Goal: Task Accomplishment & Management: Manage account settings

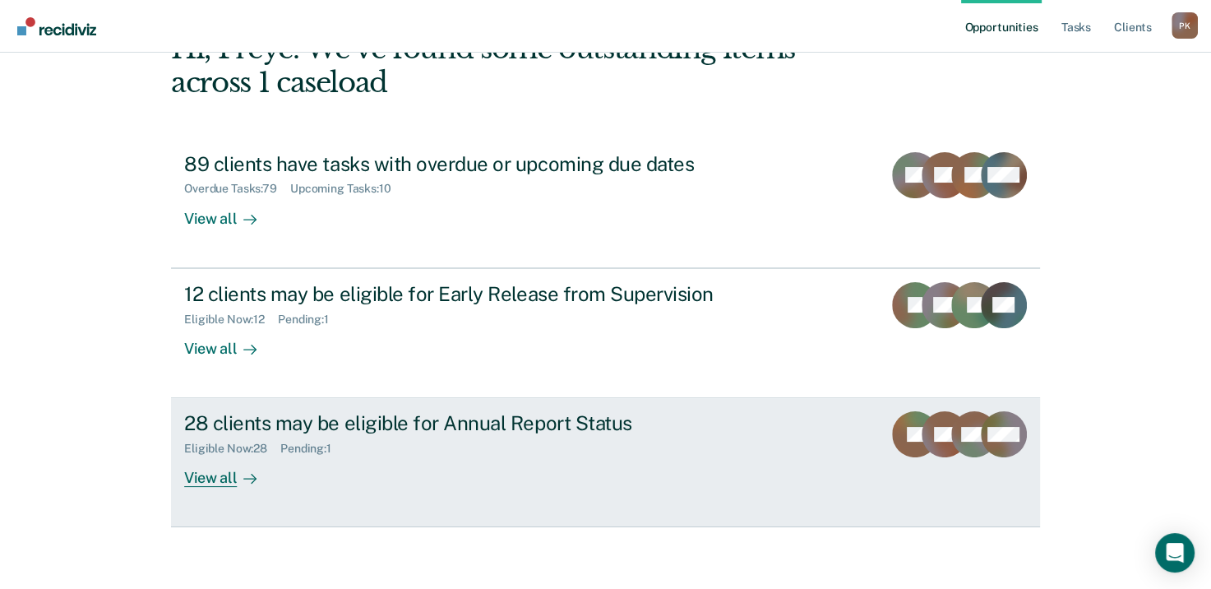
scroll to position [109, 0]
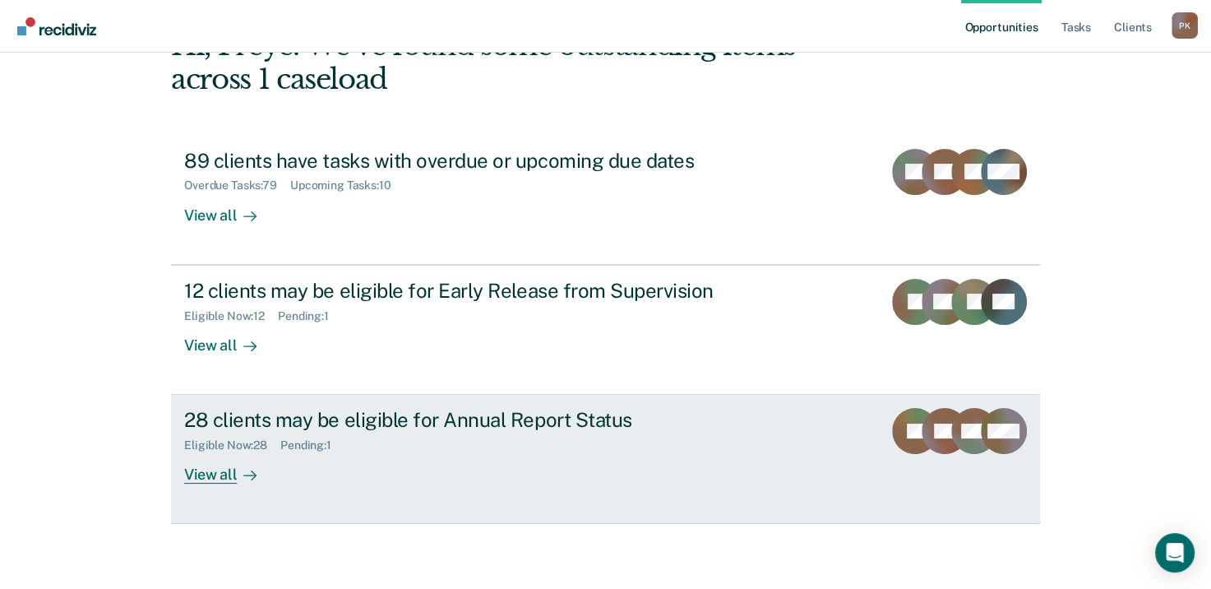
click at [237, 474] on div at bounding box center [247, 474] width 20 height 19
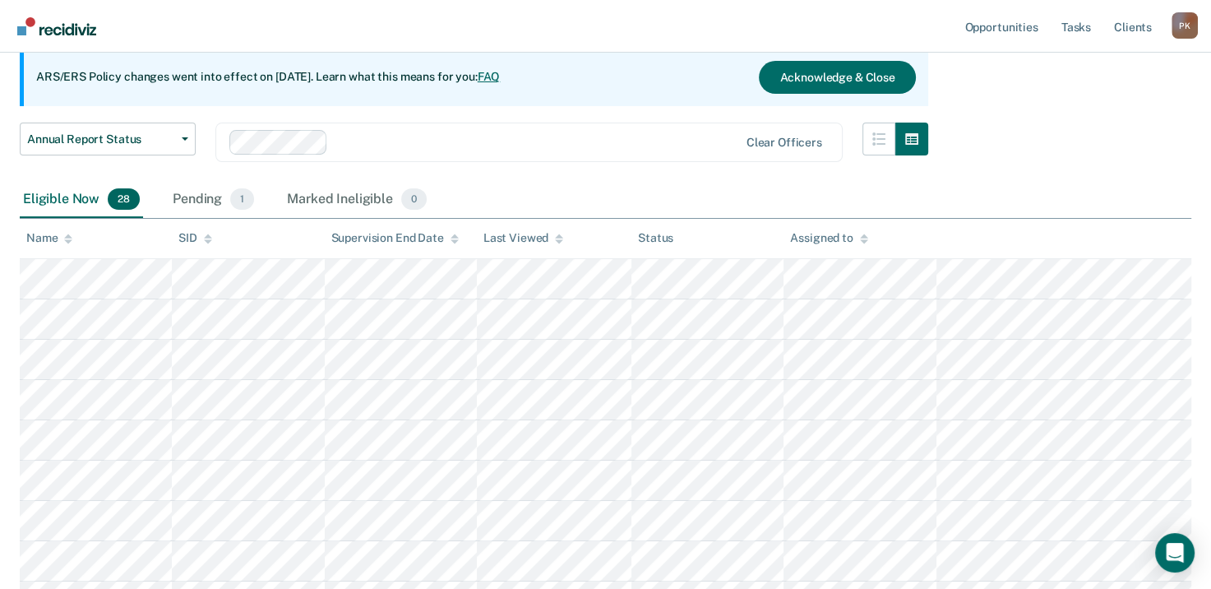
scroll to position [164, 0]
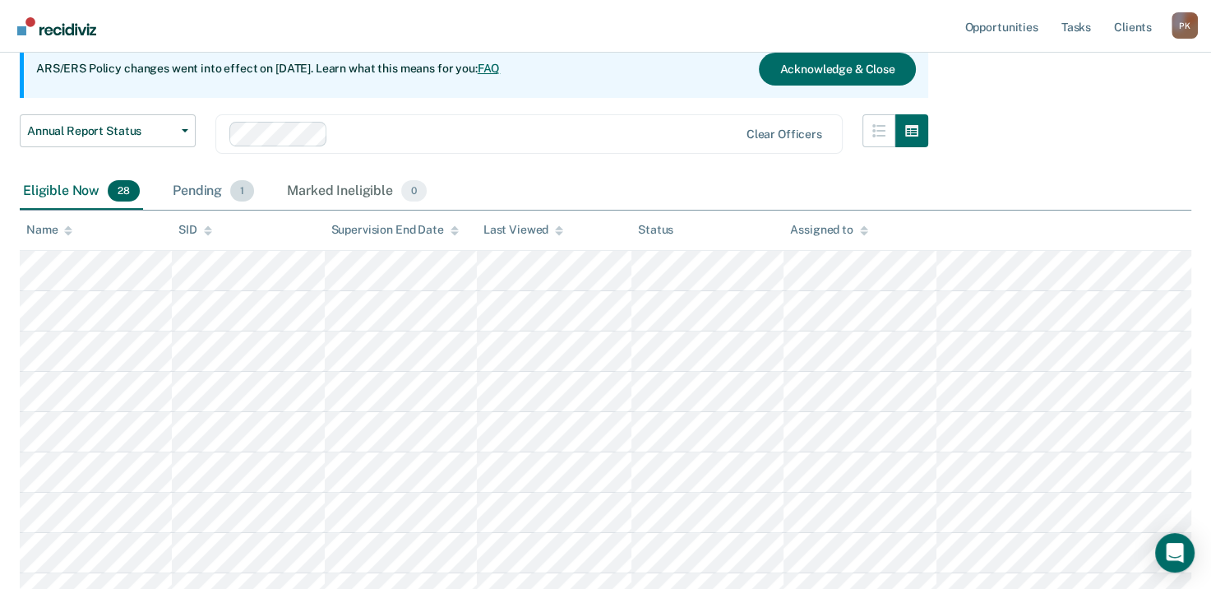
click at [234, 186] on span "1" at bounding box center [242, 190] width 24 height 21
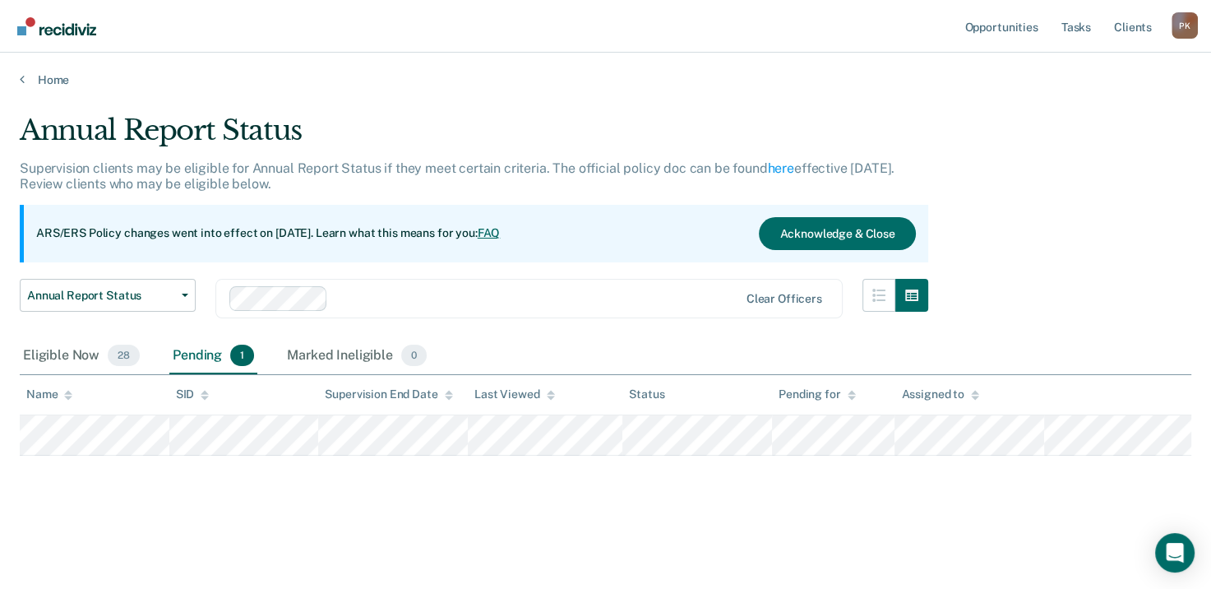
scroll to position [0, 0]
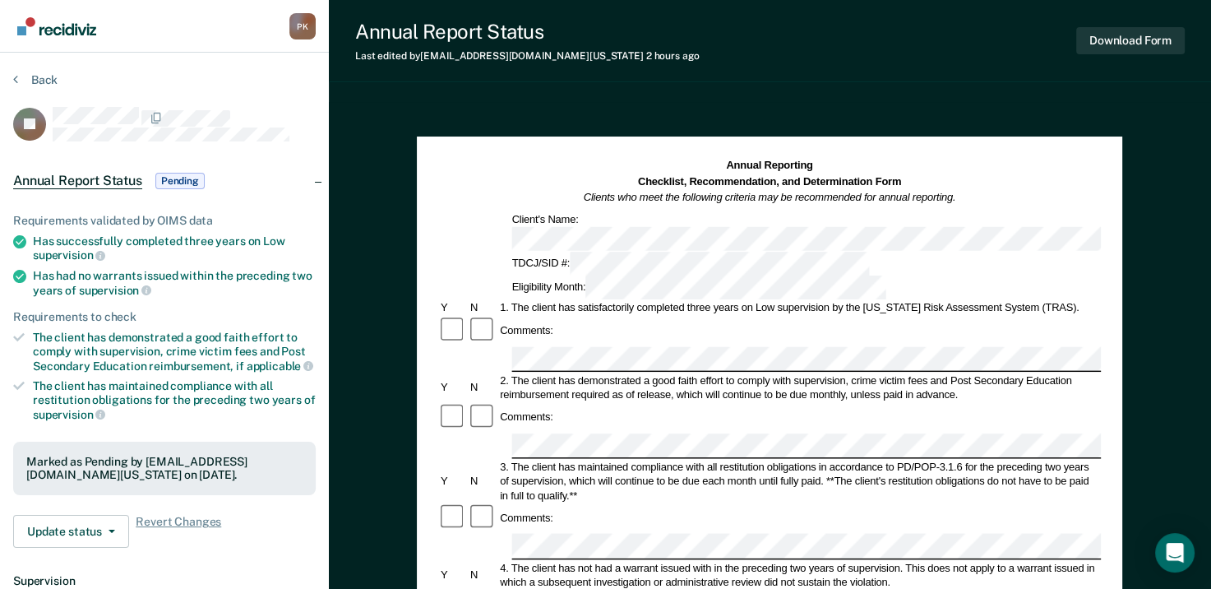
click at [281, 109] on div at bounding box center [184, 117] width 263 height 21
click at [20, 85] on button "Back" at bounding box center [35, 79] width 44 height 15
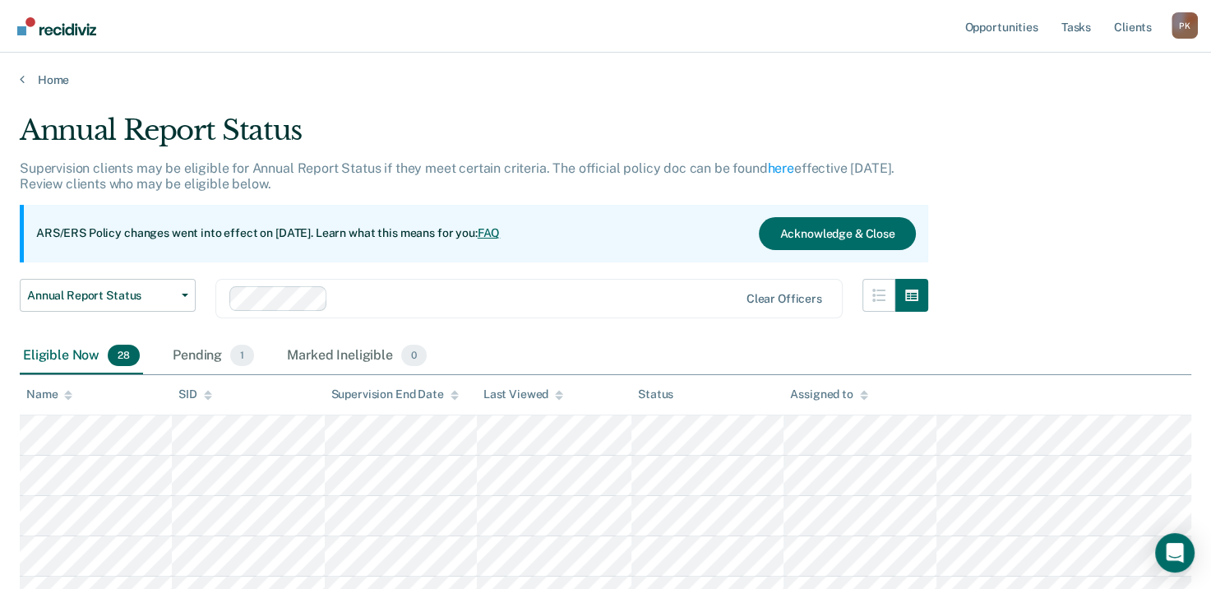
scroll to position [164, 0]
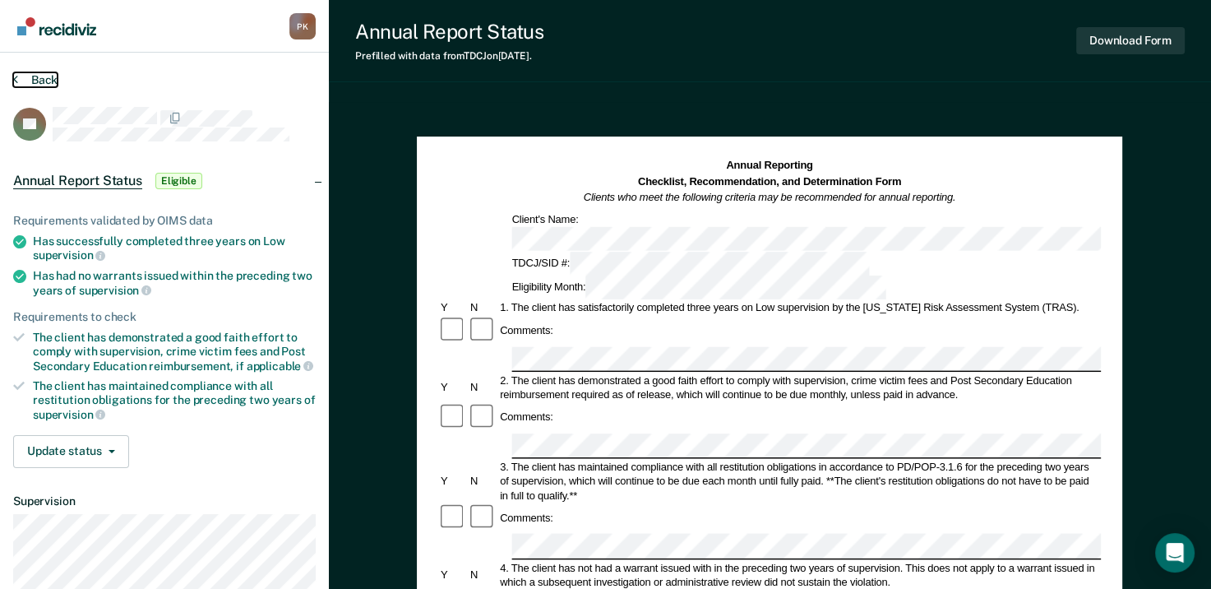
click at [23, 77] on button "Back" at bounding box center [35, 79] width 44 height 15
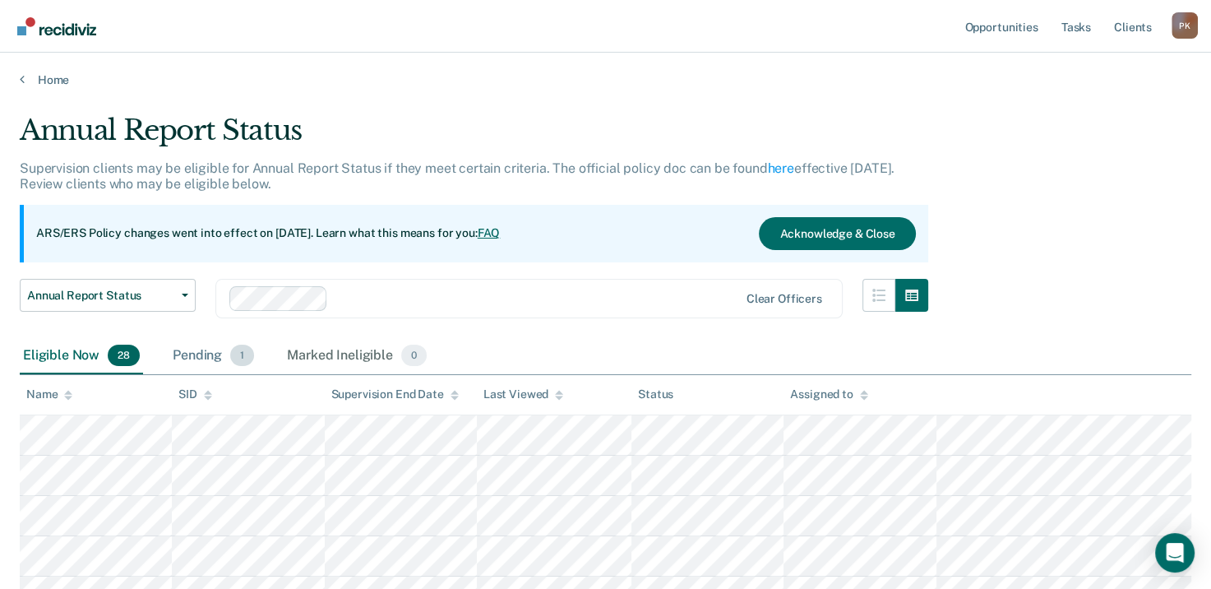
click at [232, 353] on span "1" at bounding box center [242, 355] width 24 height 21
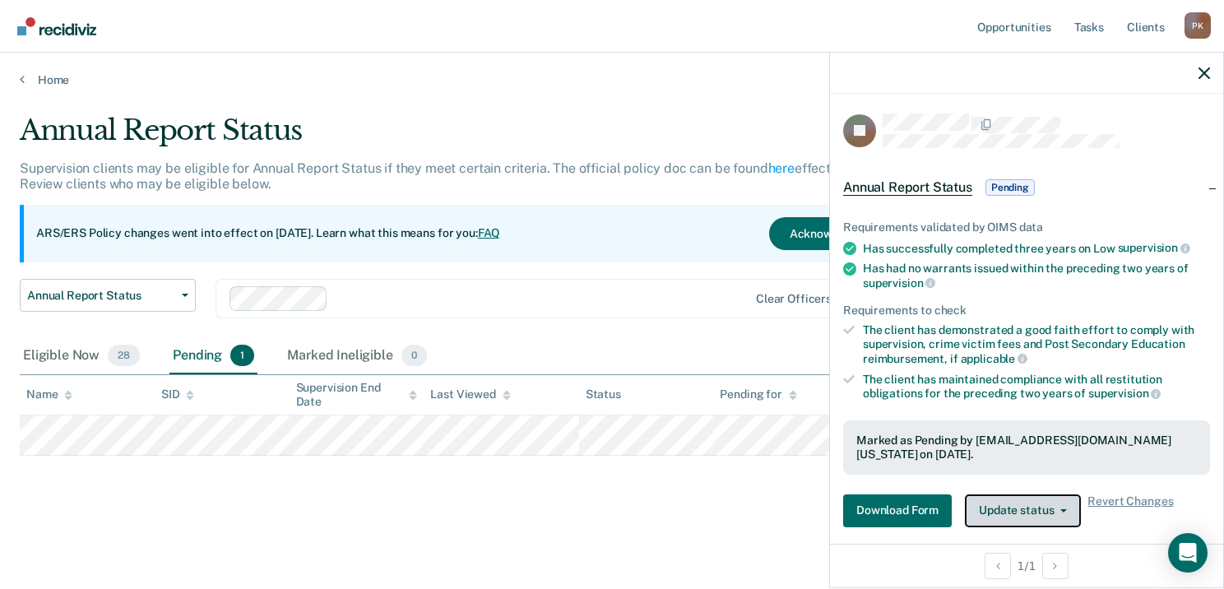
click at [1024, 507] on button "Update status" at bounding box center [1023, 510] width 116 height 33
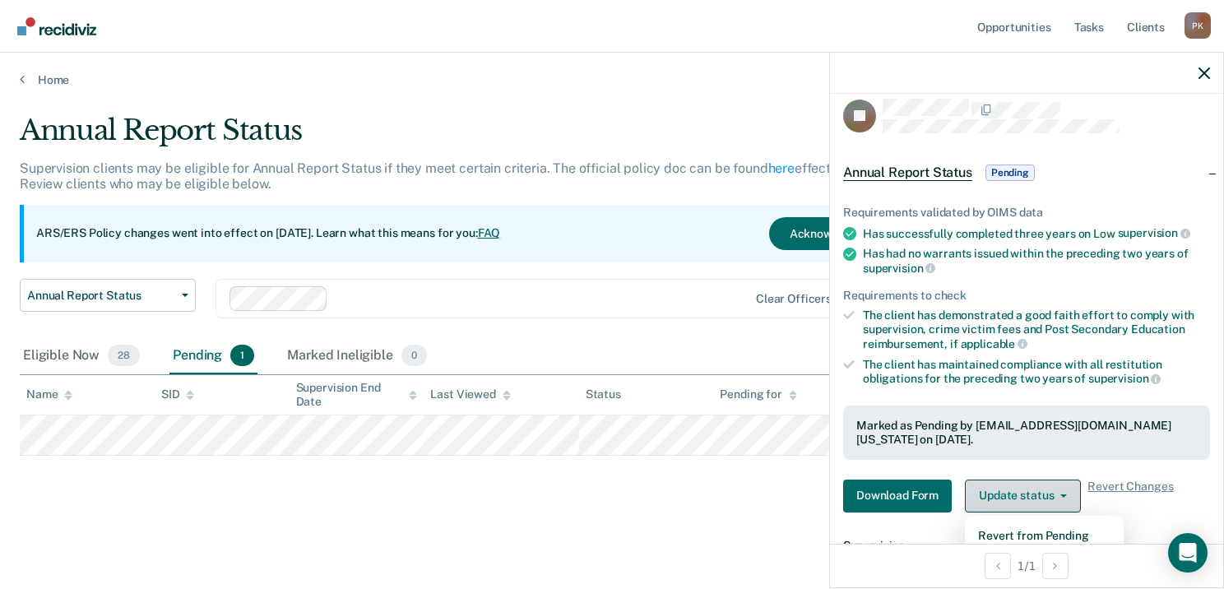
click at [1035, 489] on button "Update status" at bounding box center [1023, 495] width 116 height 33
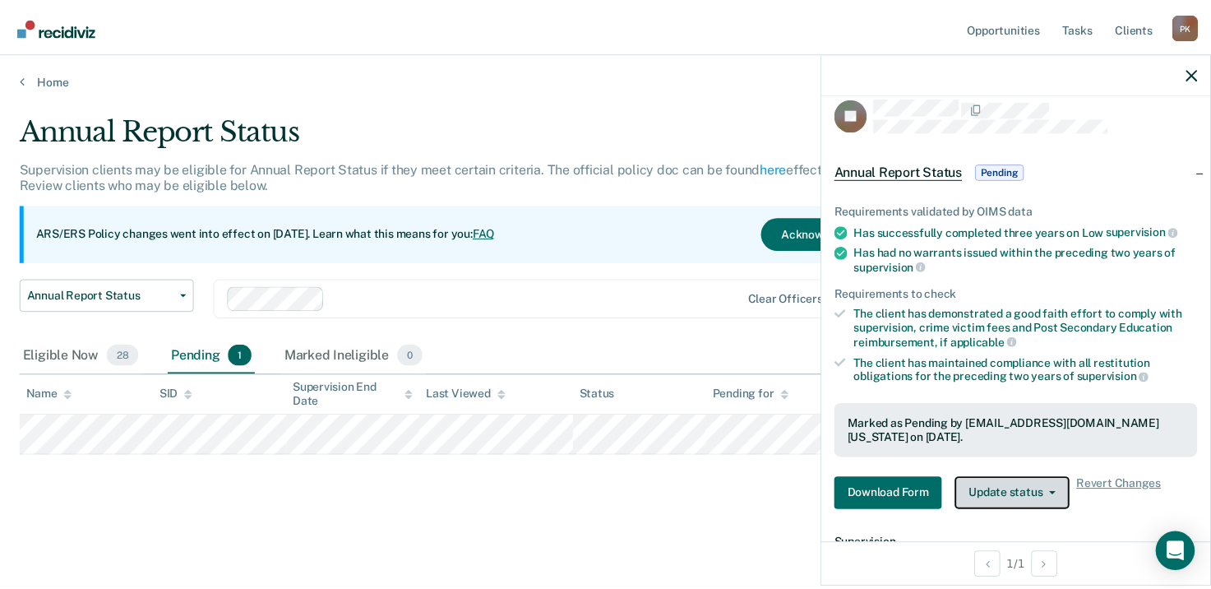
scroll to position [0, 0]
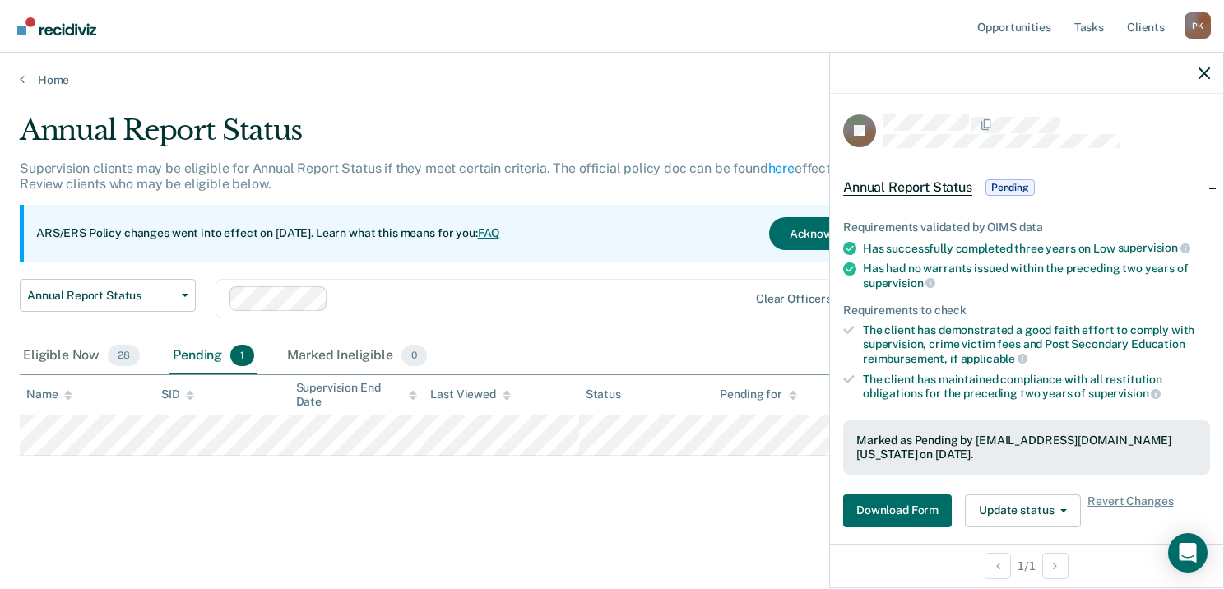
click at [934, 188] on span "Annual Report Status" at bounding box center [907, 187] width 129 height 16
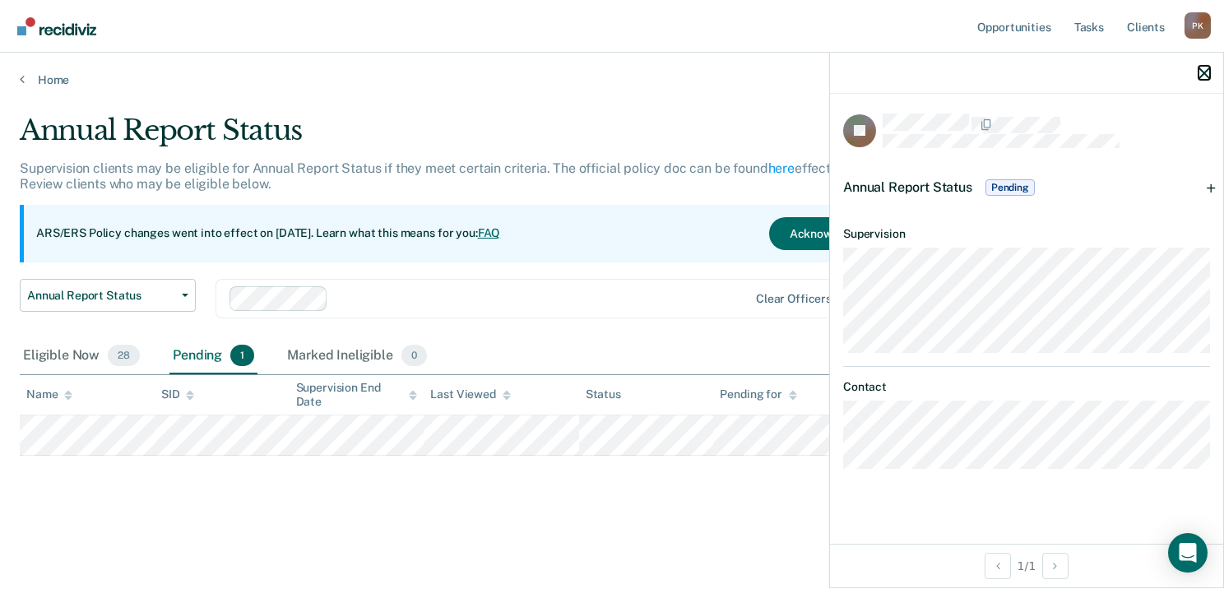
click at [1202, 68] on icon "button" at bounding box center [1204, 73] width 12 height 12
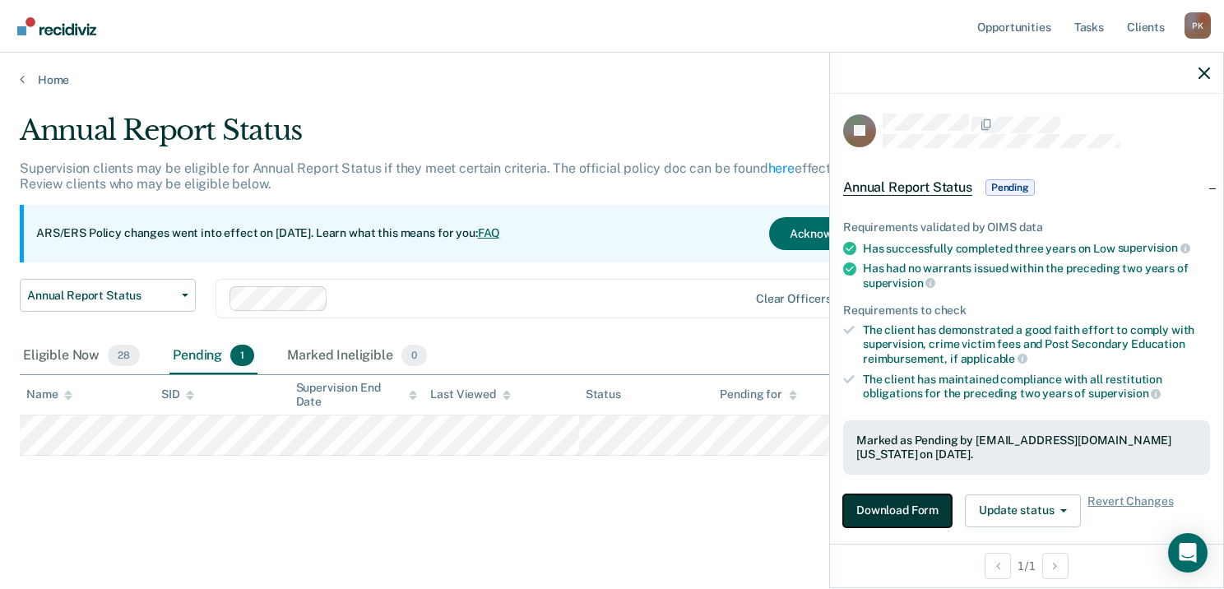
click at [905, 509] on button "Download Form" at bounding box center [897, 510] width 109 height 33
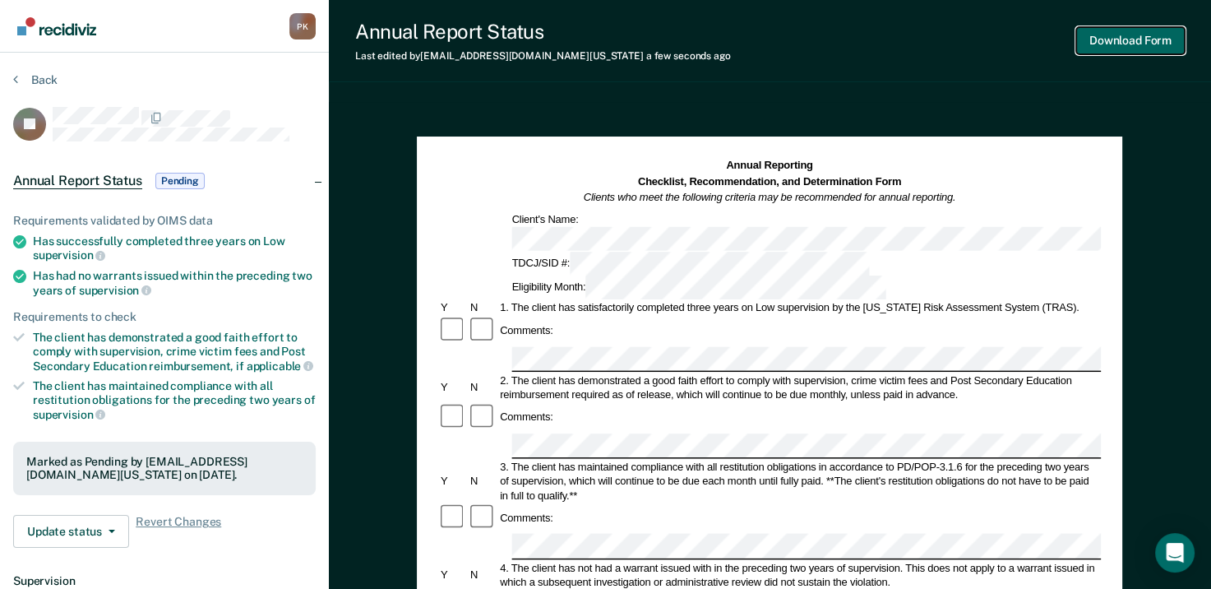
click at [1150, 34] on button "Download Form" at bounding box center [1131, 40] width 109 height 27
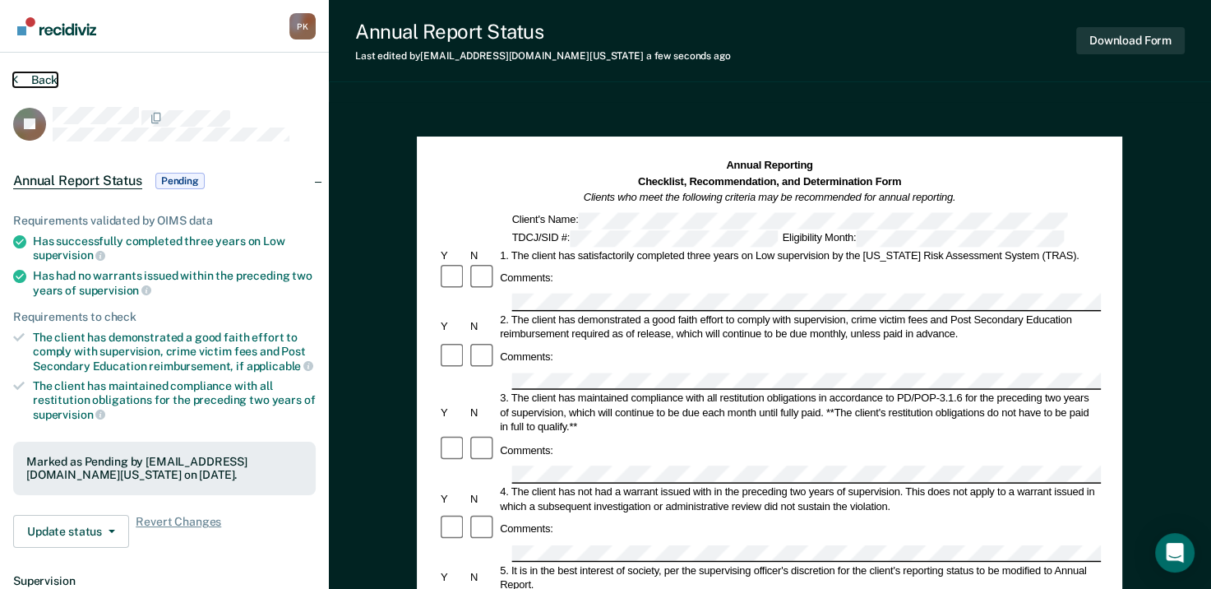
click at [16, 72] on icon at bounding box center [15, 78] width 5 height 13
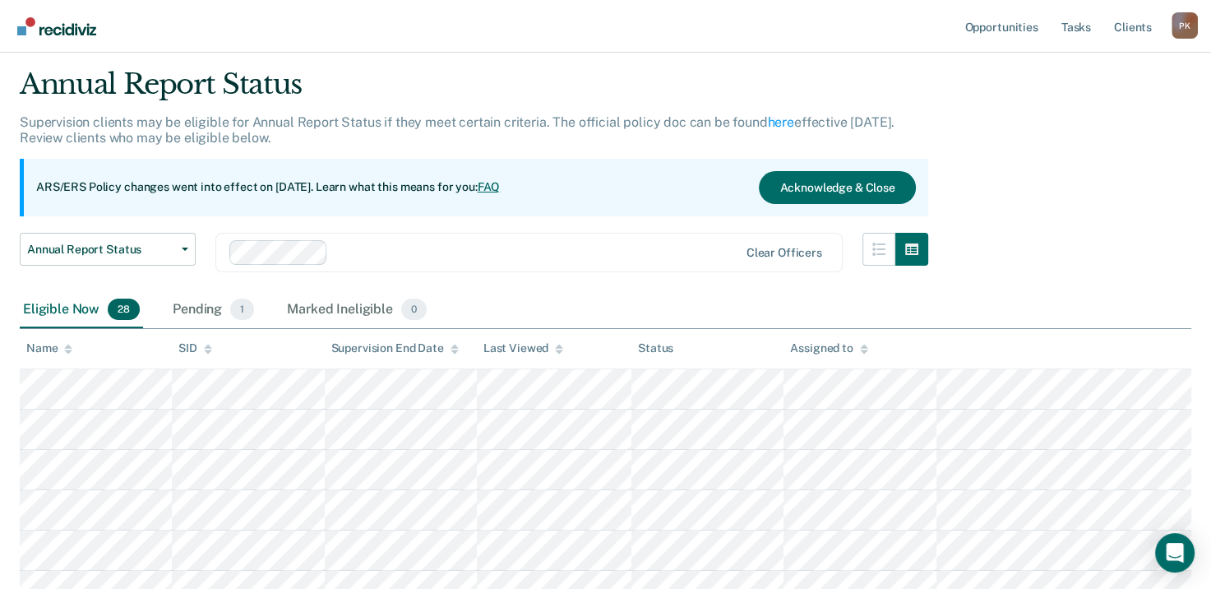
scroll to position [82, 0]
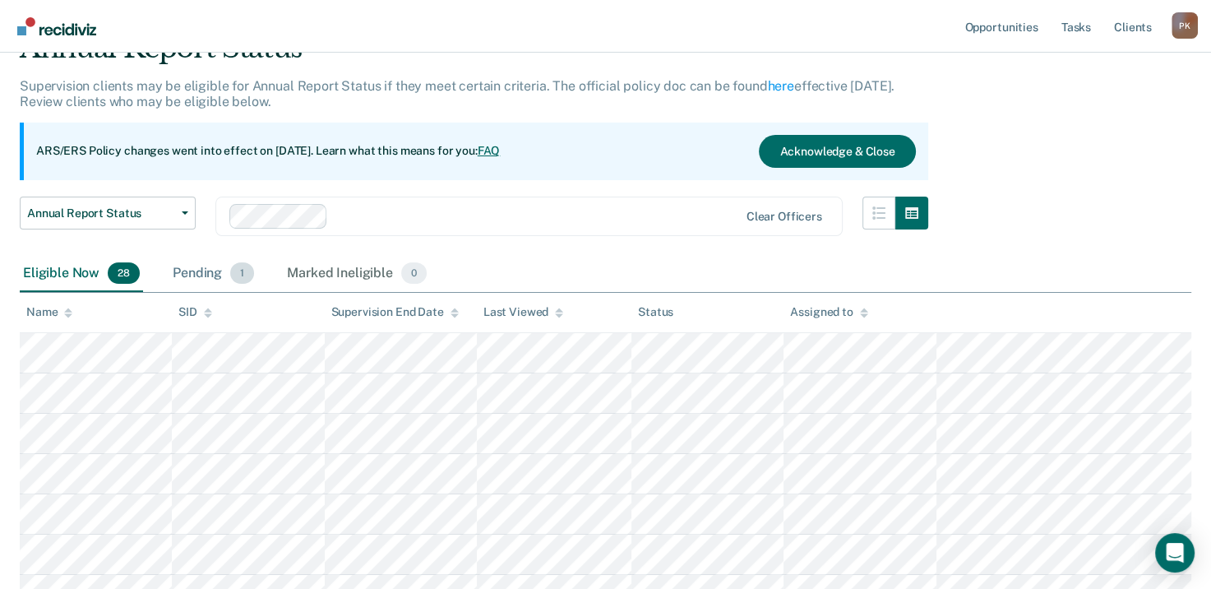
click at [230, 271] on span "1" at bounding box center [242, 272] width 24 height 21
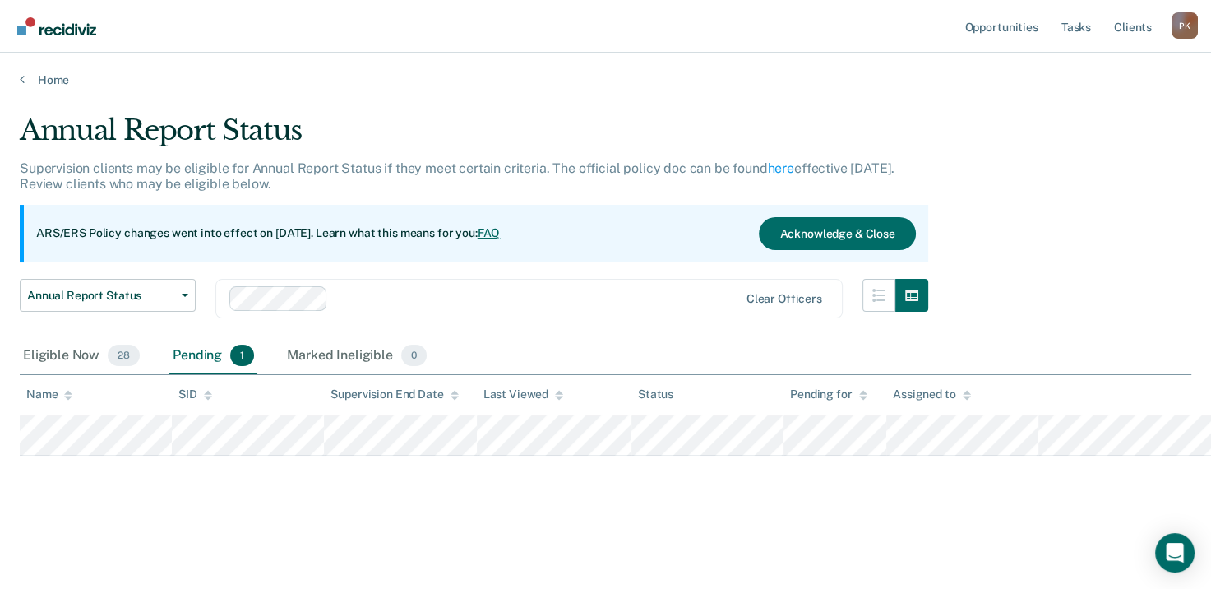
scroll to position [0, 0]
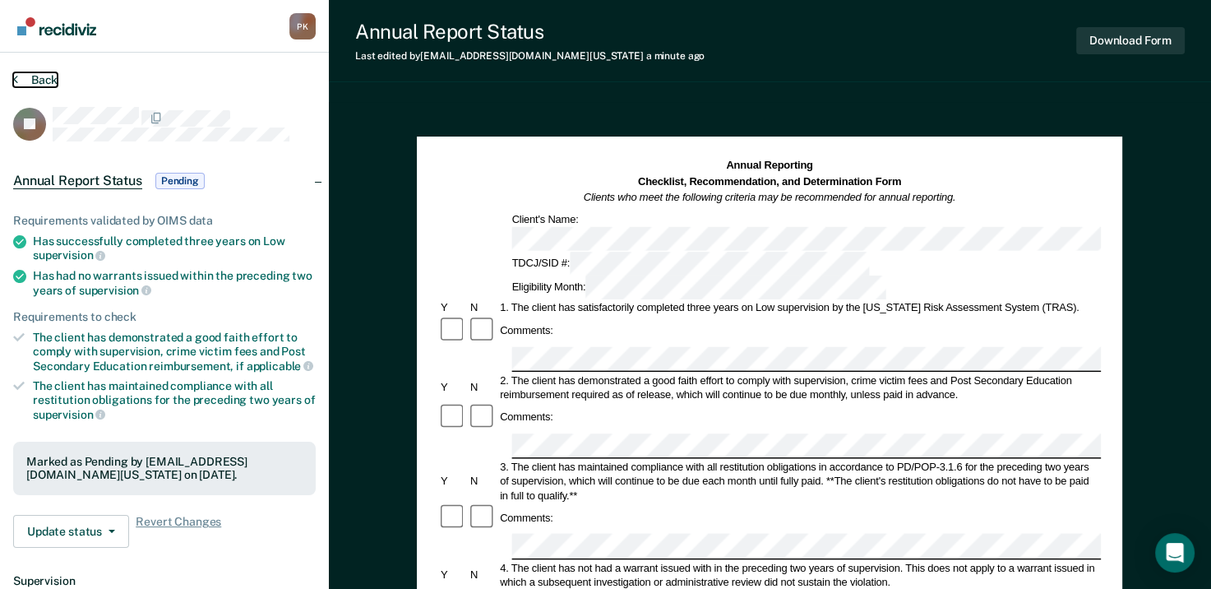
click at [21, 81] on button "Back" at bounding box center [35, 79] width 44 height 15
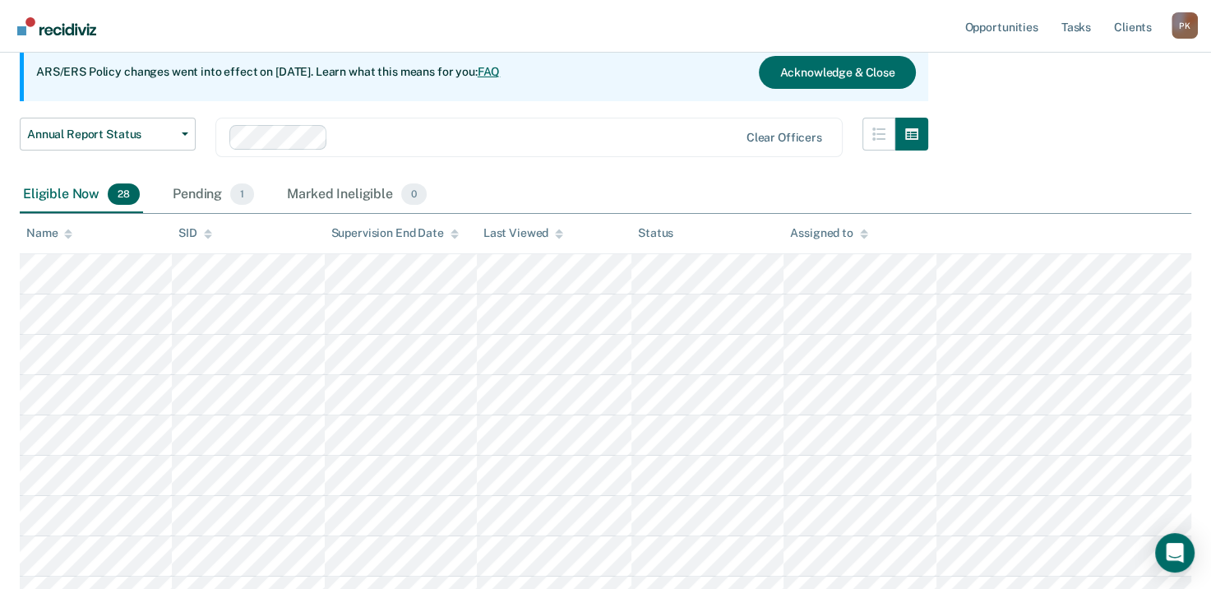
scroll to position [164, 0]
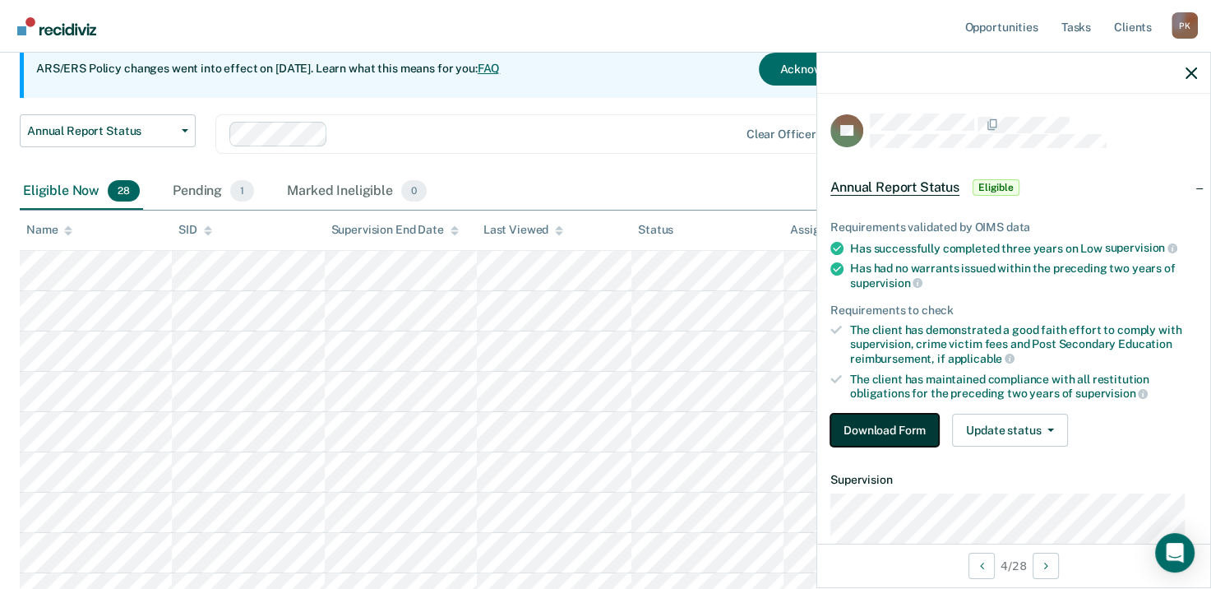
click at [912, 421] on button "Download Form" at bounding box center [885, 430] width 109 height 33
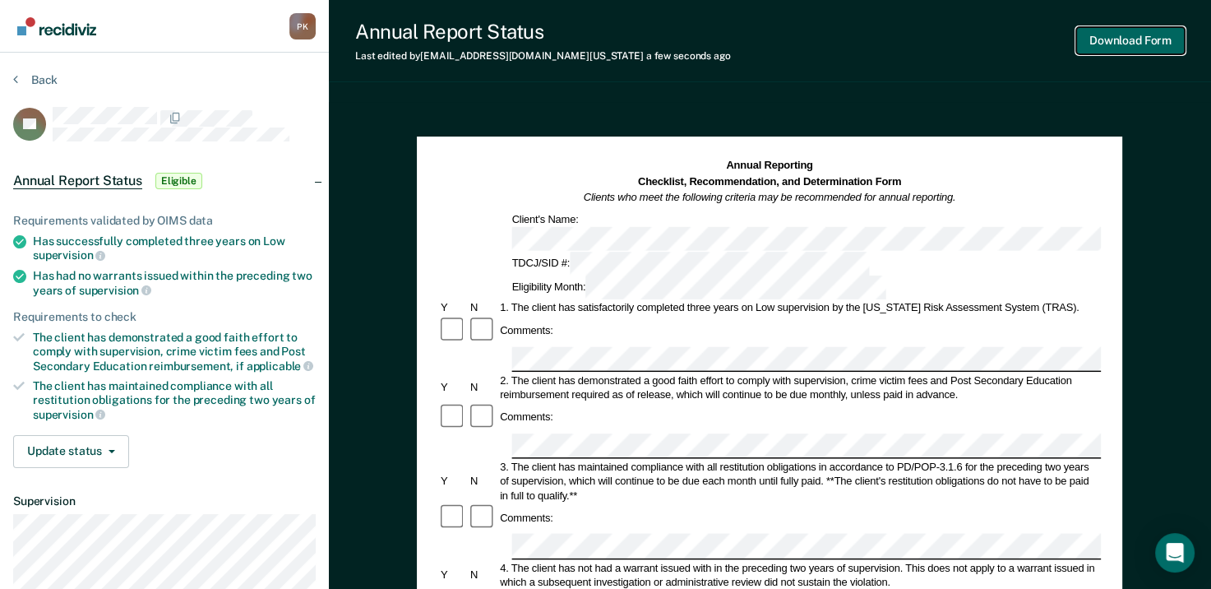
click at [1151, 36] on button "Download Form" at bounding box center [1131, 40] width 109 height 27
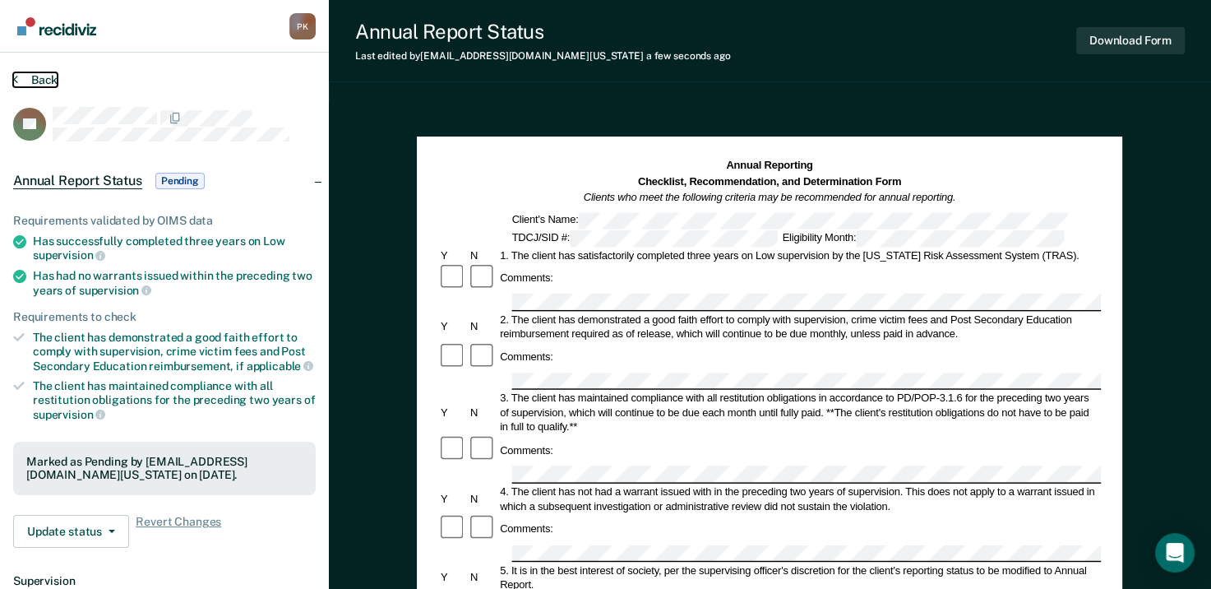
click at [29, 80] on button "Back" at bounding box center [35, 79] width 44 height 15
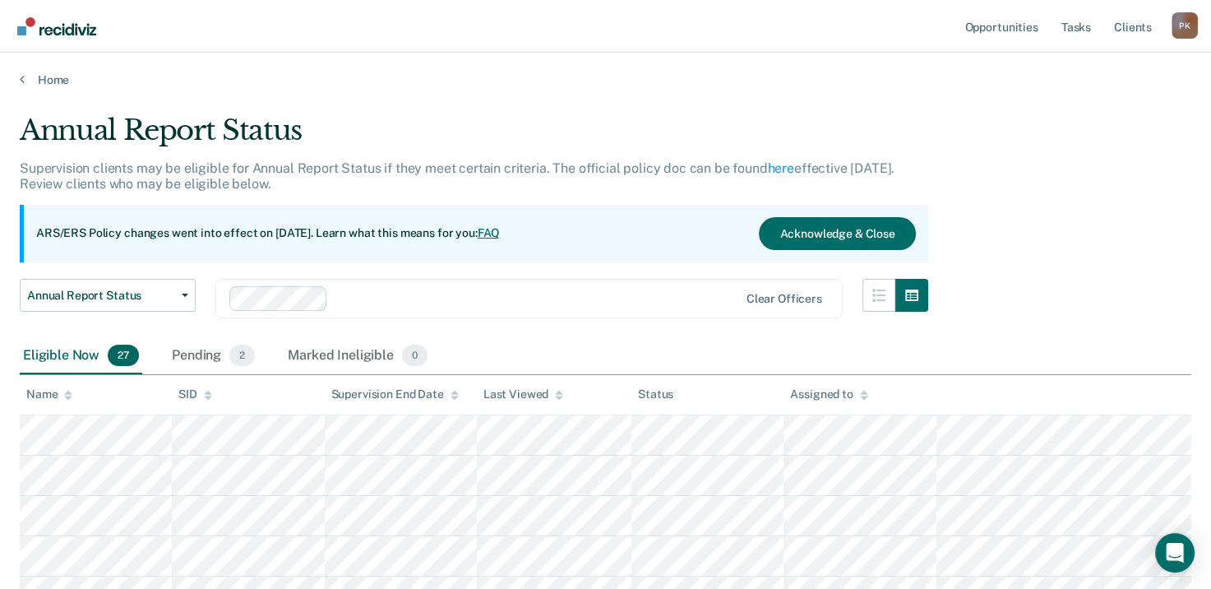
scroll to position [164, 0]
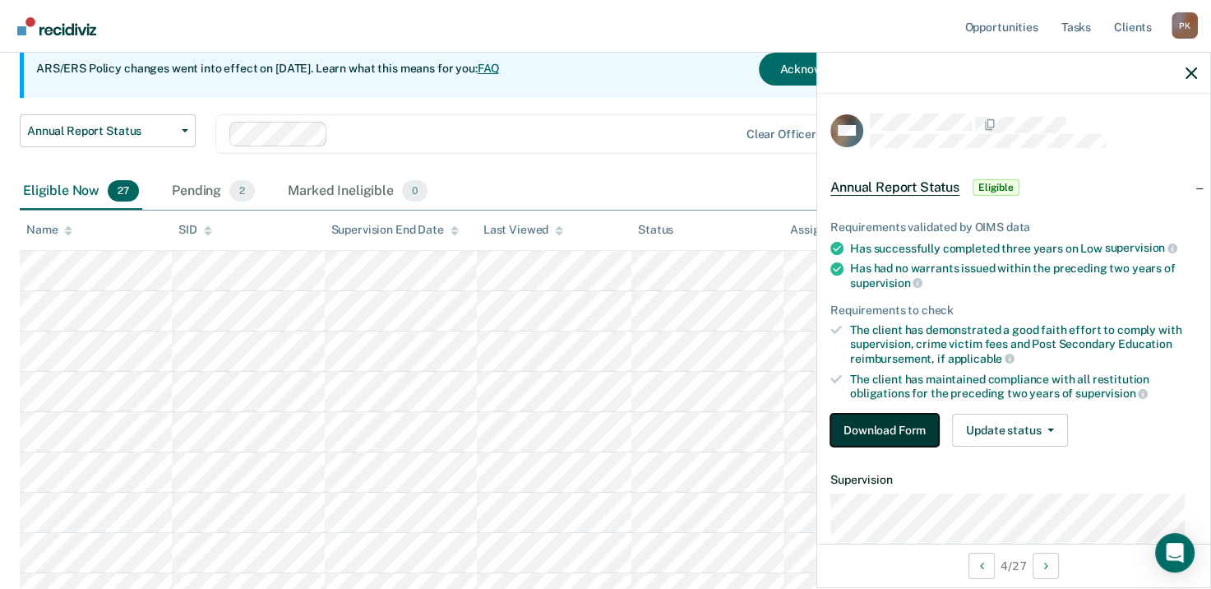
click at [911, 420] on button "Download Form" at bounding box center [885, 430] width 109 height 33
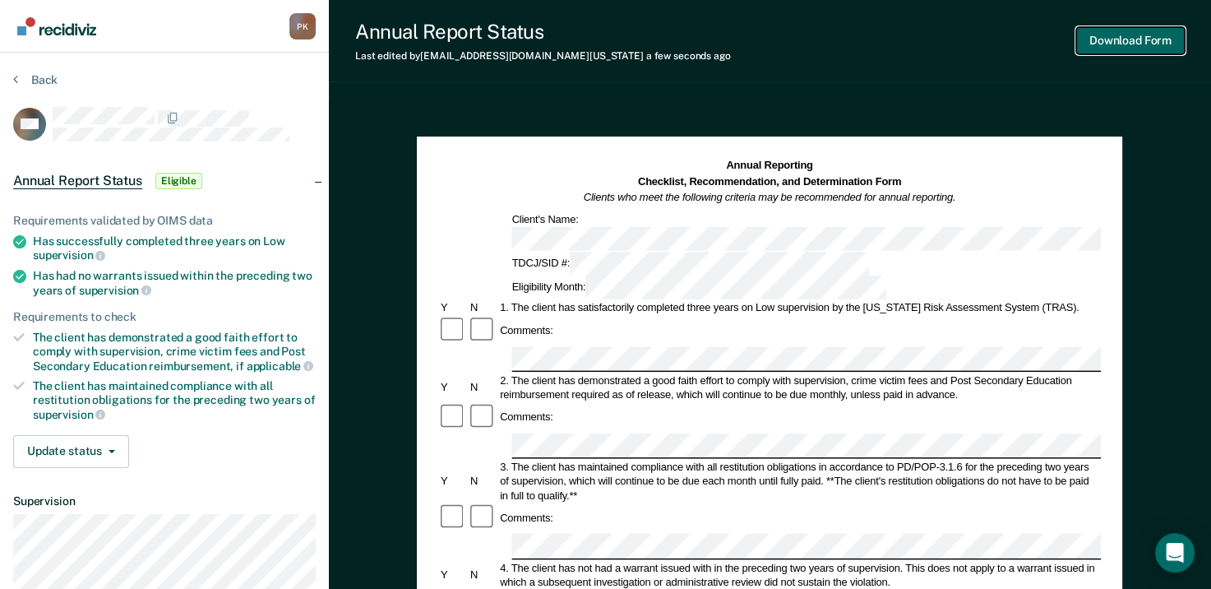
click at [1136, 36] on button "Download Form" at bounding box center [1131, 40] width 109 height 27
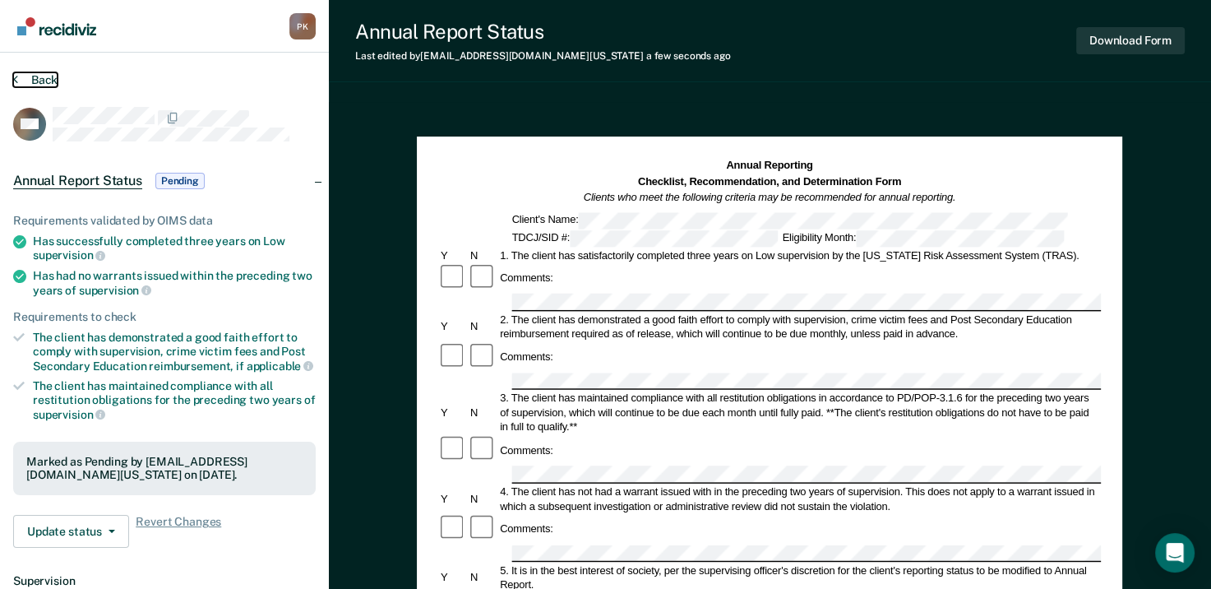
click at [20, 72] on button "Back" at bounding box center [35, 79] width 44 height 15
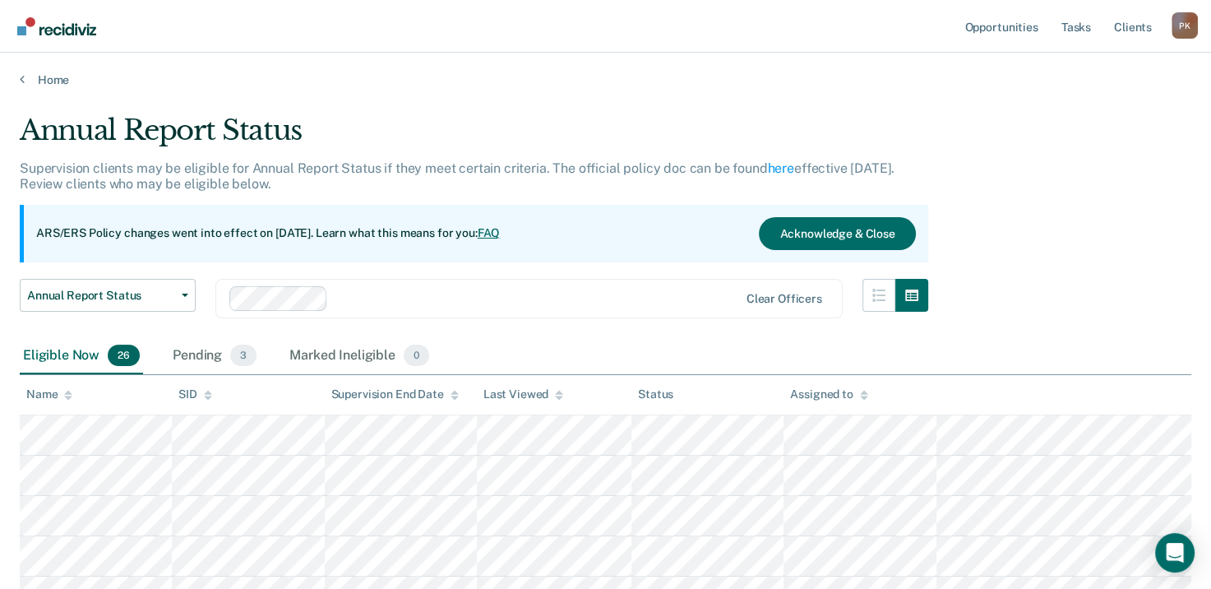
scroll to position [164, 0]
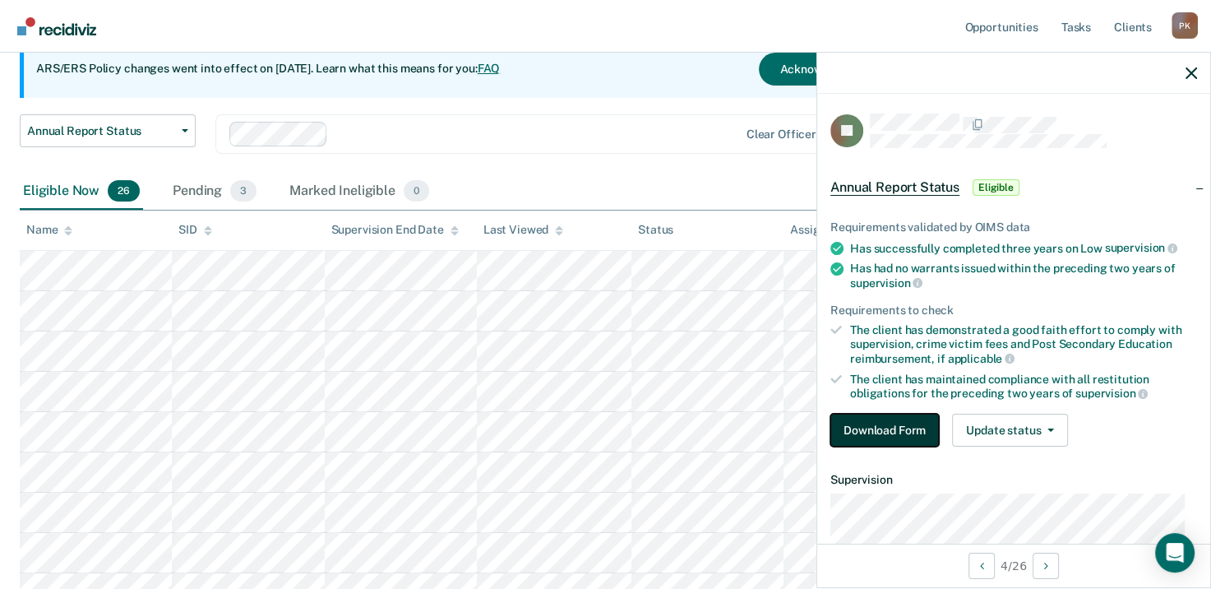
click at [892, 424] on button "Download Form" at bounding box center [885, 430] width 109 height 33
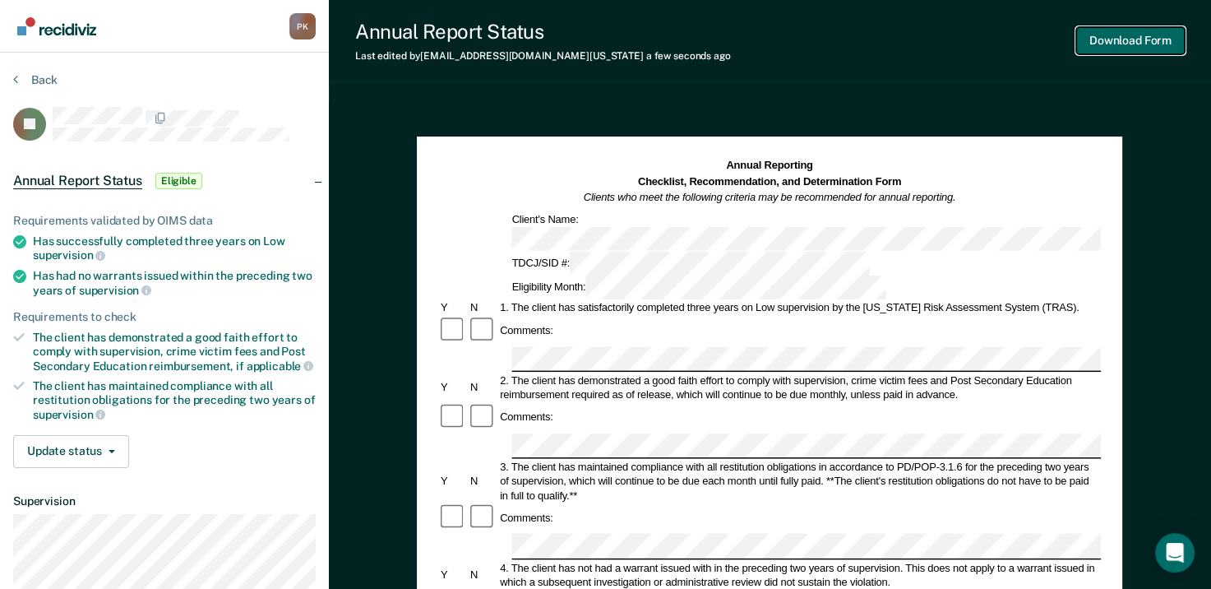
click at [1151, 39] on button "Download Form" at bounding box center [1131, 40] width 109 height 27
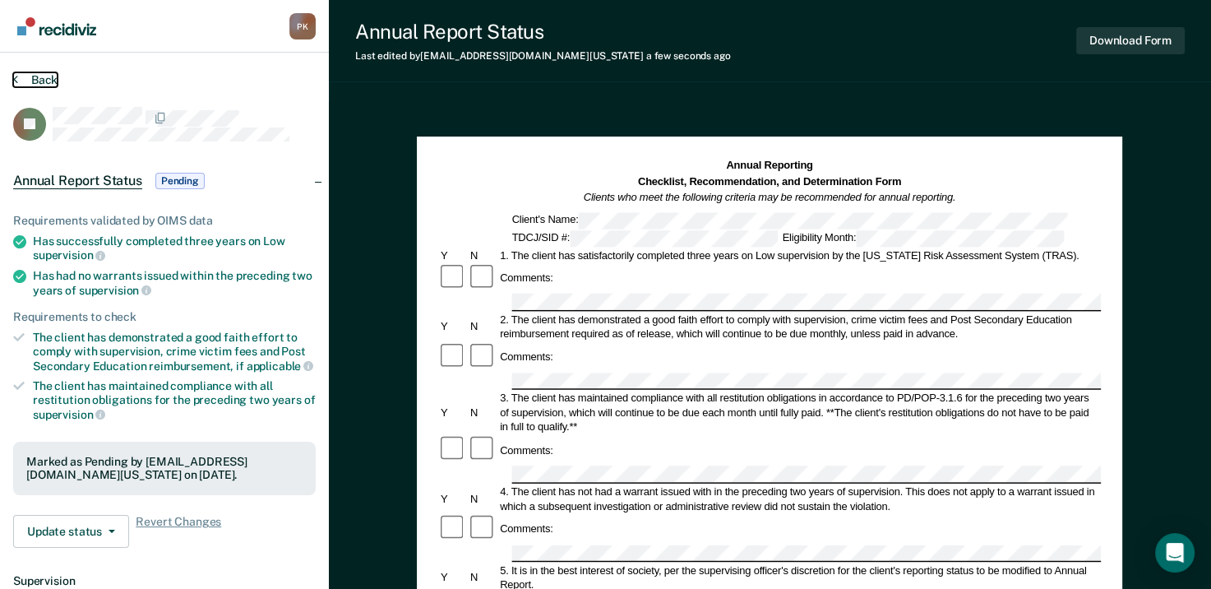
click at [26, 76] on button "Back" at bounding box center [35, 79] width 44 height 15
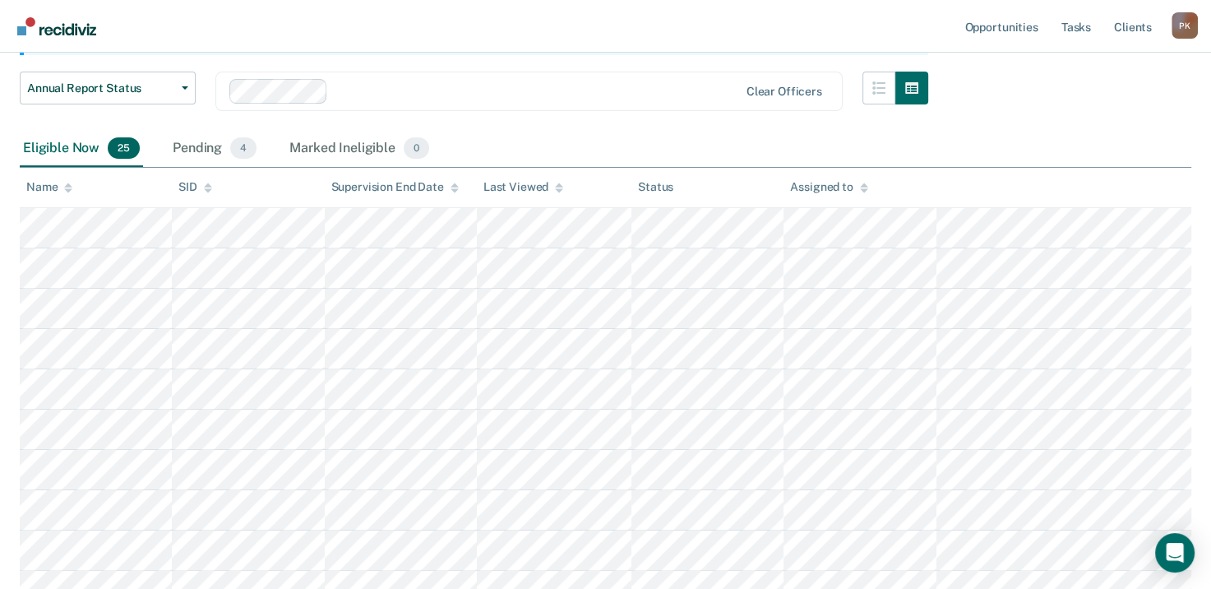
scroll to position [211, 0]
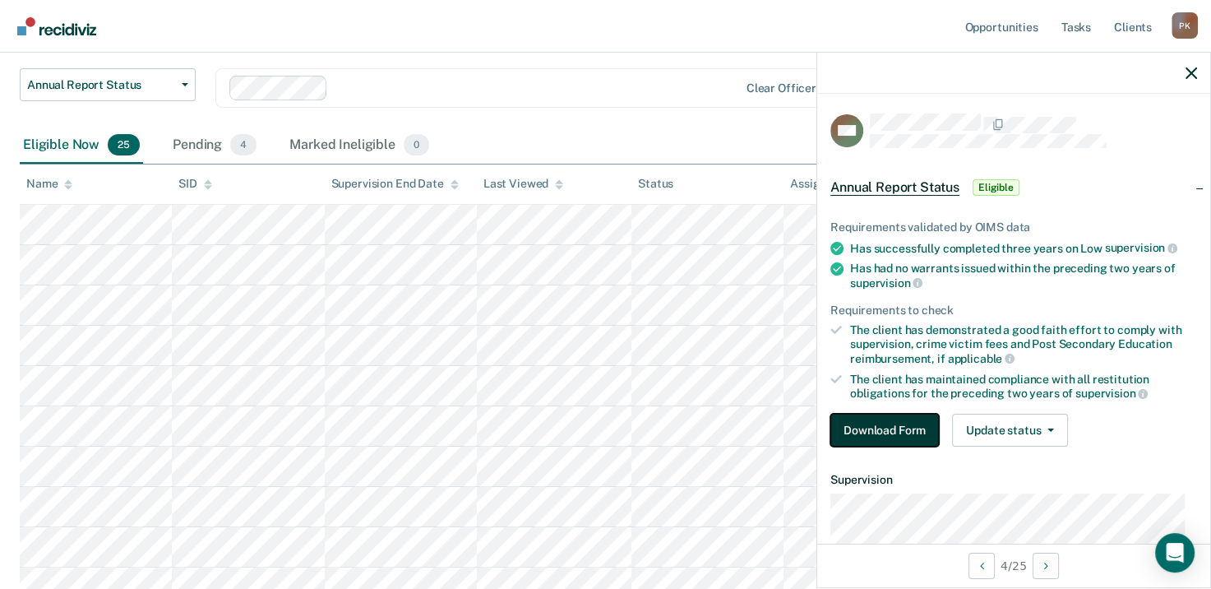
click at [885, 425] on button "Download Form" at bounding box center [885, 430] width 109 height 33
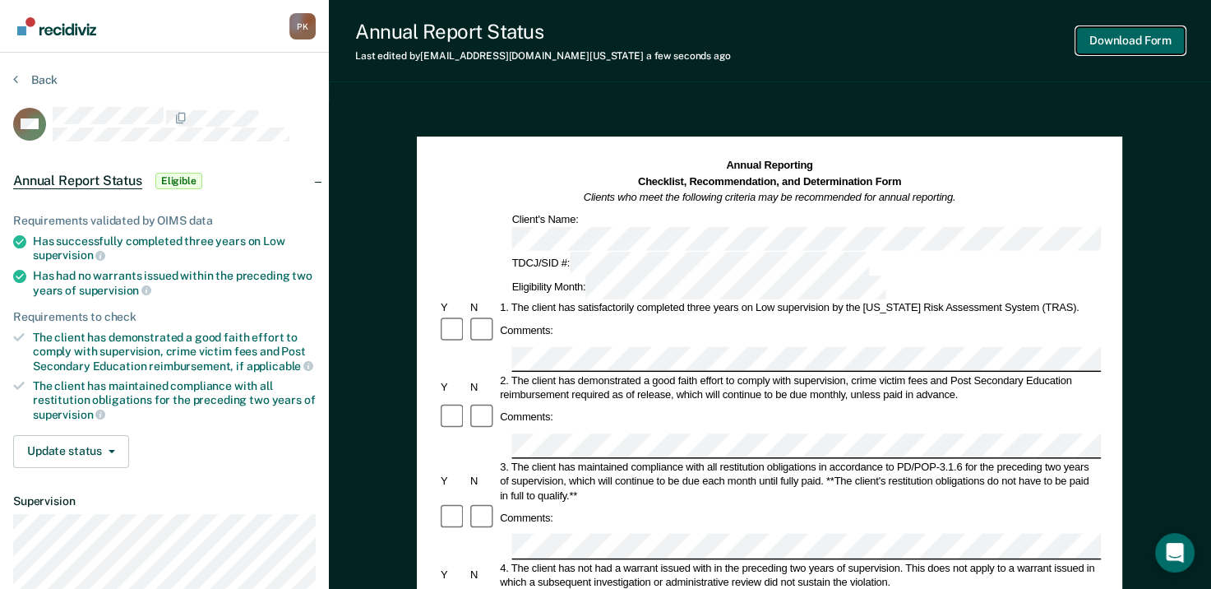
click at [1127, 39] on button "Download Form" at bounding box center [1131, 40] width 109 height 27
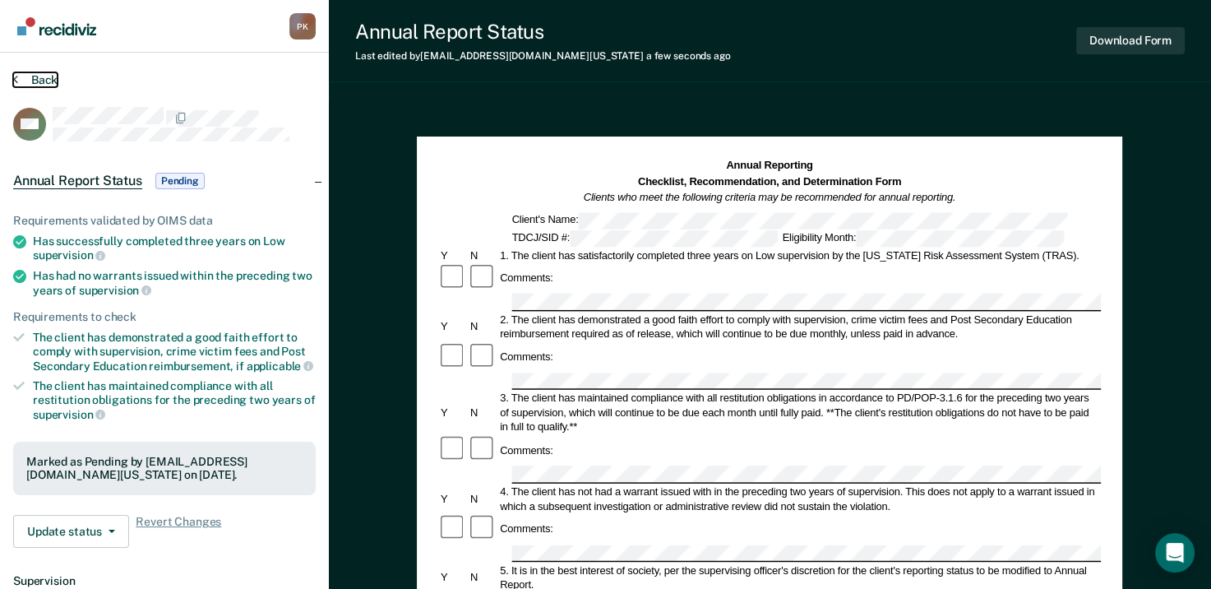
click at [16, 76] on icon at bounding box center [15, 78] width 5 height 13
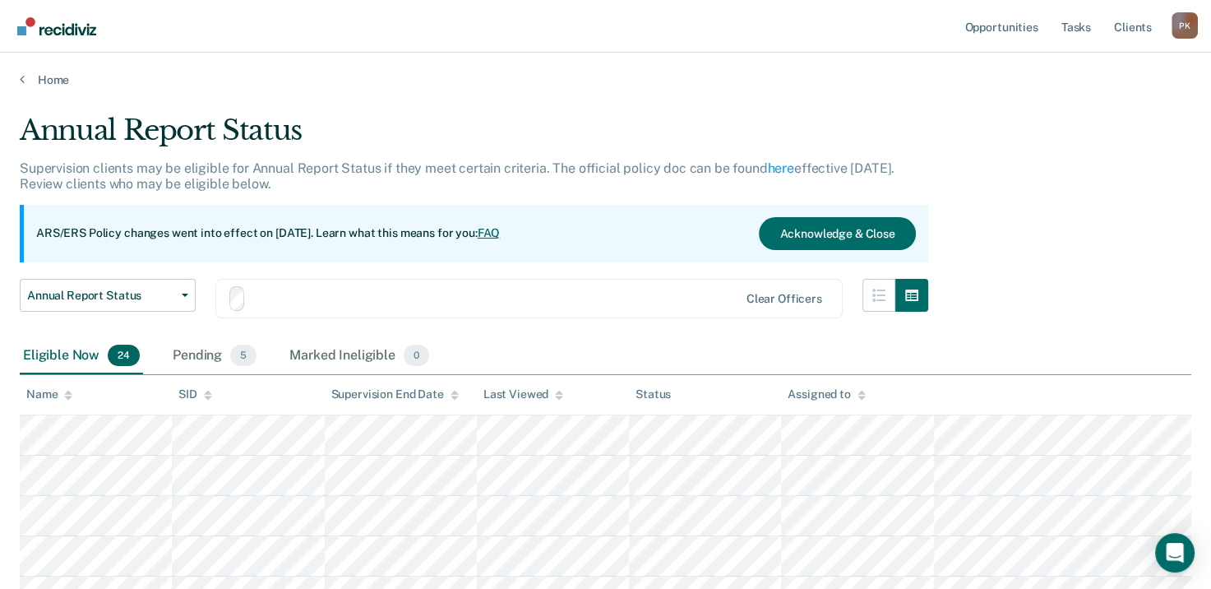
scroll to position [211, 0]
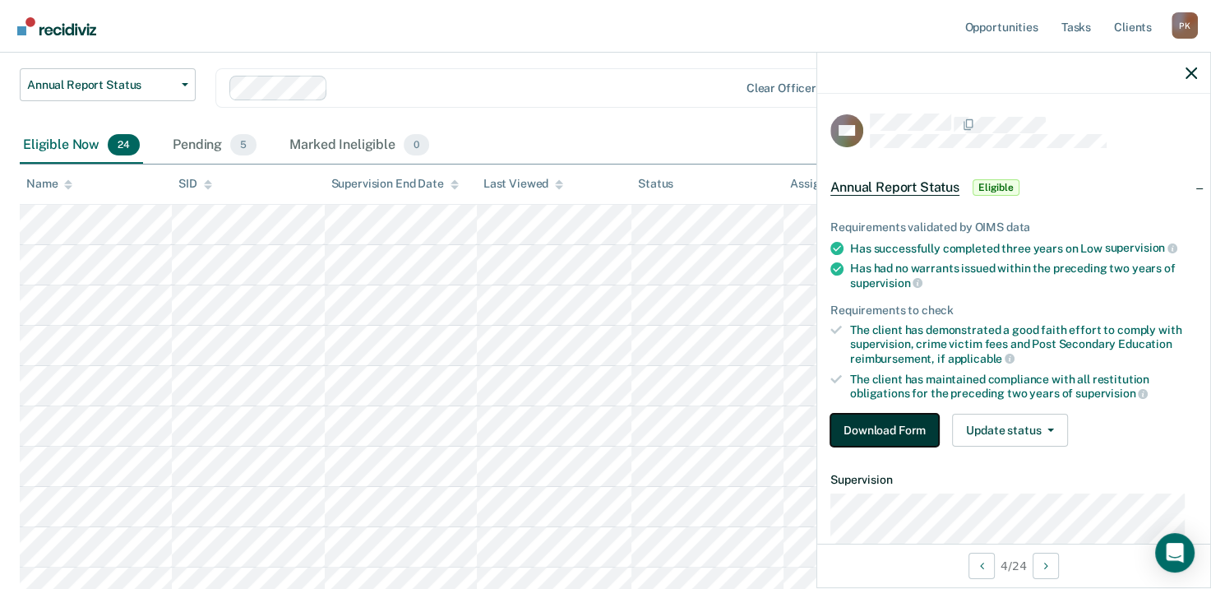
click at [874, 420] on button "Download Form" at bounding box center [885, 430] width 109 height 33
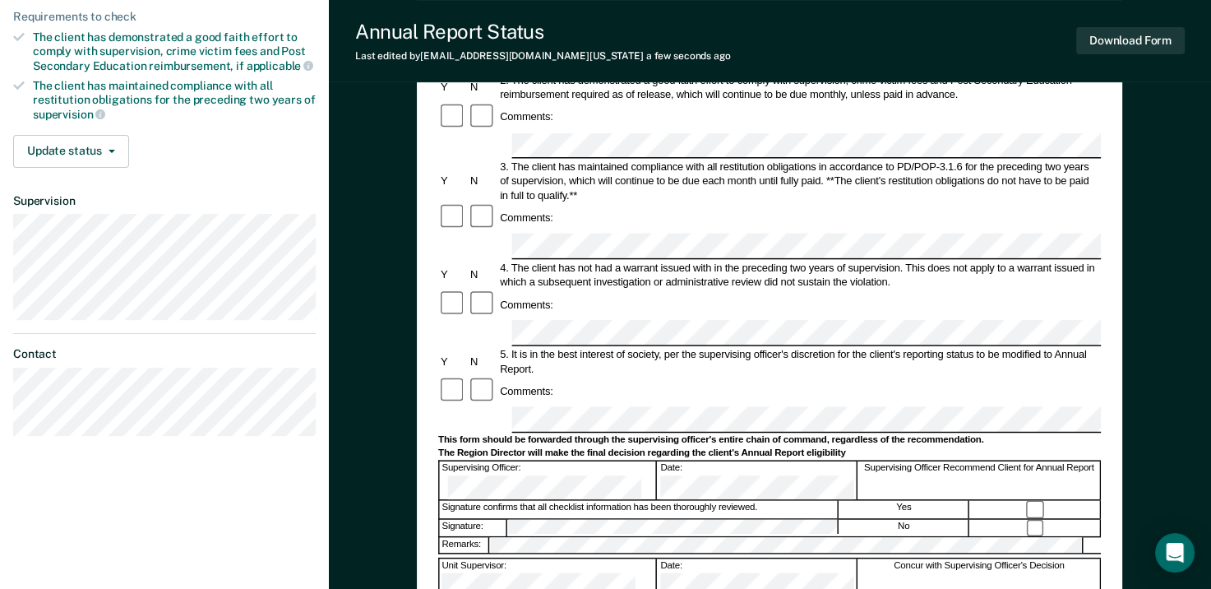
scroll to position [329, 0]
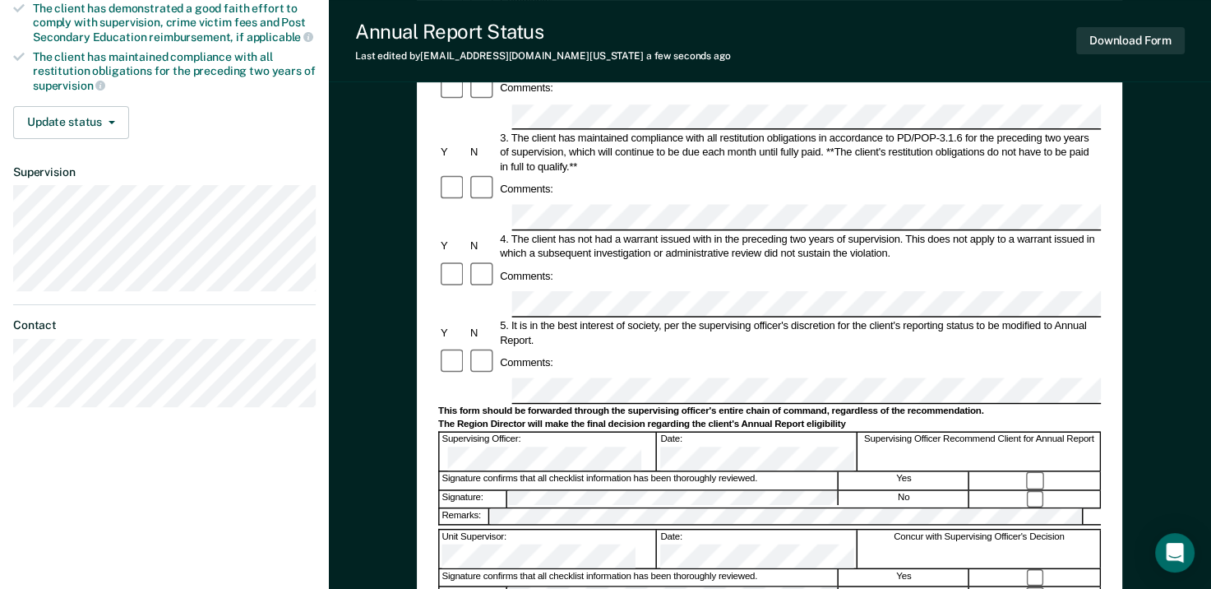
drag, startPoint x: 552, startPoint y: 183, endPoint x: 648, endPoint y: 183, distance: 96.2
click at [660, 262] on div "Comments:" at bounding box center [769, 277] width 663 height 30
drag, startPoint x: 794, startPoint y: 238, endPoint x: 794, endPoint y: 249, distance: 10.7
click at [795, 348] on div "Comments:" at bounding box center [769, 363] width 663 height 30
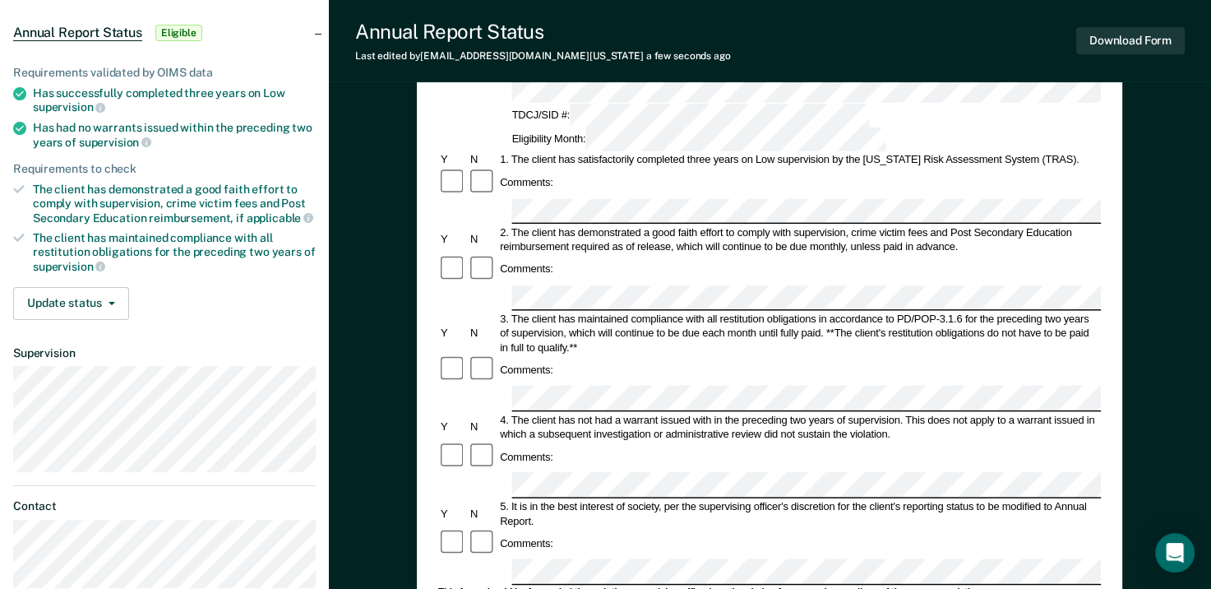
scroll to position [0, 0]
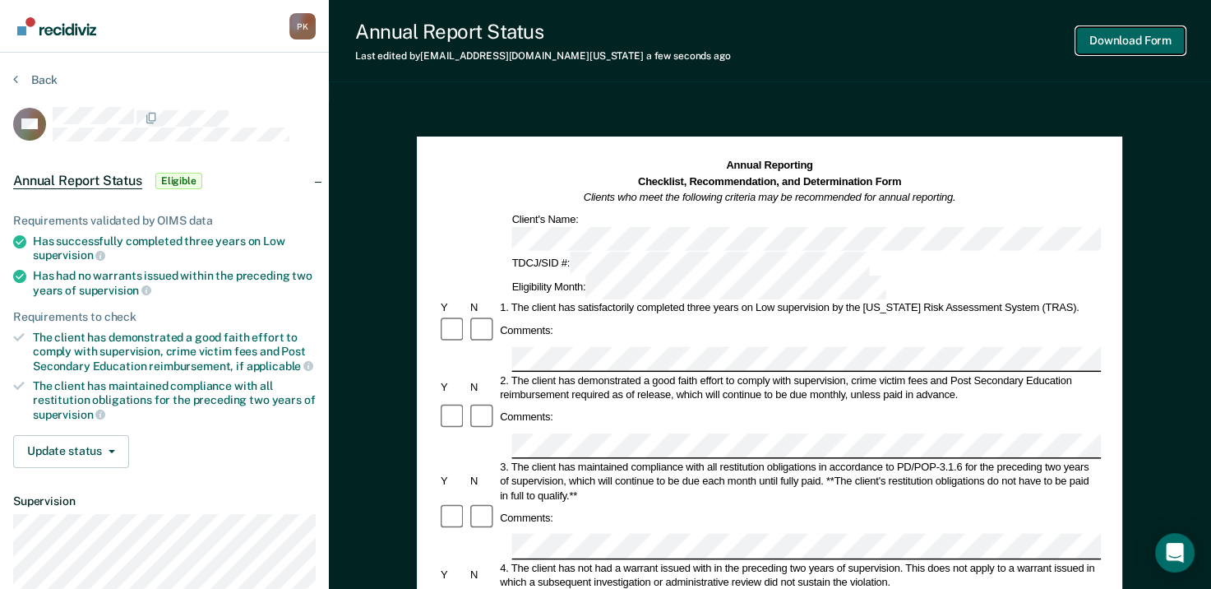
click at [1137, 43] on button "Download Form" at bounding box center [1131, 40] width 109 height 27
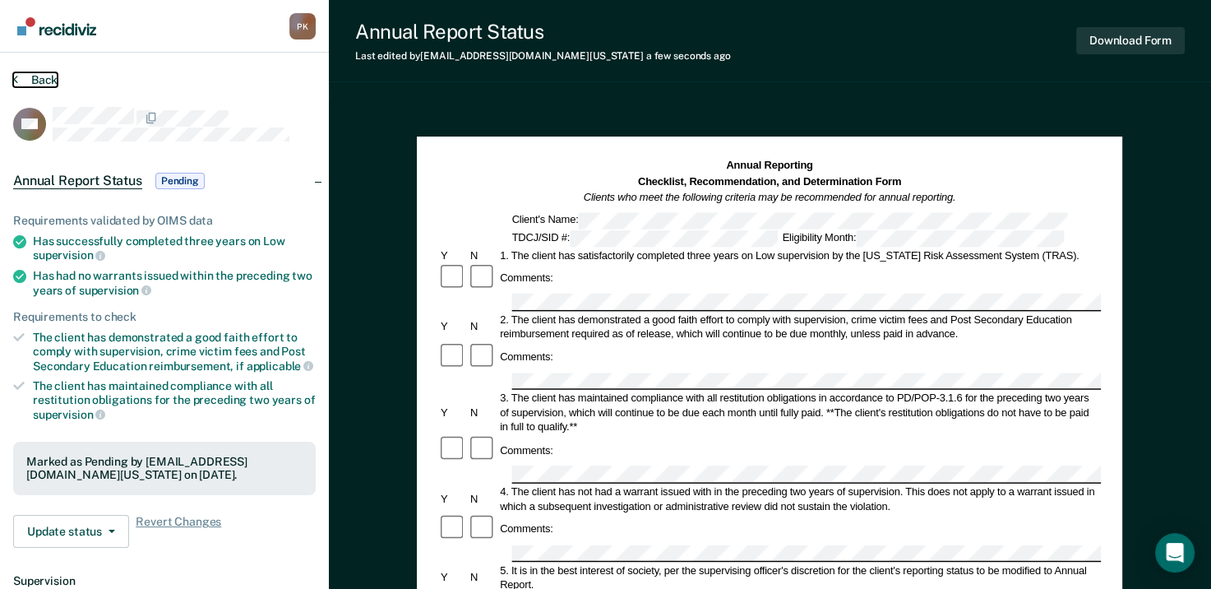
click at [33, 79] on button "Back" at bounding box center [35, 79] width 44 height 15
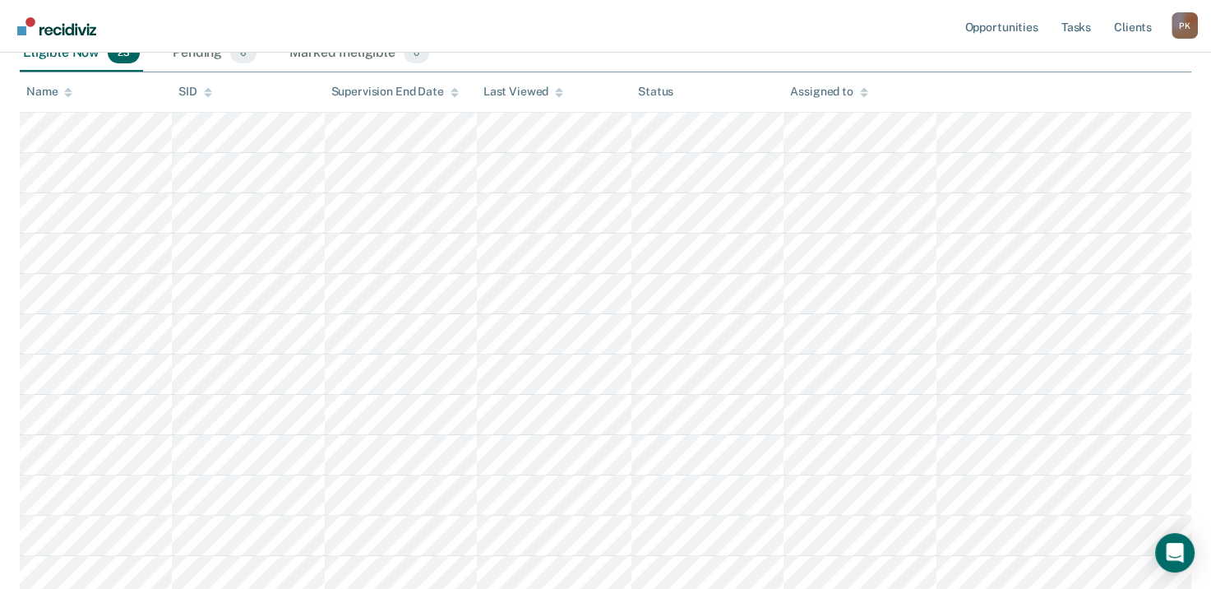
scroll to position [329, 0]
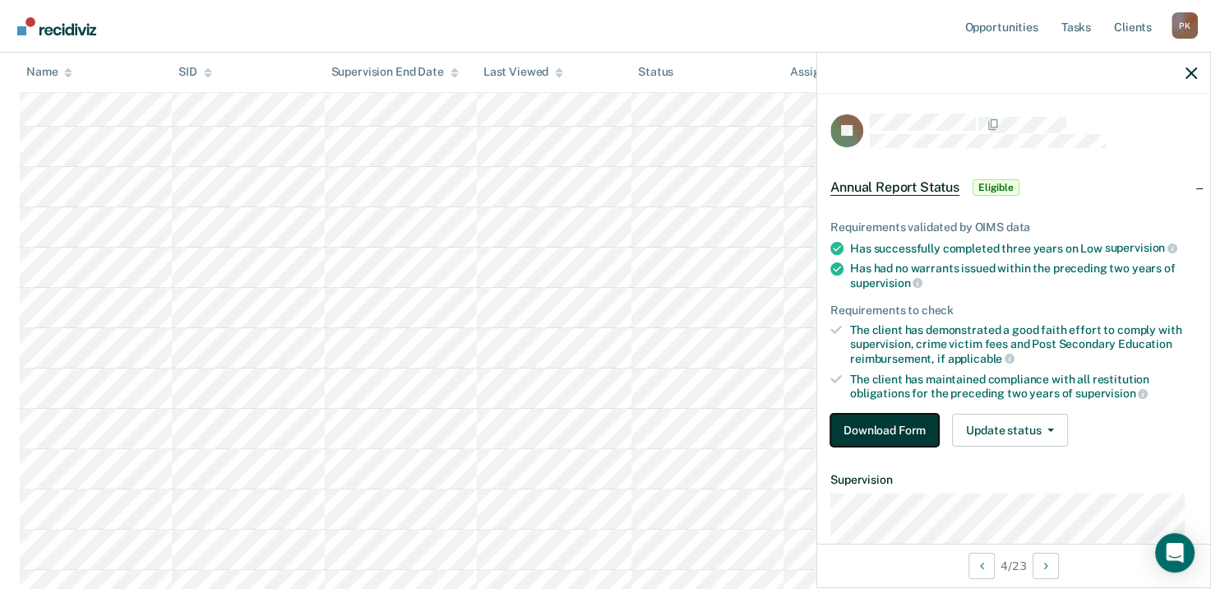
click at [905, 428] on button "Download Form" at bounding box center [885, 430] width 109 height 33
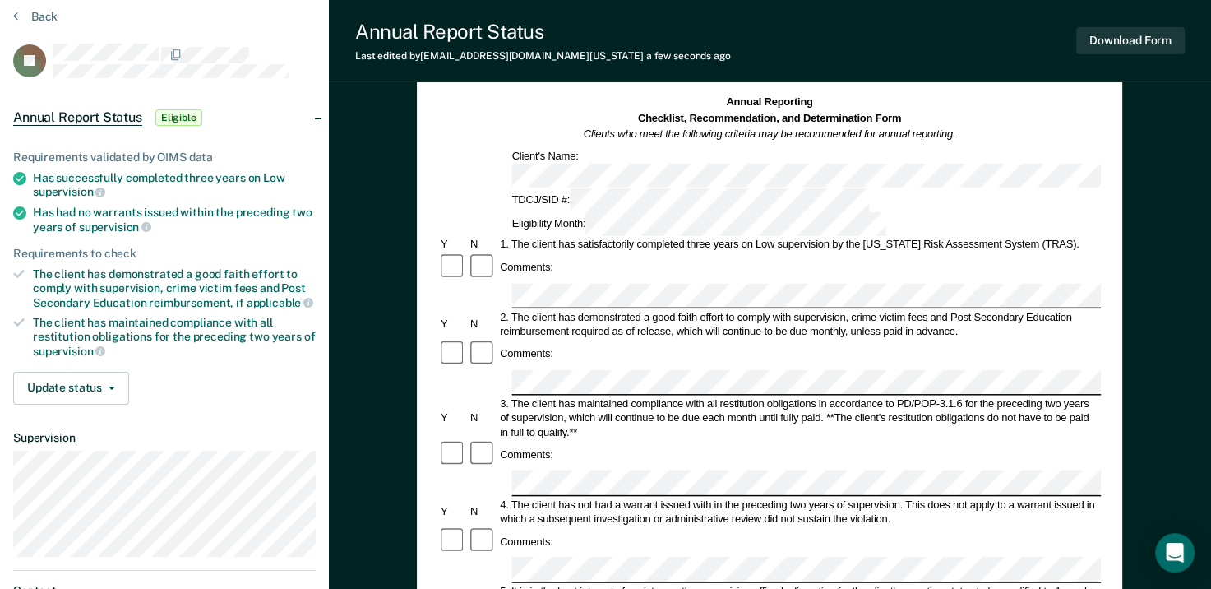
scroll to position [164, 0]
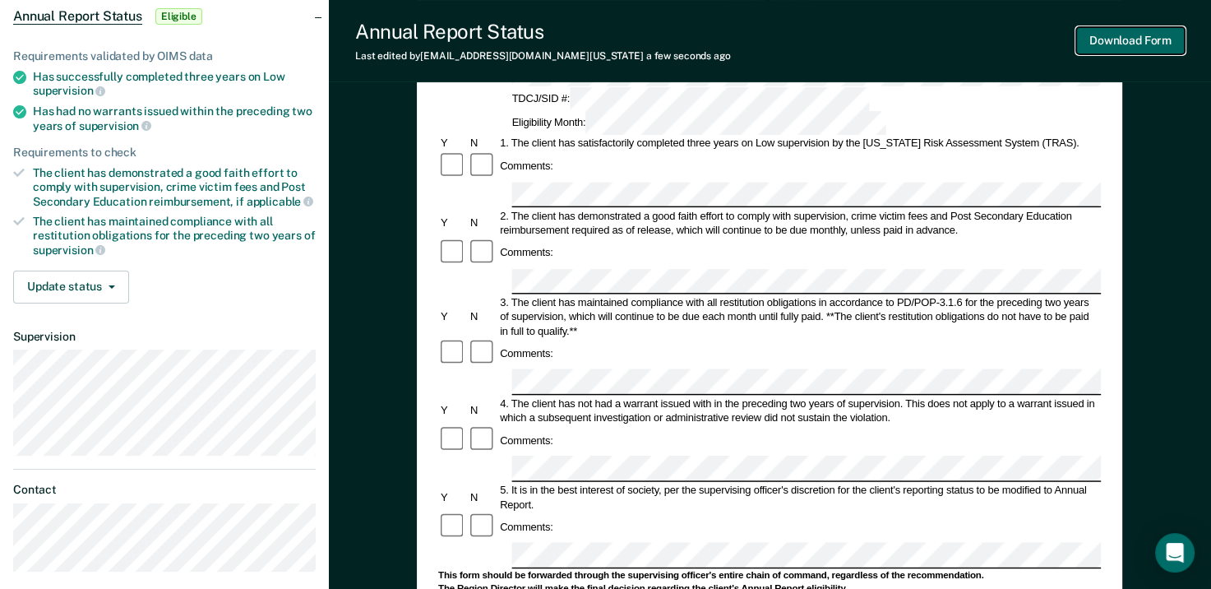
click at [1123, 40] on button "Download Form" at bounding box center [1131, 40] width 109 height 27
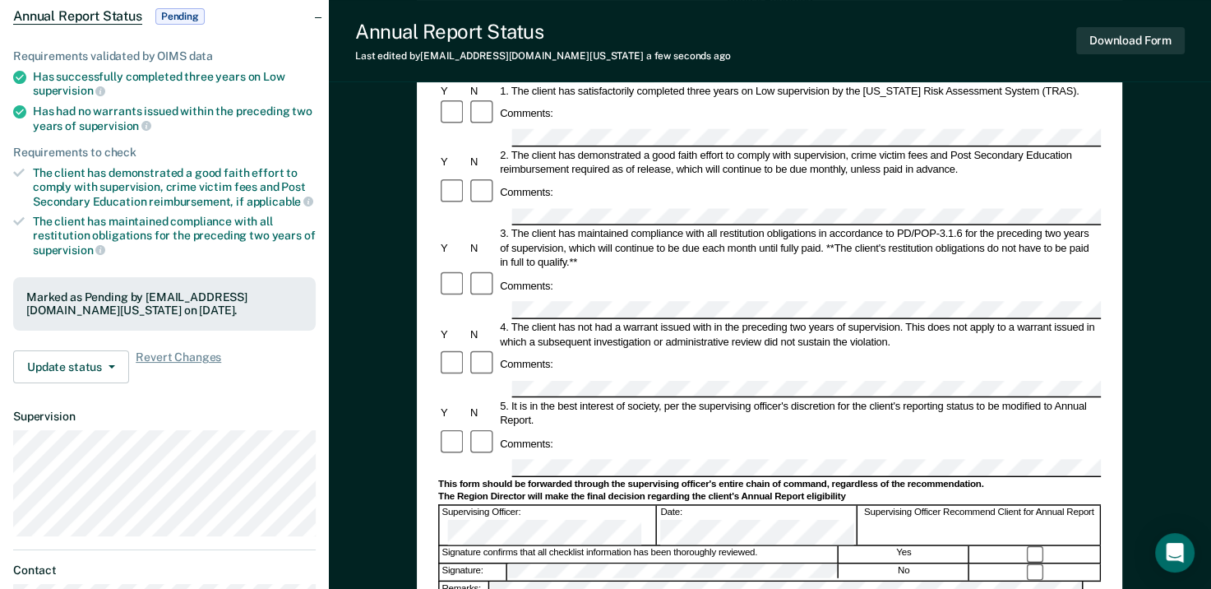
scroll to position [0, 0]
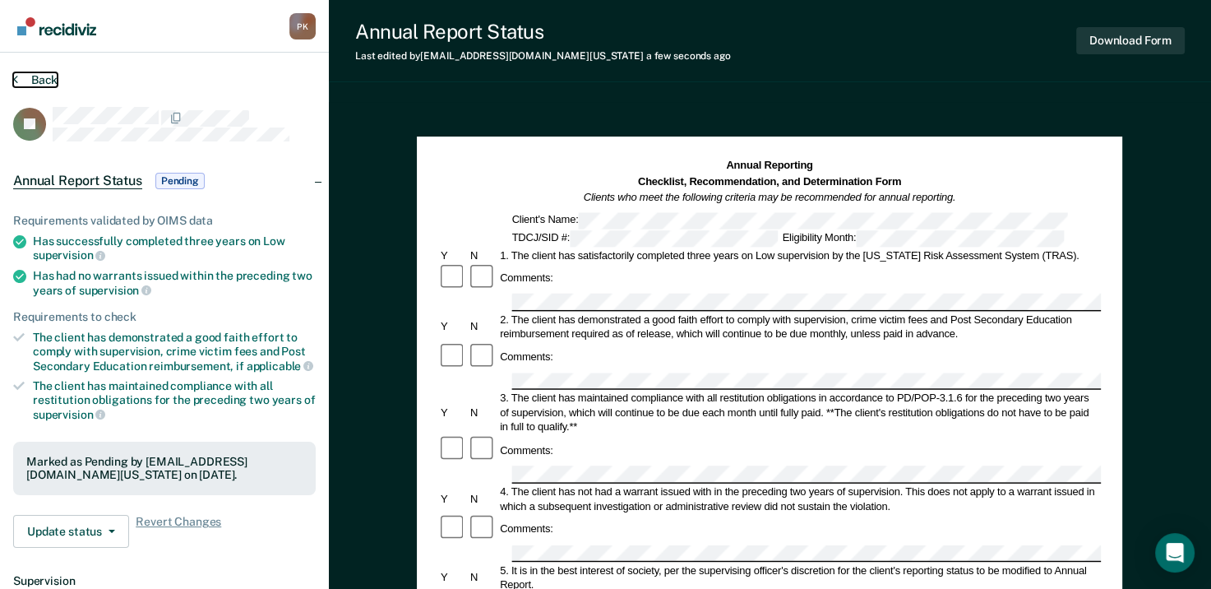
click at [15, 79] on icon at bounding box center [15, 78] width 5 height 13
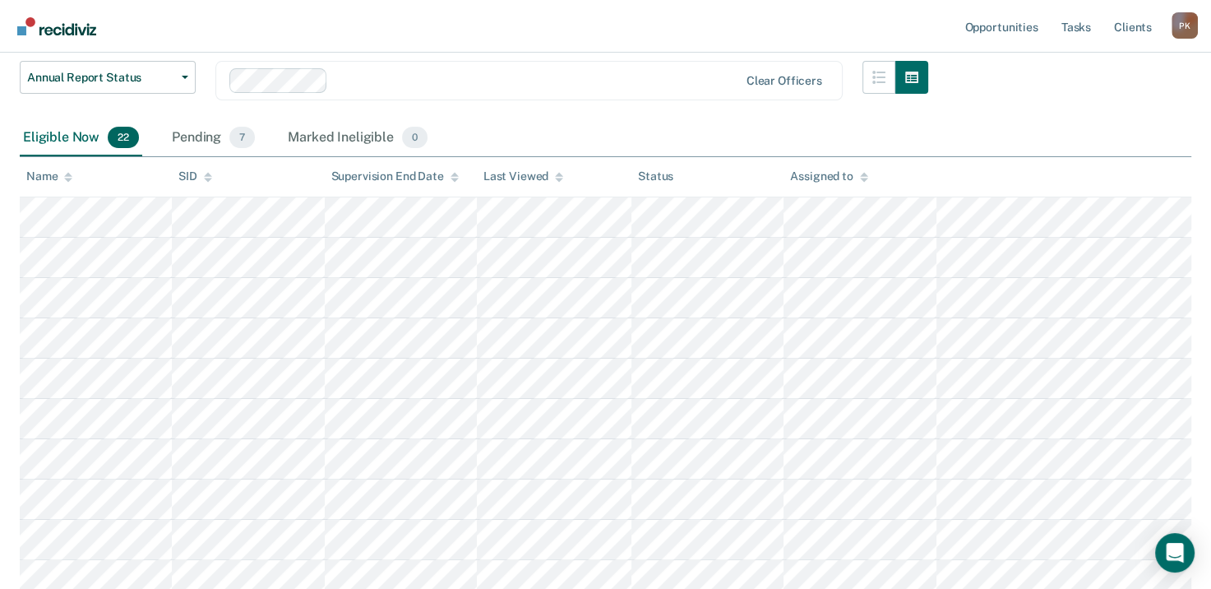
scroll to position [247, 0]
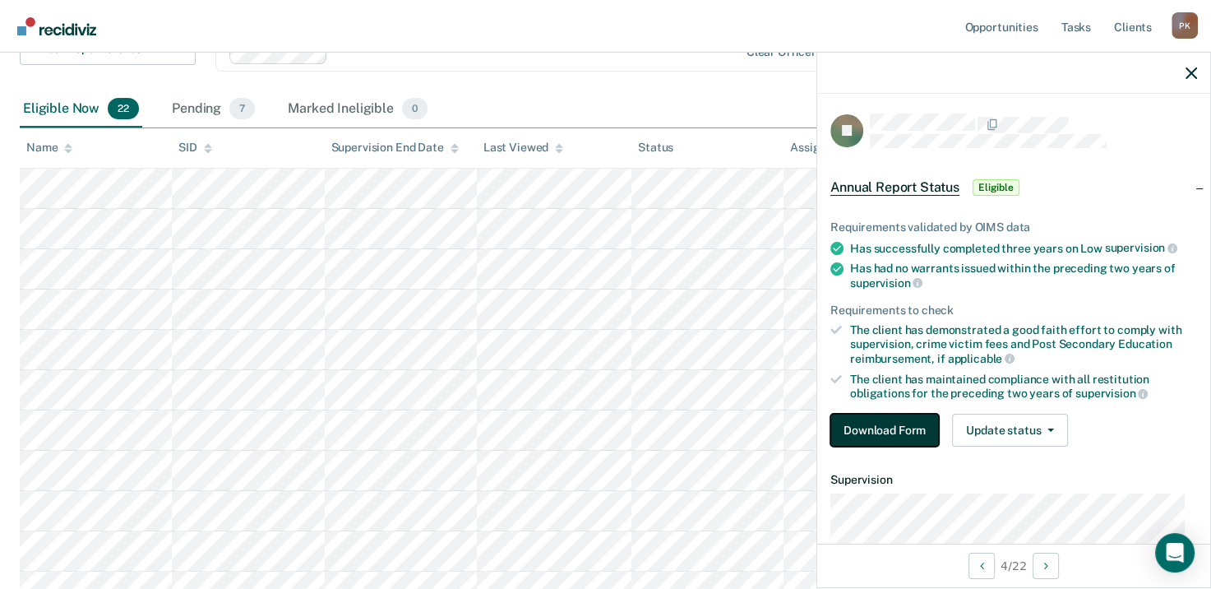
click at [879, 424] on button "Download Form" at bounding box center [885, 430] width 109 height 33
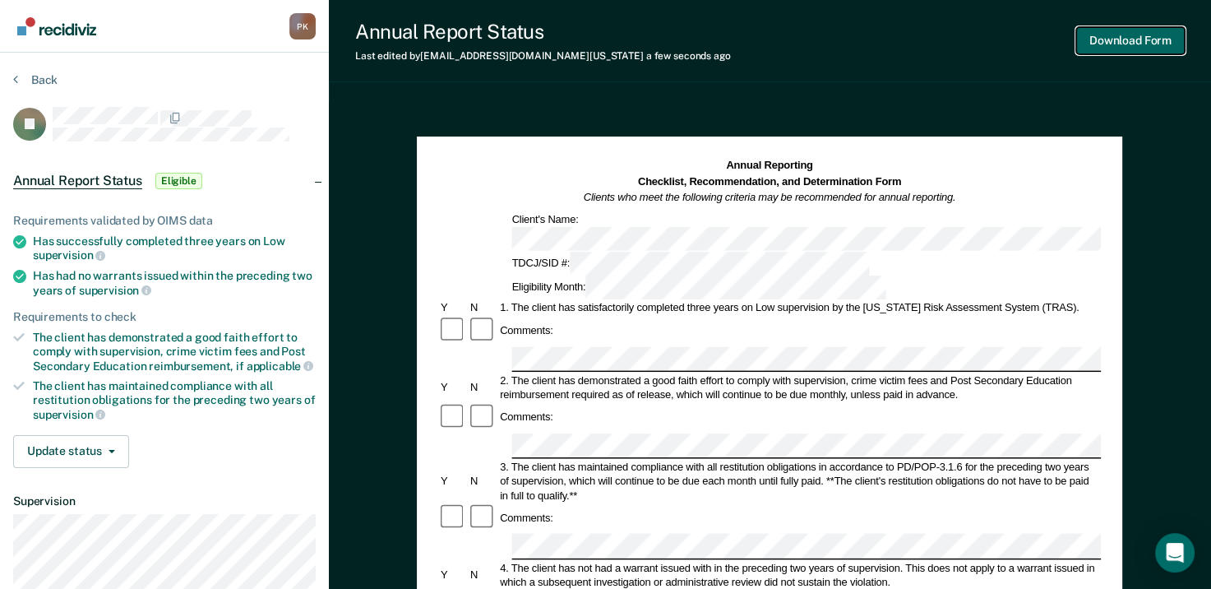
click at [1125, 39] on button "Download Form" at bounding box center [1131, 40] width 109 height 27
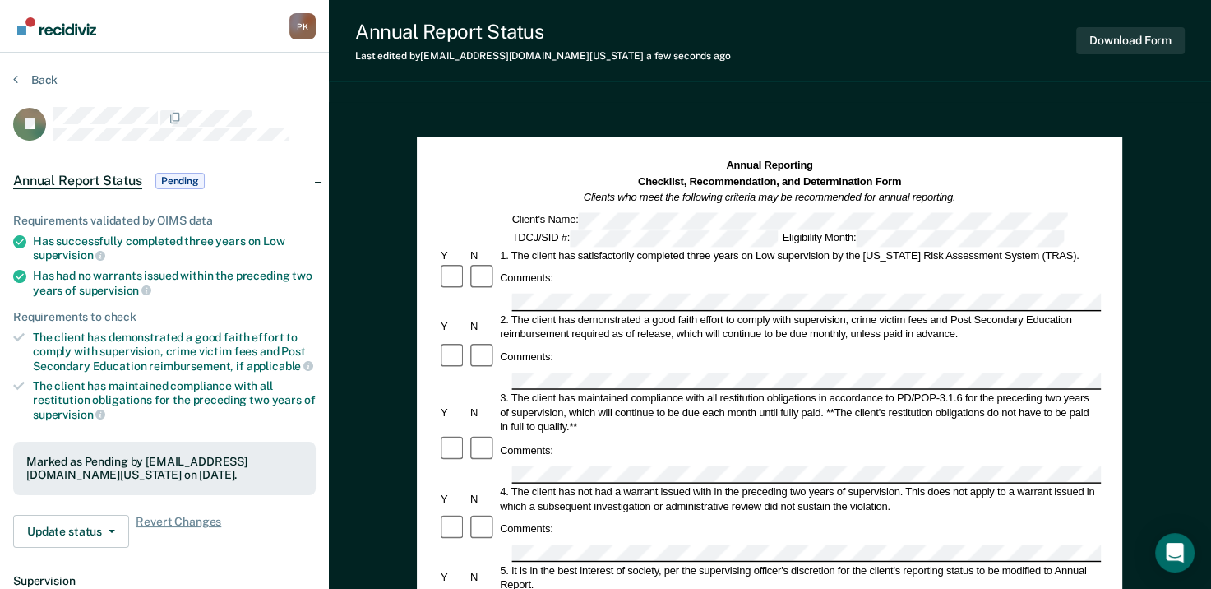
click at [10, 76] on section "Back JL Annual Report Status Pending Requirements validated by OIMS data Has su…" at bounding box center [164, 451] width 329 height 797
click at [19, 76] on button "Back" at bounding box center [35, 79] width 44 height 15
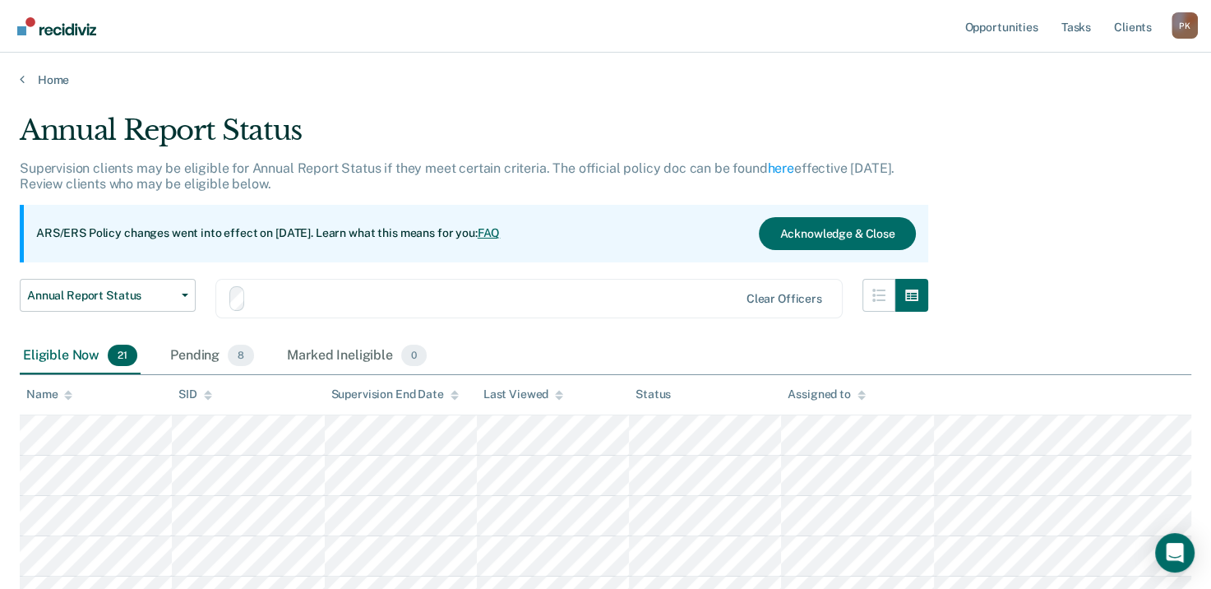
scroll to position [247, 0]
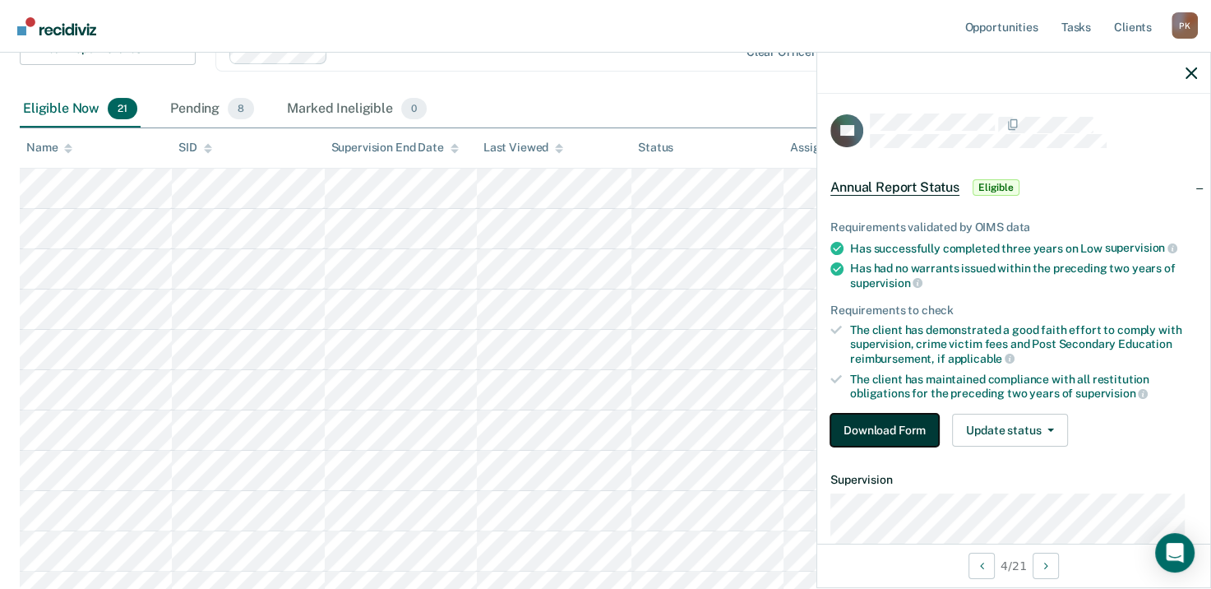
click at [890, 424] on button "Download Form" at bounding box center [885, 430] width 109 height 33
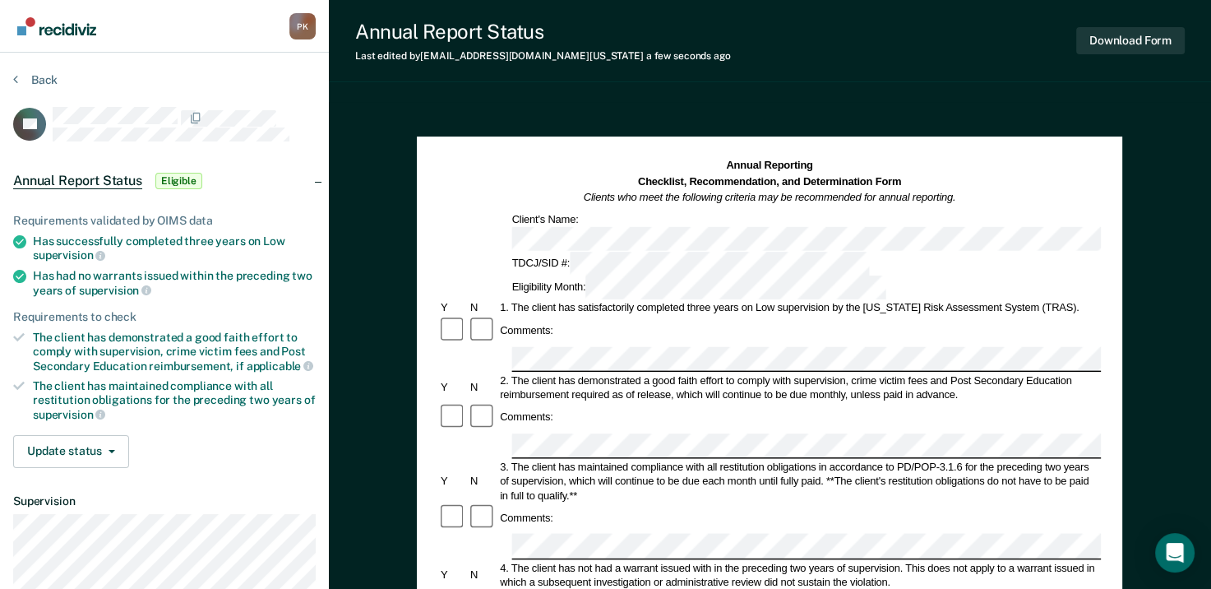
click at [716, 503] on div "Comments:" at bounding box center [769, 518] width 663 height 30
click at [1123, 43] on button "Download Form" at bounding box center [1131, 40] width 109 height 27
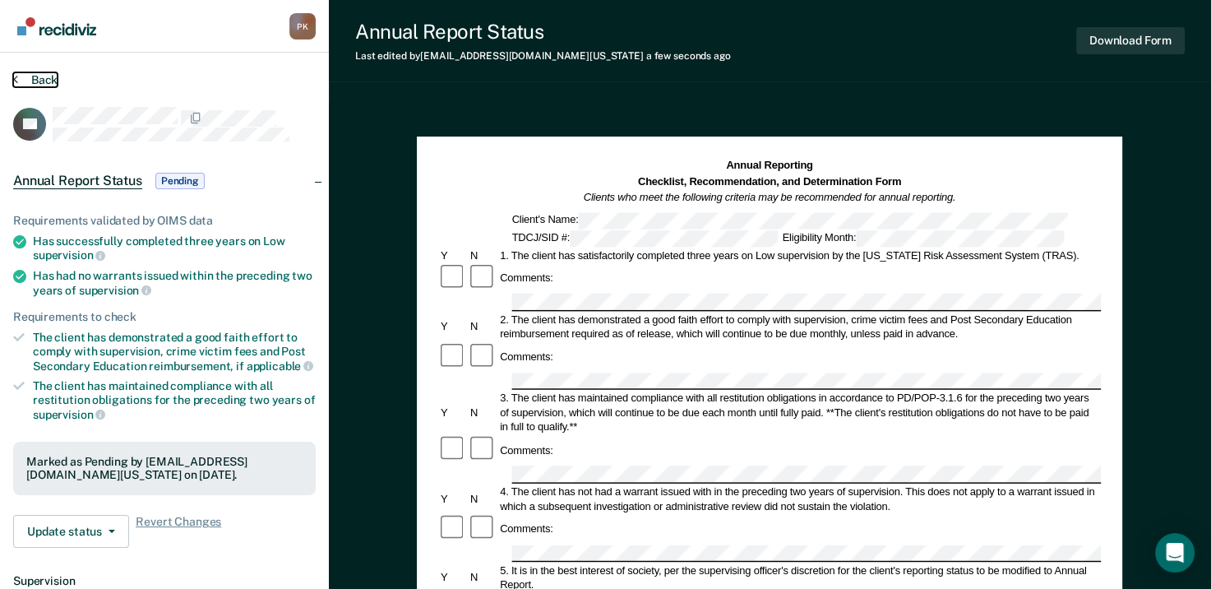
click at [19, 76] on button "Back" at bounding box center [35, 79] width 44 height 15
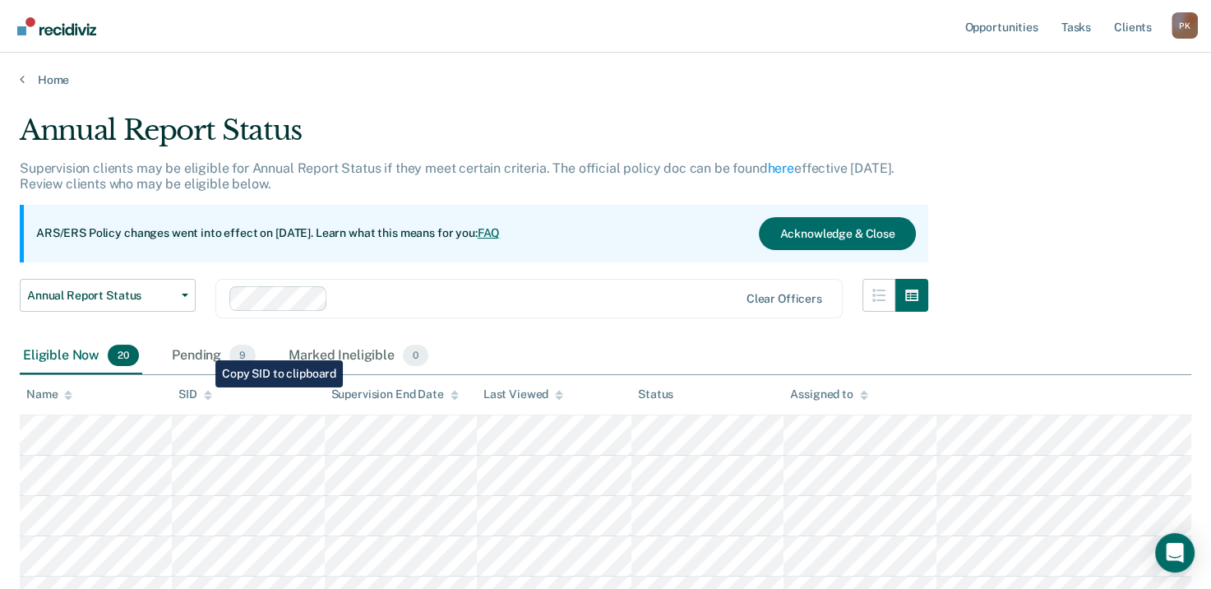
scroll to position [247, 0]
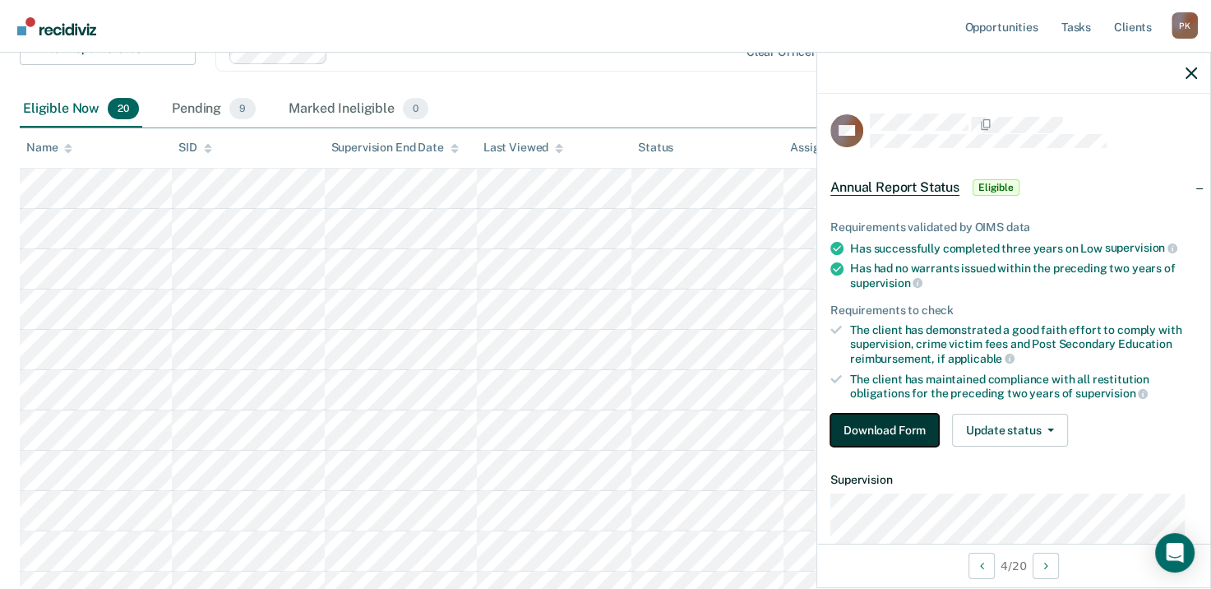
click at [894, 427] on button "Download Form" at bounding box center [885, 430] width 109 height 33
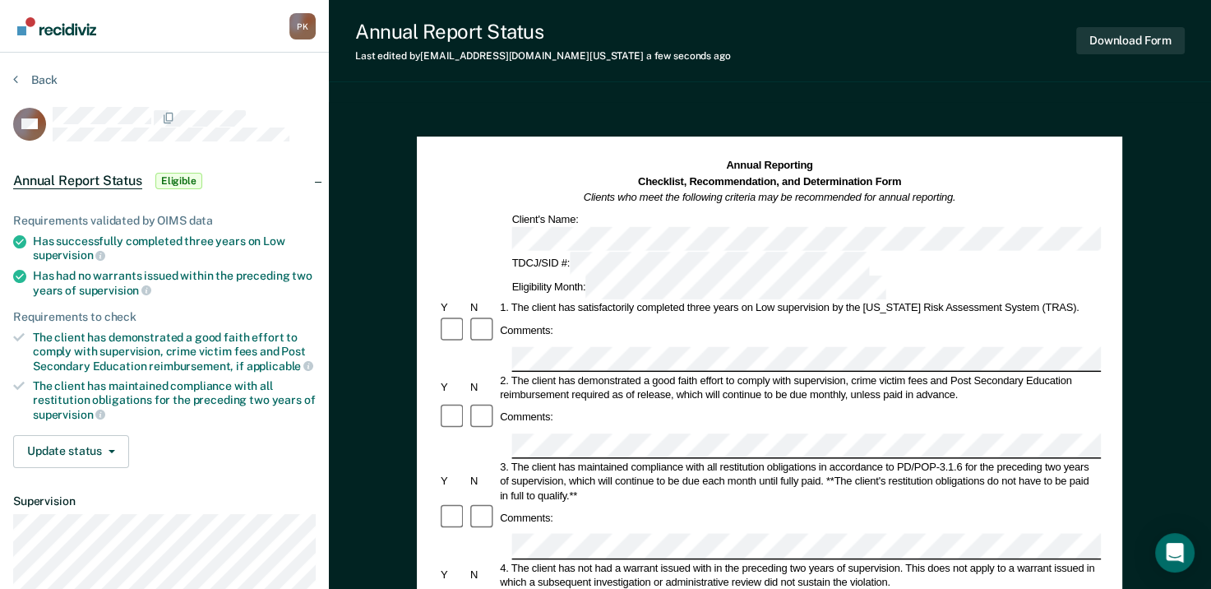
click at [831, 503] on div "Comments:" at bounding box center [769, 518] width 663 height 30
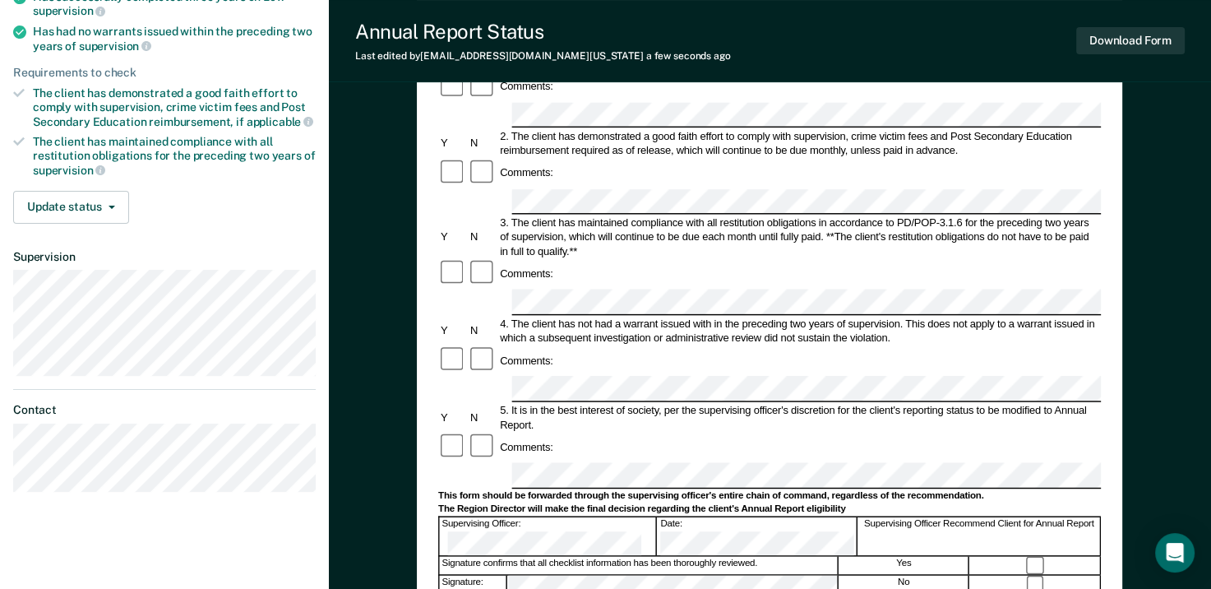
scroll to position [247, 0]
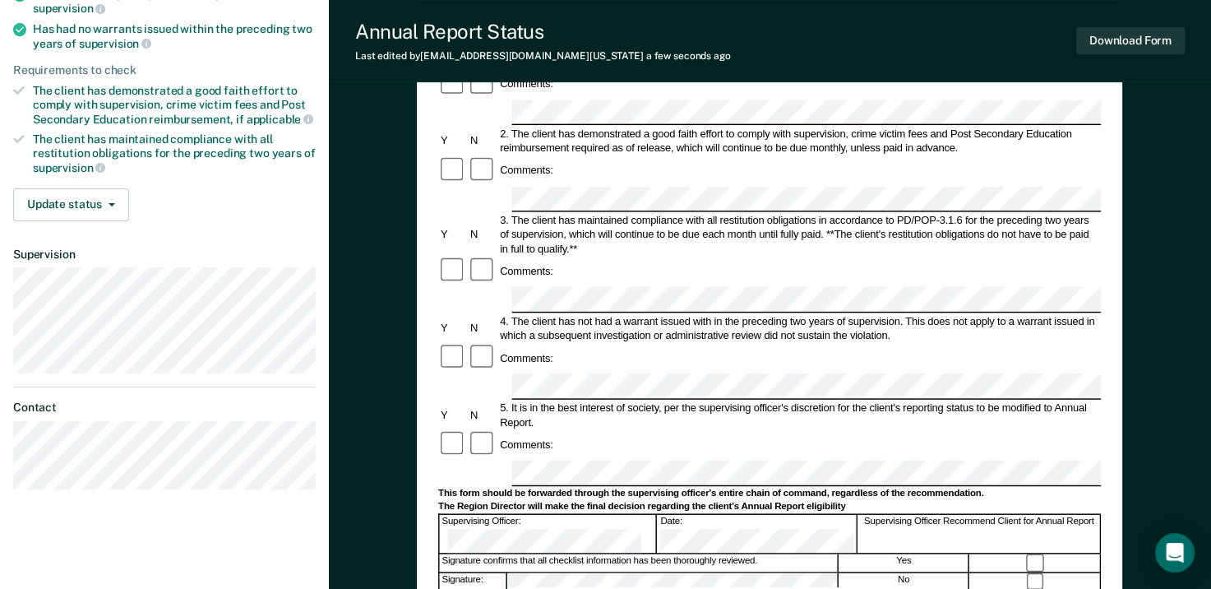
click at [1039, 554] on div at bounding box center [1036, 562] width 130 height 17
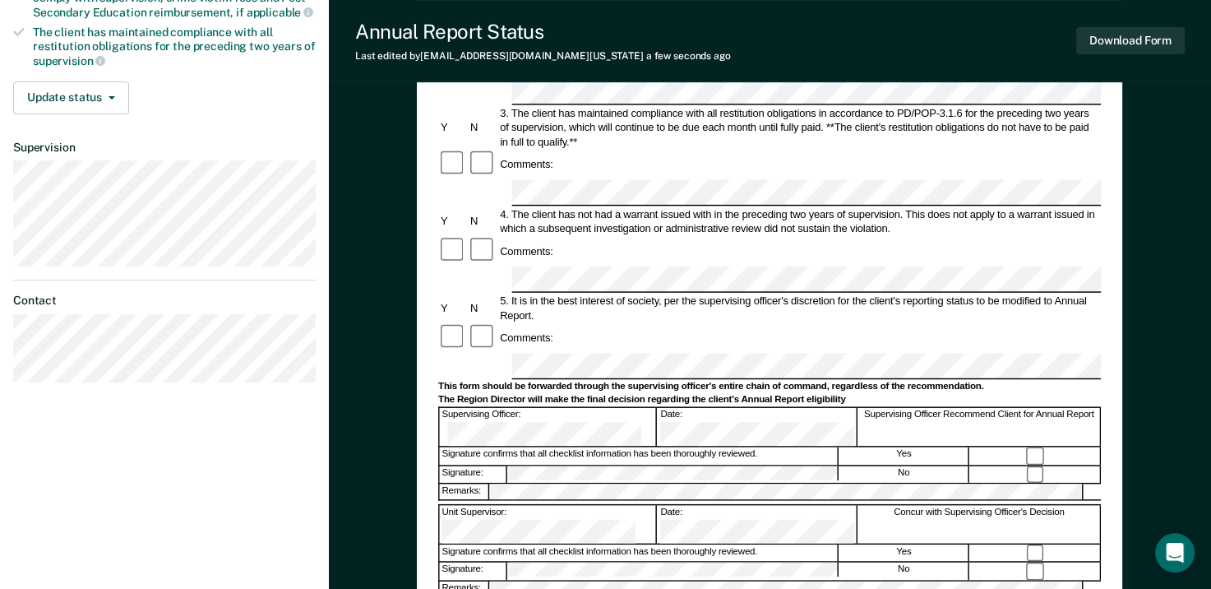
scroll to position [329, 0]
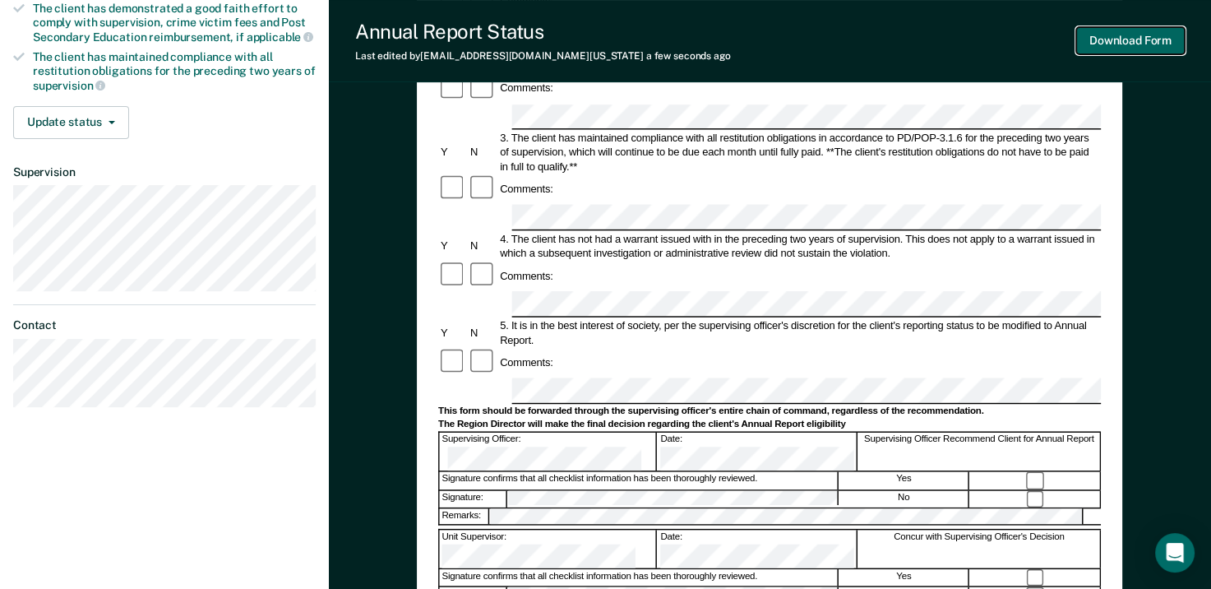
click at [1134, 36] on button "Download Form" at bounding box center [1131, 40] width 109 height 27
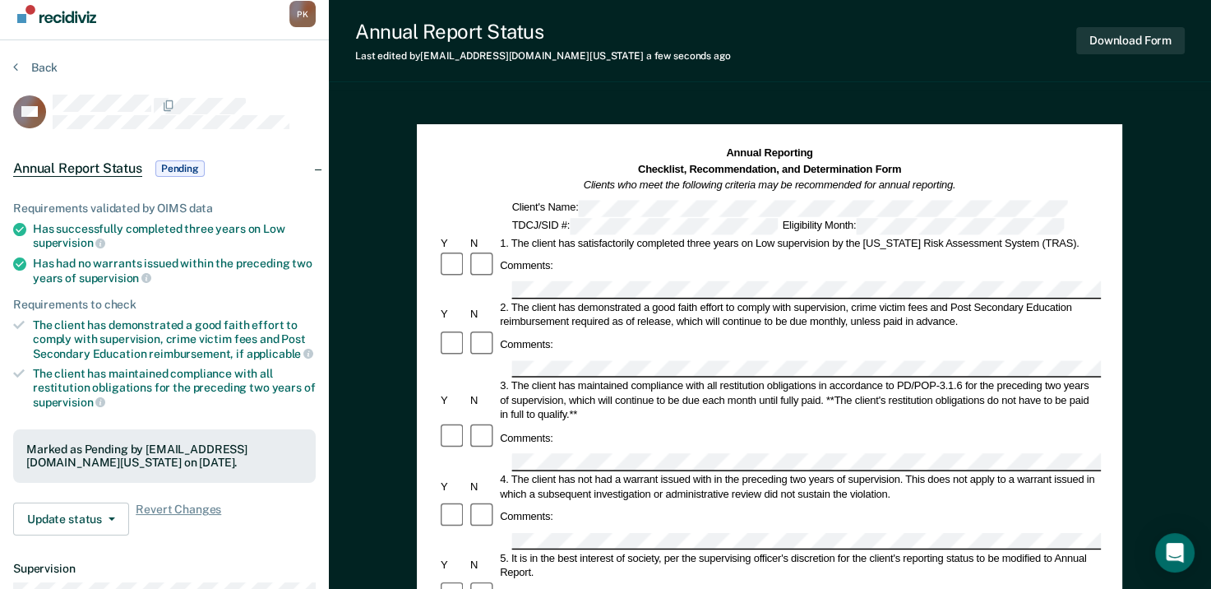
scroll to position [0, 0]
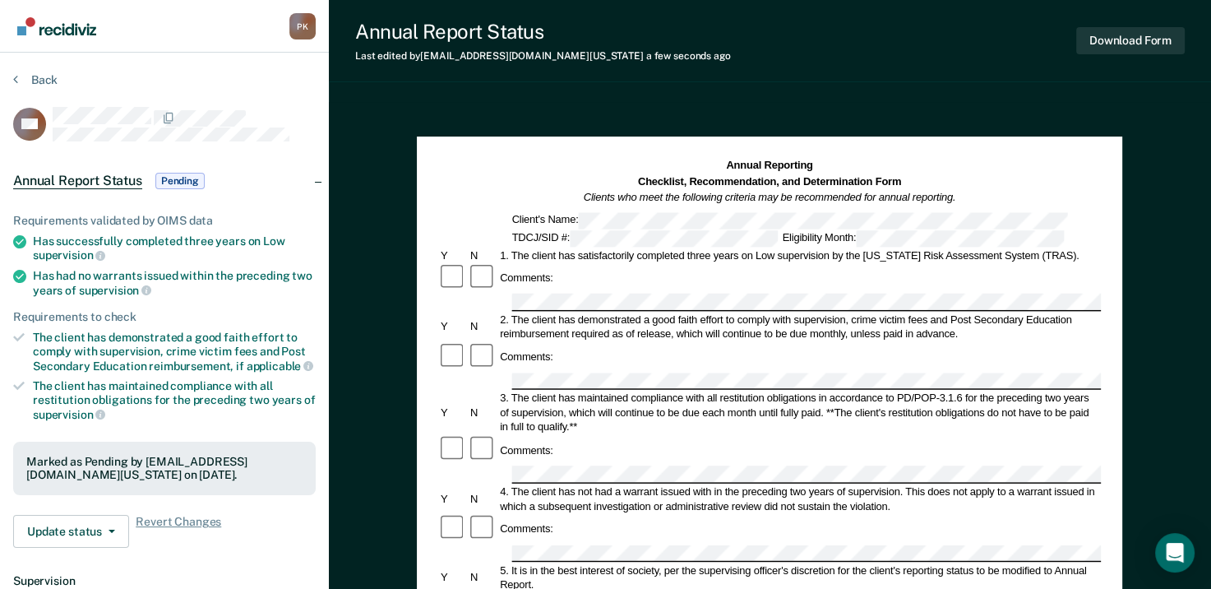
click at [12, 76] on section "Back AH Annual Report Status Pending Requirements validated by OIMS data Has su…" at bounding box center [164, 451] width 329 height 797
click at [20, 81] on button "Back" at bounding box center [35, 79] width 44 height 15
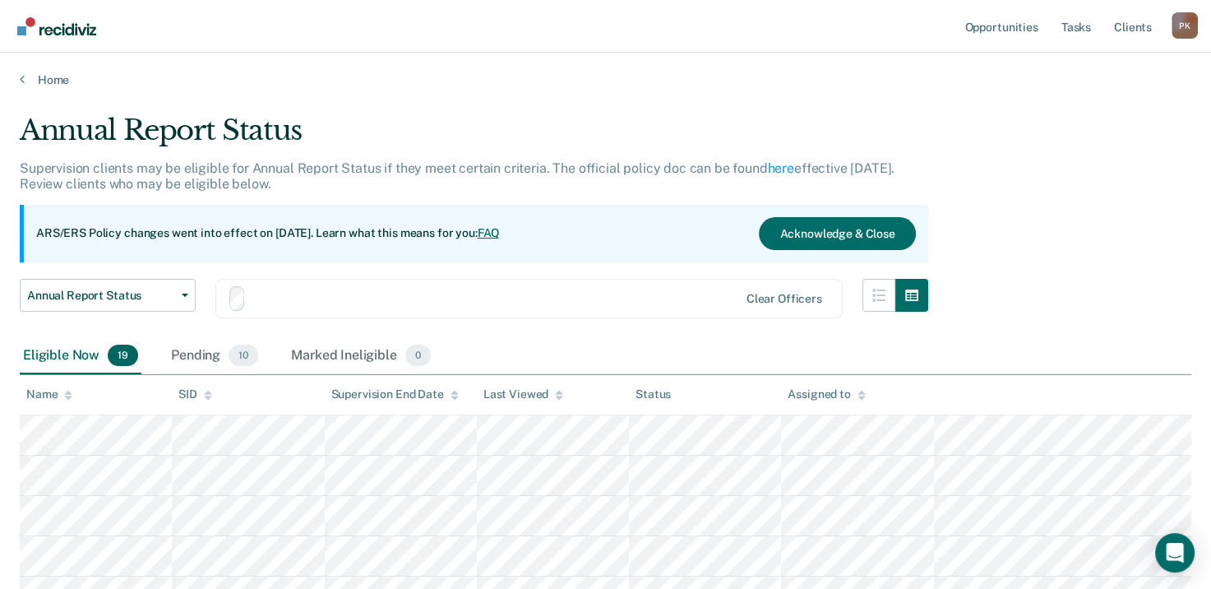
scroll to position [247, 0]
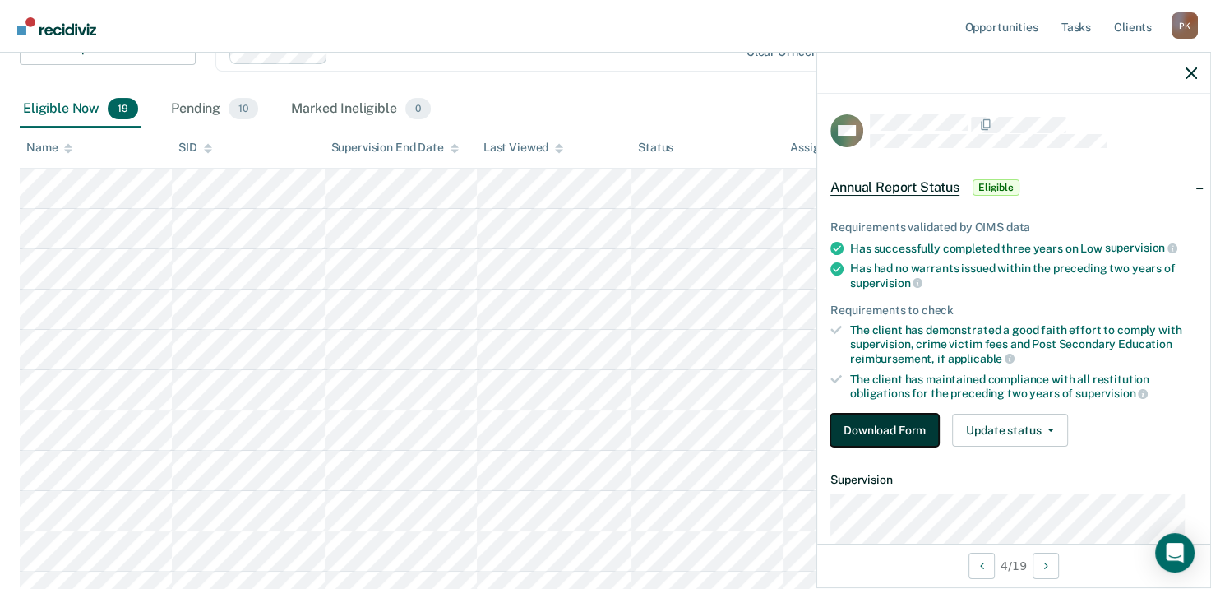
click at [895, 423] on button "Download Form" at bounding box center [885, 430] width 109 height 33
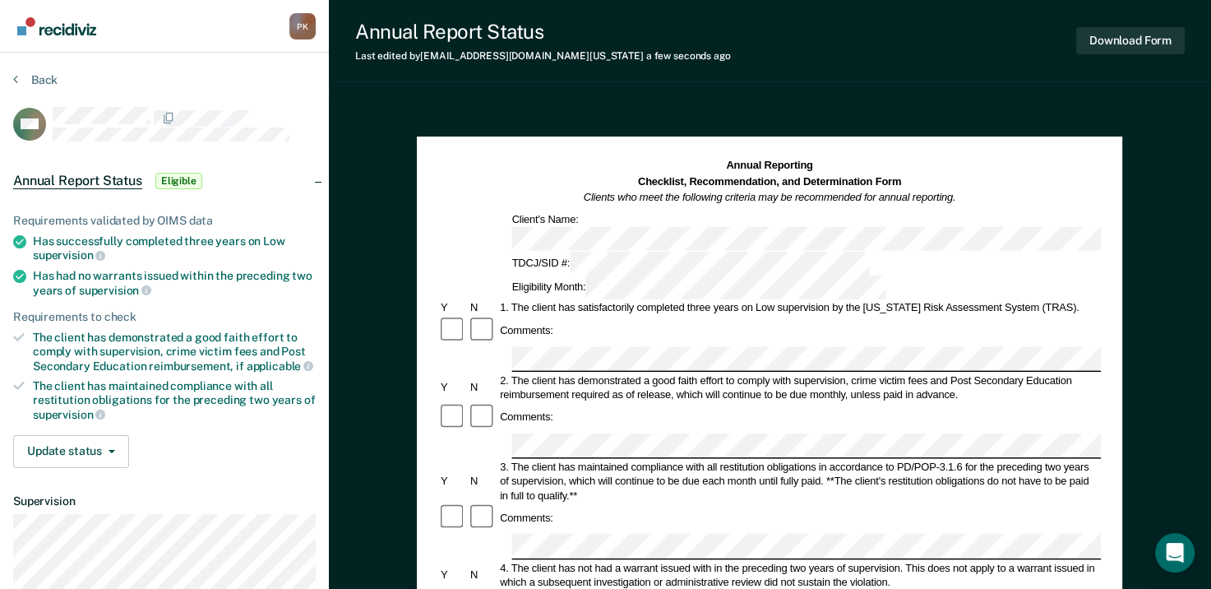
click at [553, 511] on div "Comments:" at bounding box center [527, 518] width 58 height 14
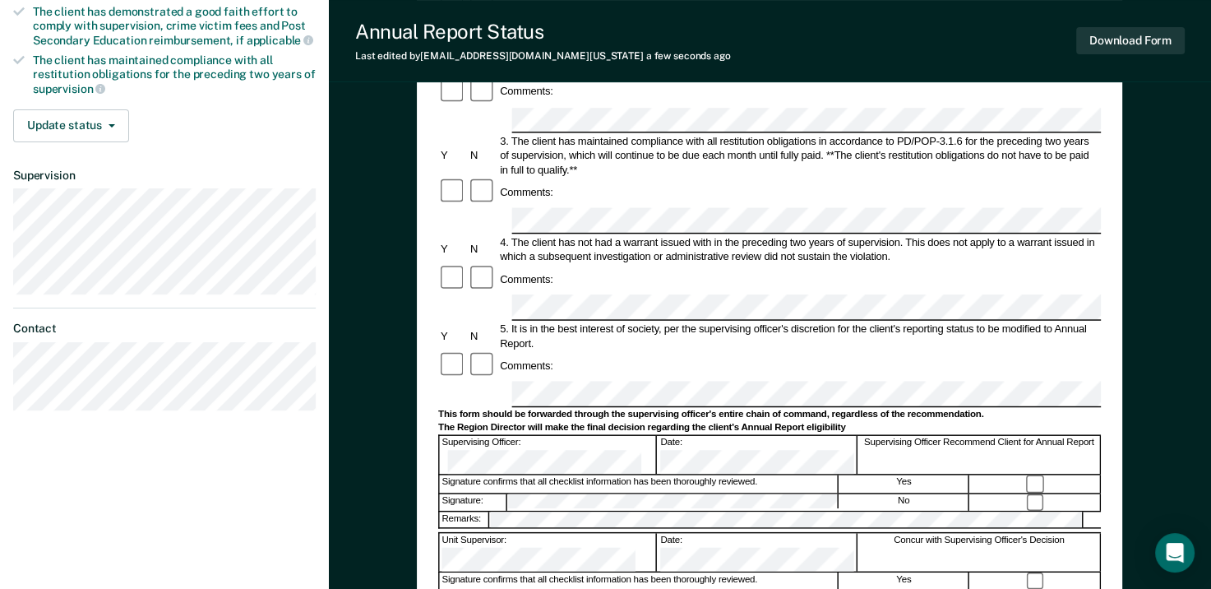
scroll to position [329, 0]
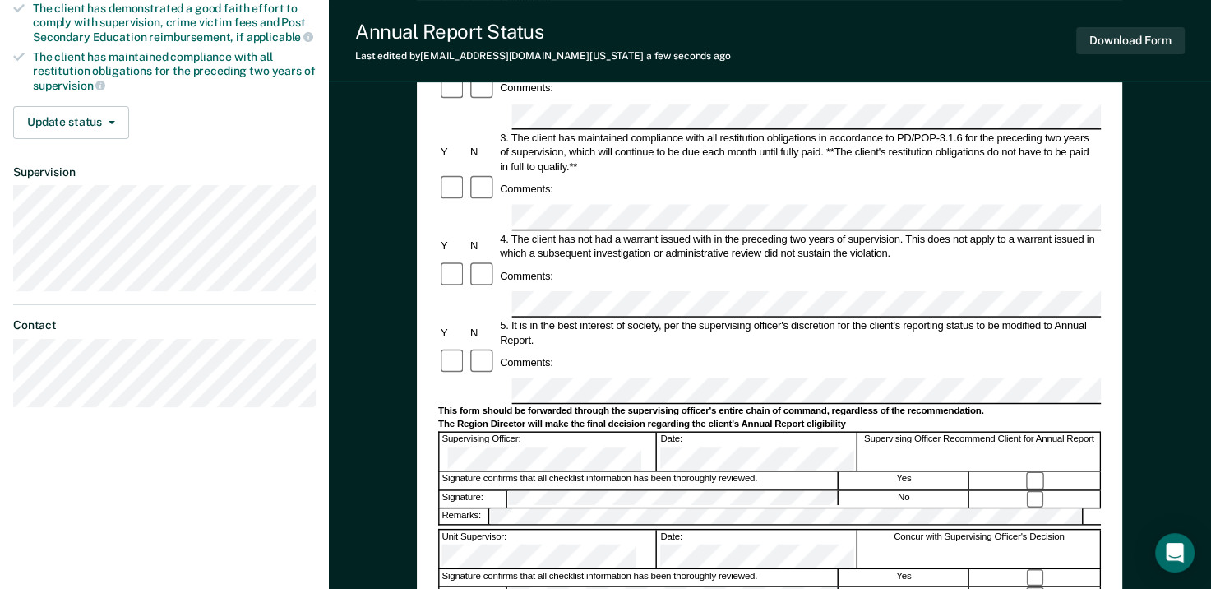
click at [776, 348] on div "Comments:" at bounding box center [769, 363] width 663 height 30
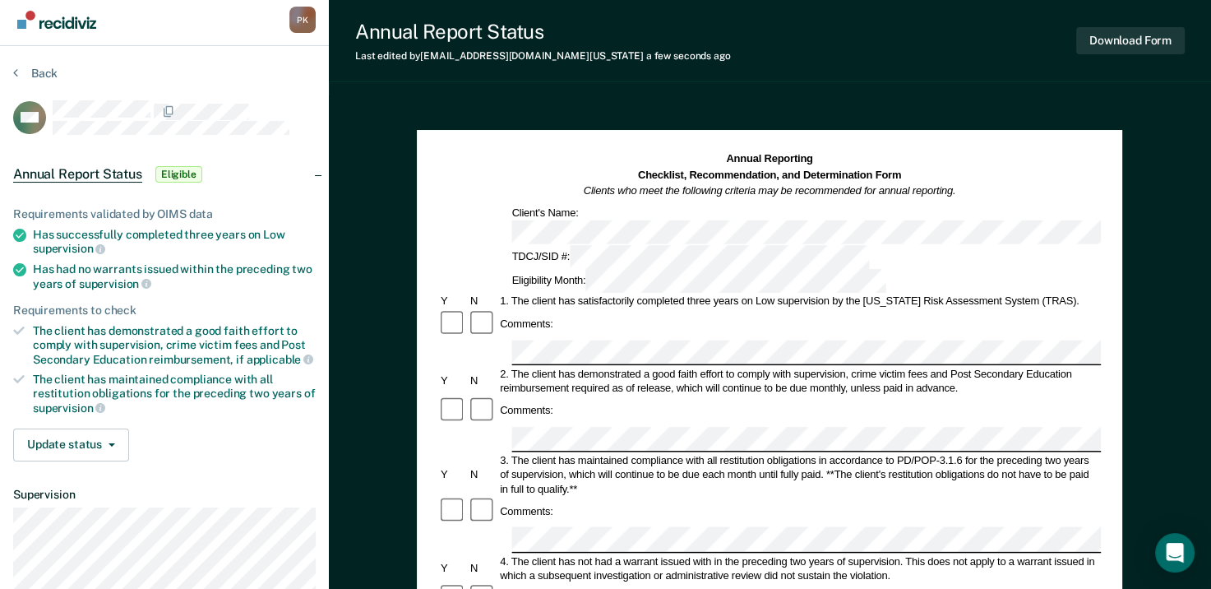
scroll to position [0, 0]
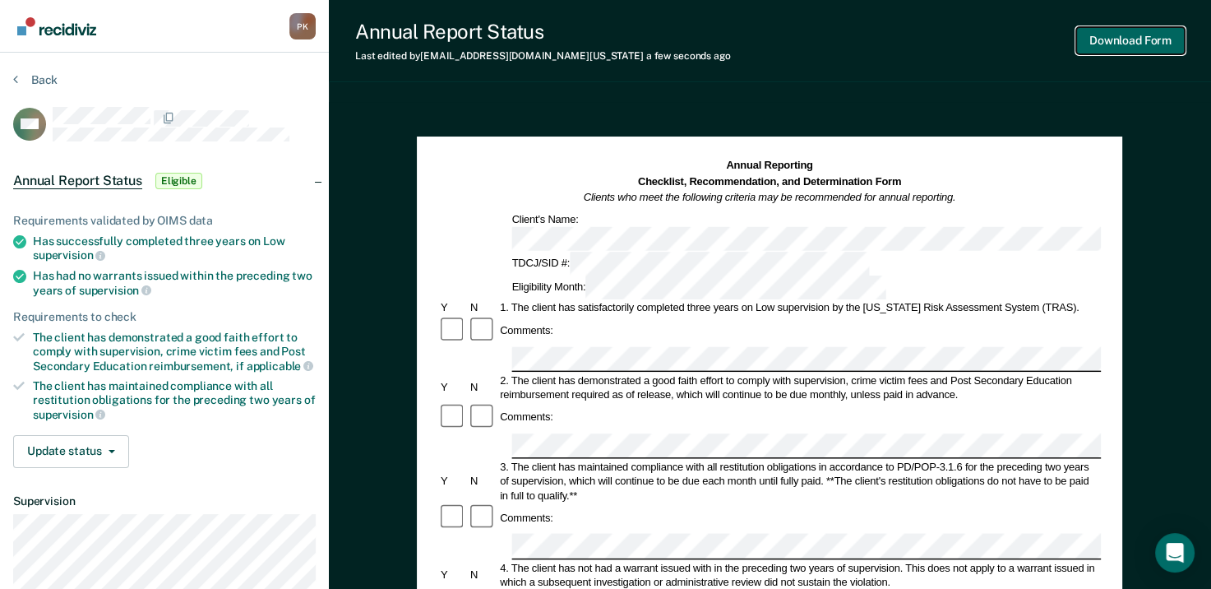
click at [1124, 35] on button "Download Form" at bounding box center [1131, 40] width 109 height 27
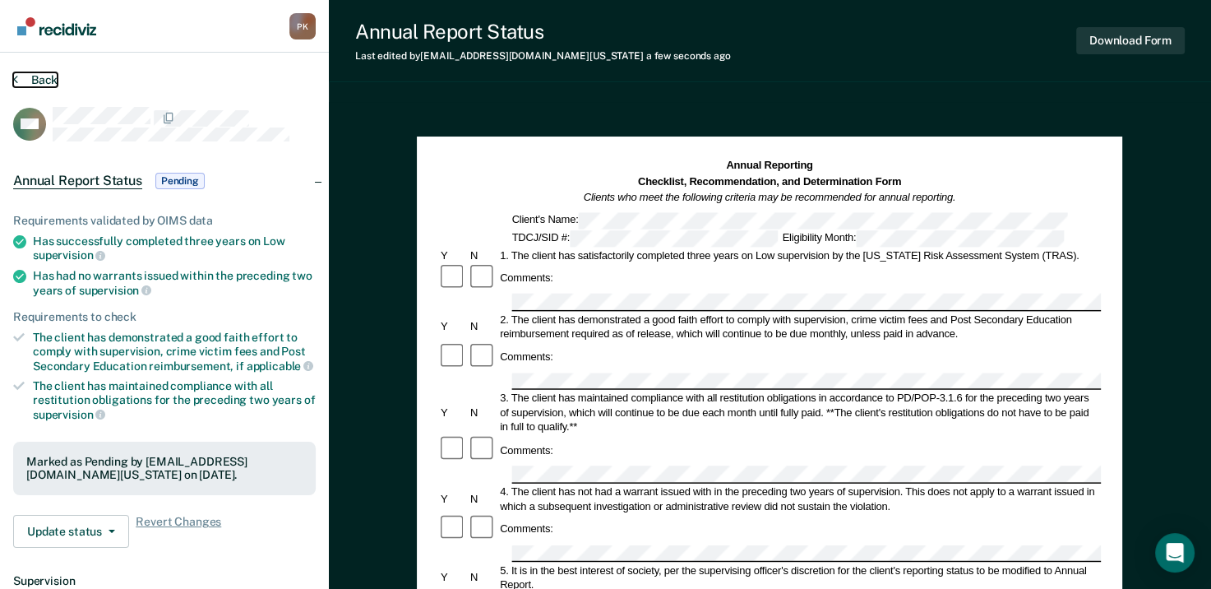
click at [26, 78] on button "Back" at bounding box center [35, 79] width 44 height 15
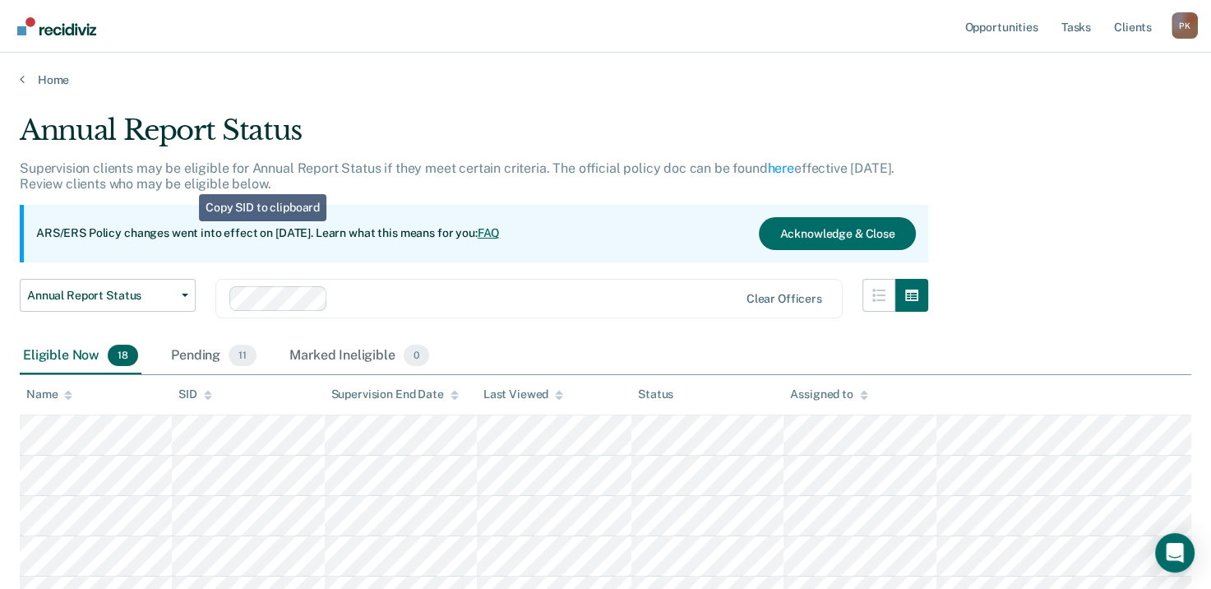
scroll to position [247, 0]
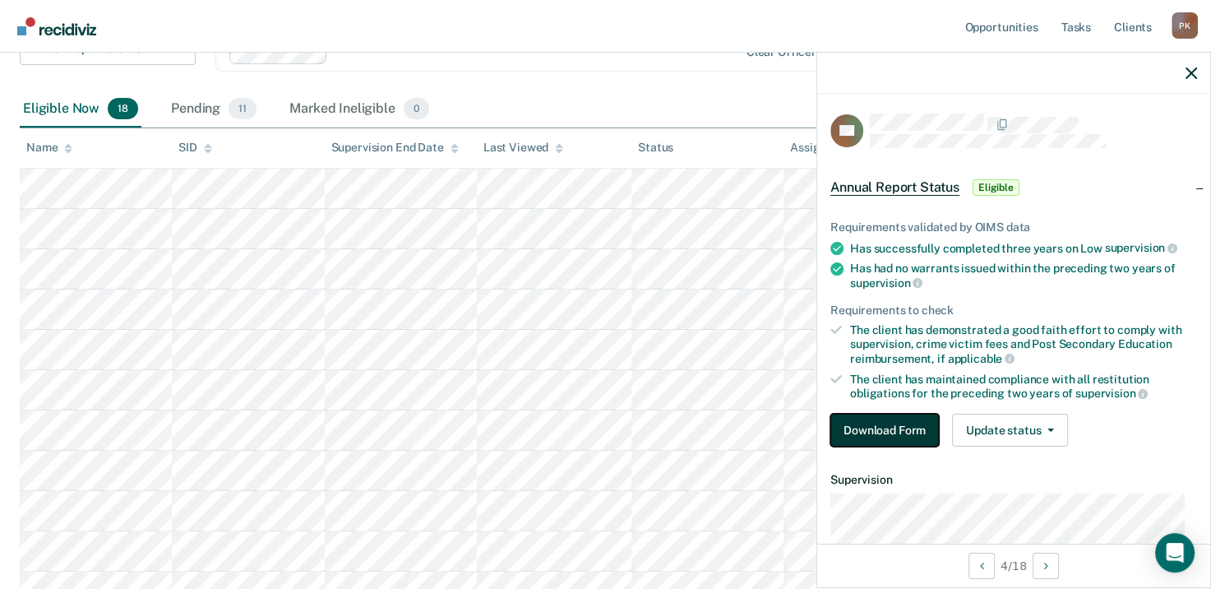
click at [877, 424] on button "Download Form" at bounding box center [885, 430] width 109 height 33
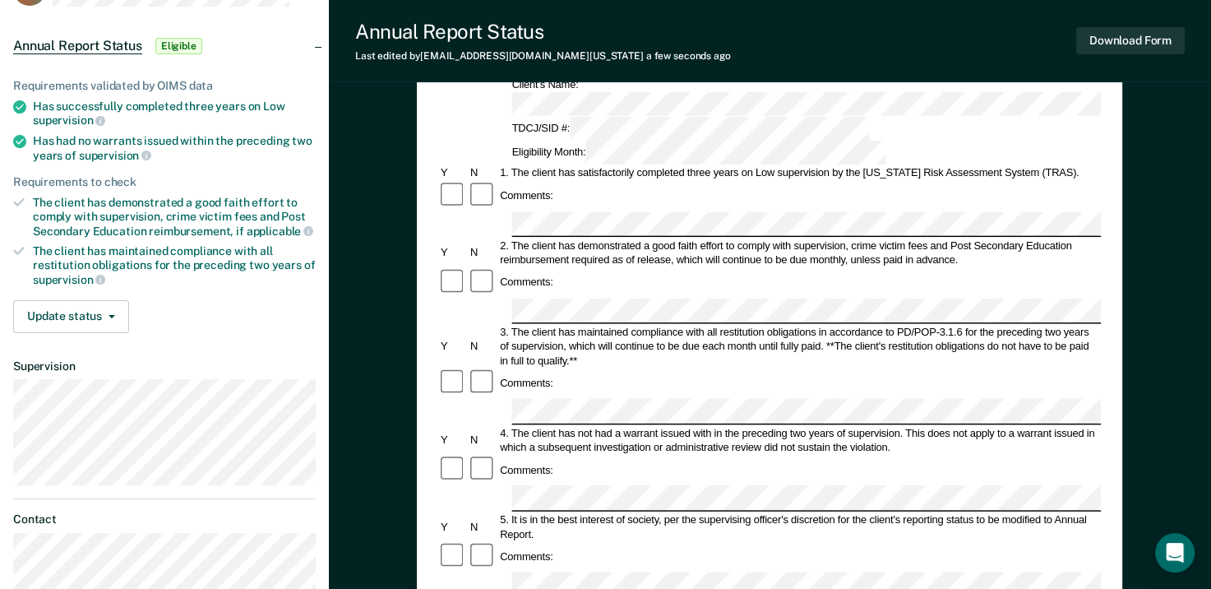
scroll to position [164, 0]
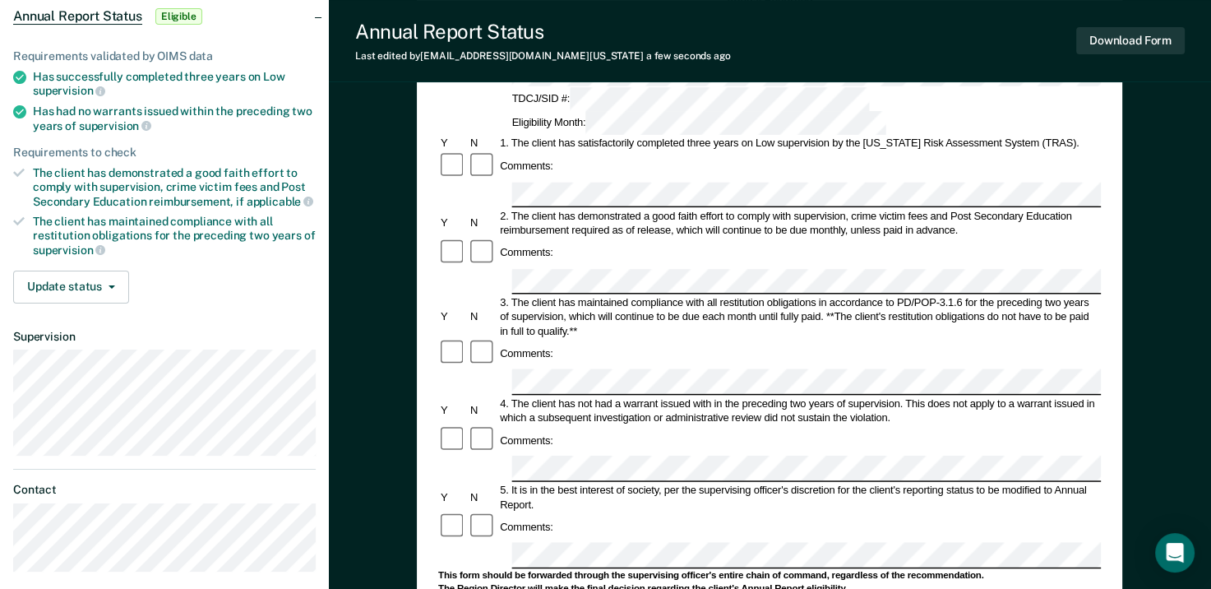
click at [564, 512] on div "Comments:" at bounding box center [769, 527] width 663 height 30
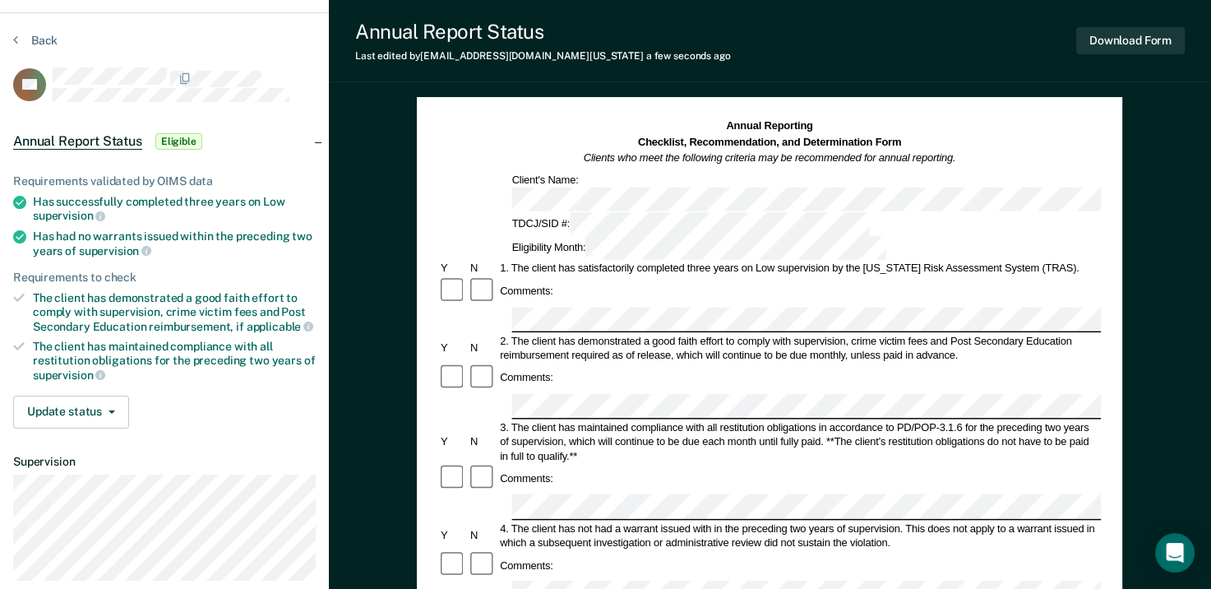
scroll to position [0, 0]
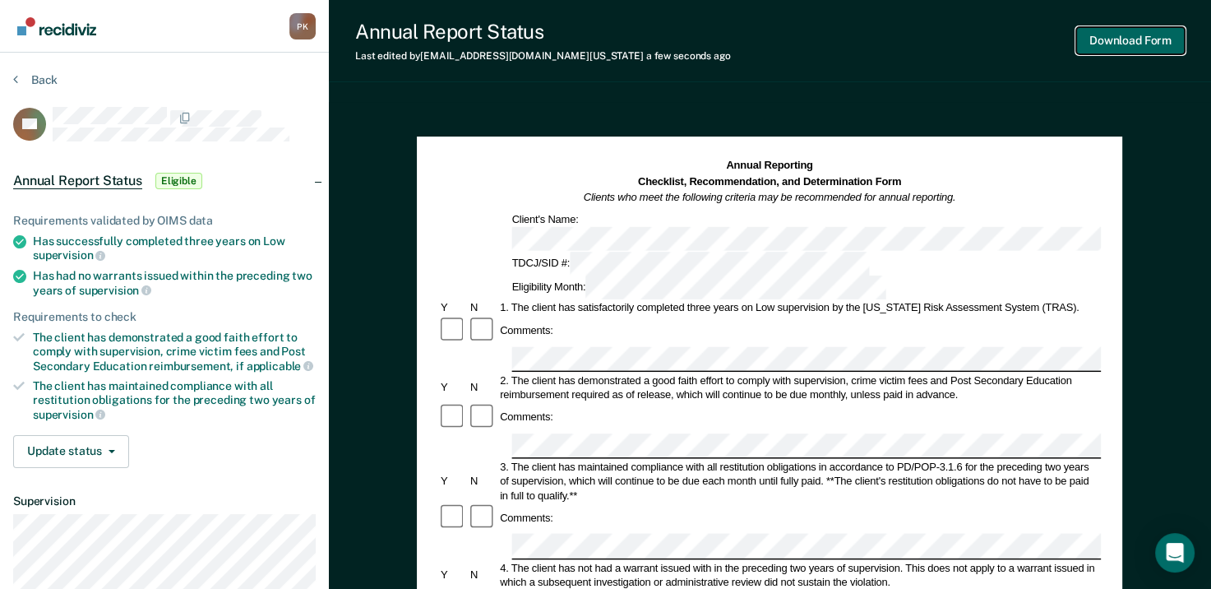
click at [1145, 39] on button "Download Form" at bounding box center [1131, 40] width 109 height 27
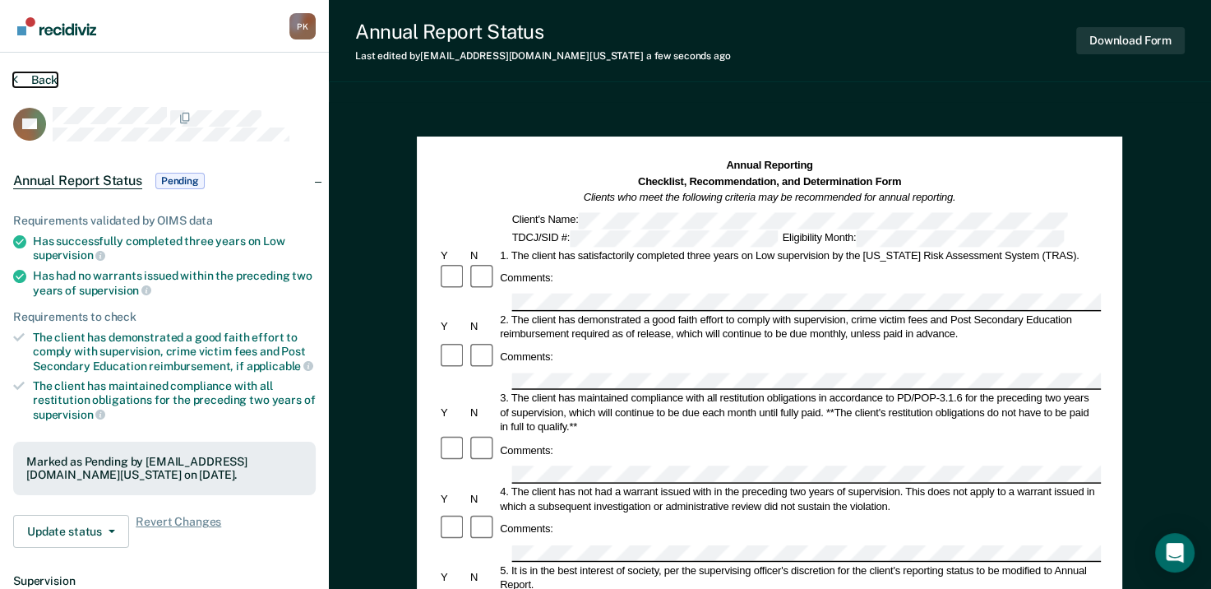
click at [30, 77] on button "Back" at bounding box center [35, 79] width 44 height 15
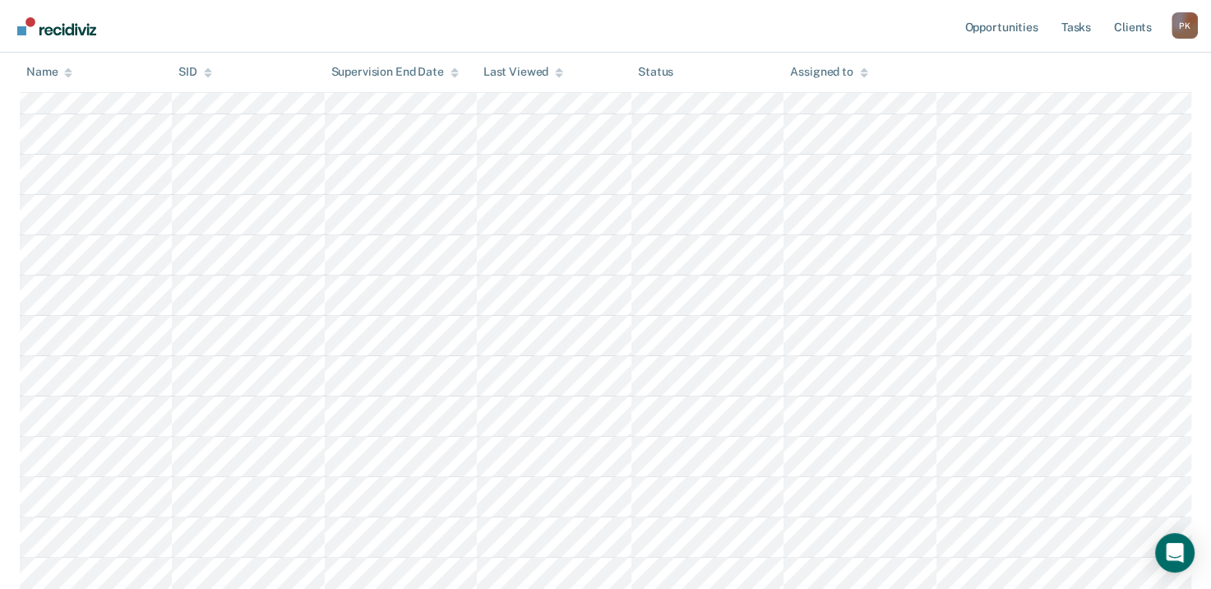
scroll to position [299, 0]
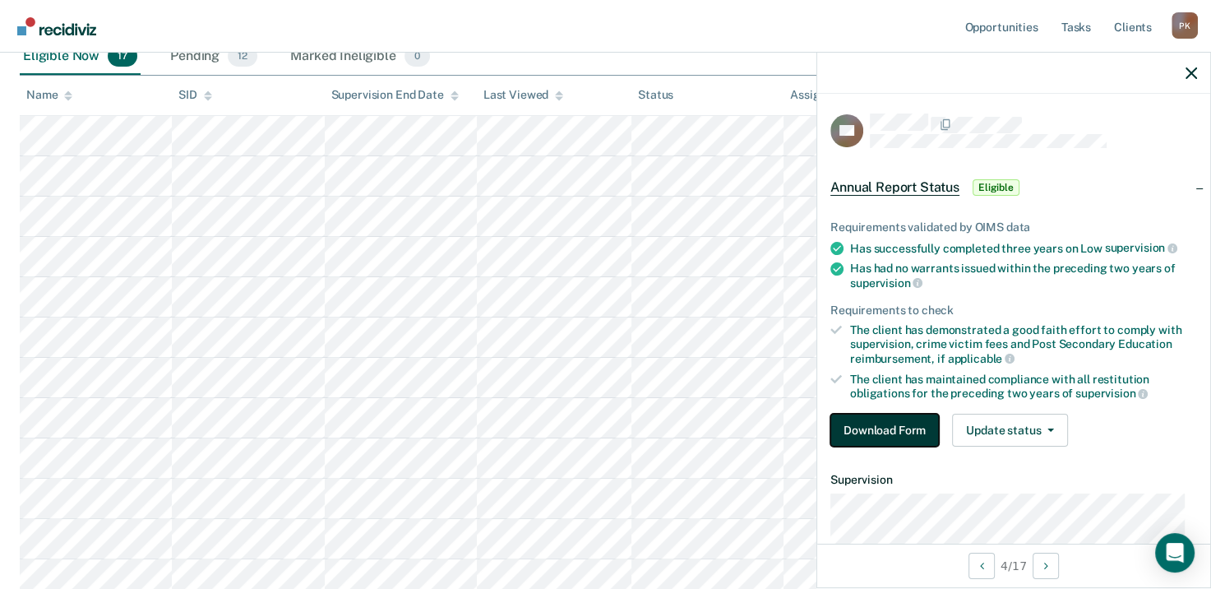
click at [897, 426] on button "Download Form" at bounding box center [885, 430] width 109 height 33
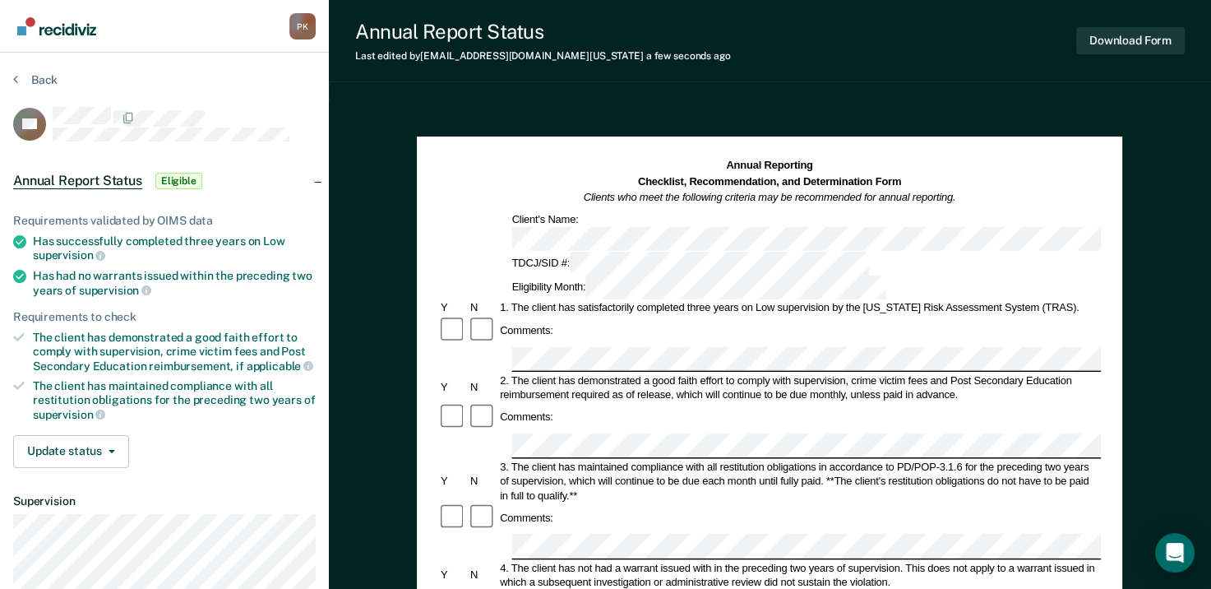
click at [502, 433] on div at bounding box center [769, 445] width 663 height 25
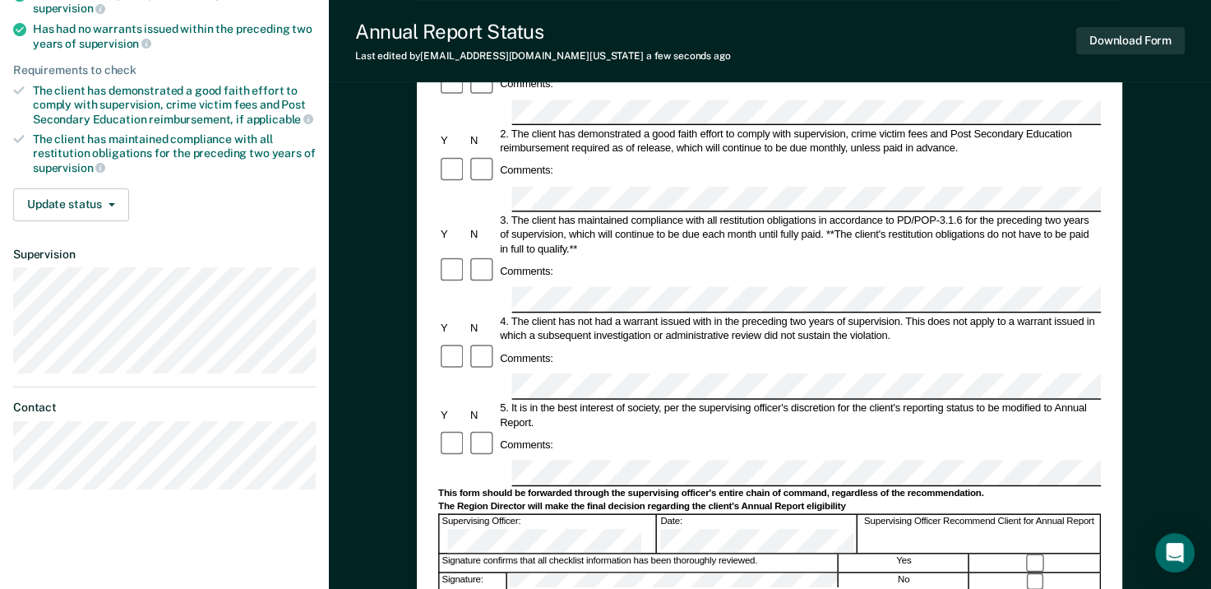
scroll to position [329, 0]
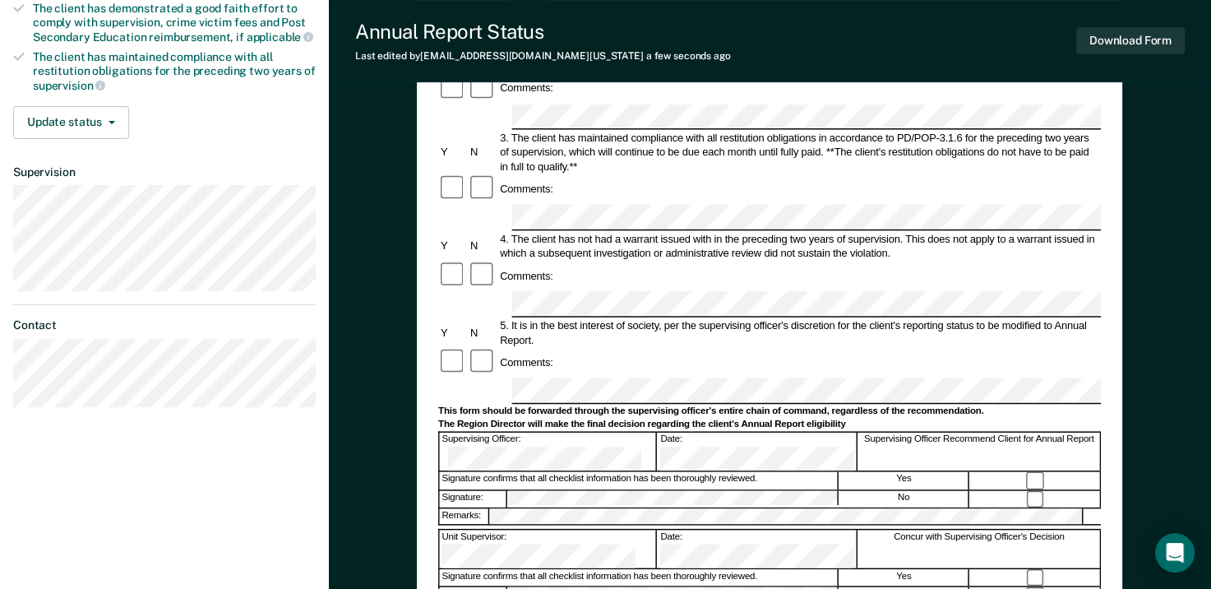
click at [714, 318] on div "5. It is in the best interest of society, per the supervising officer's discret…" at bounding box center [800, 332] width 604 height 29
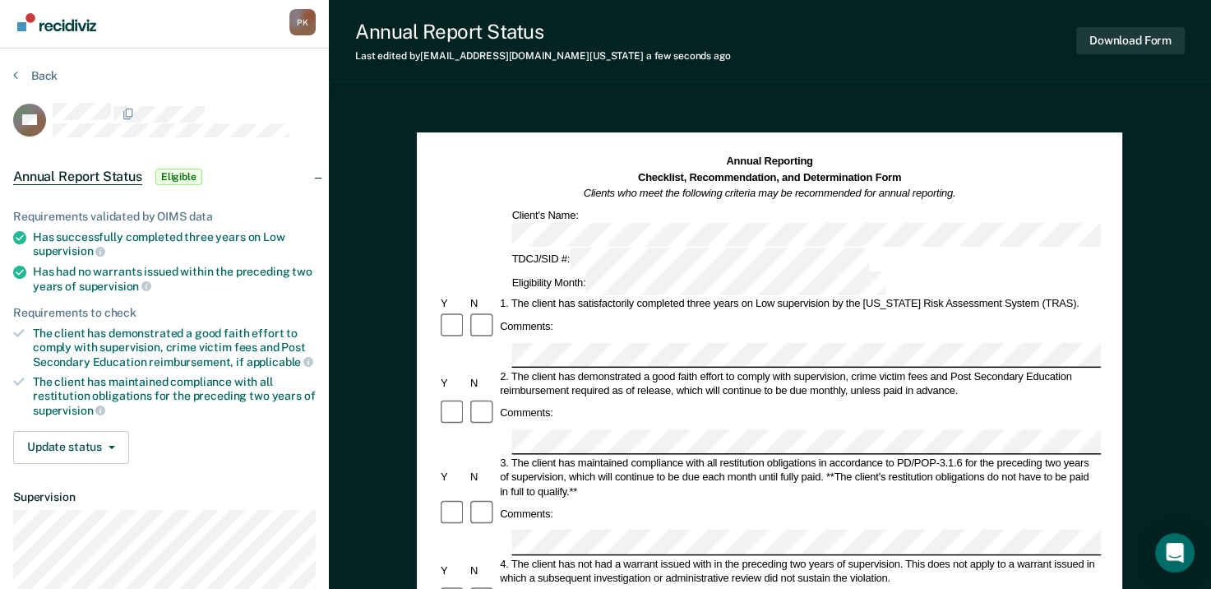
scroll to position [0, 0]
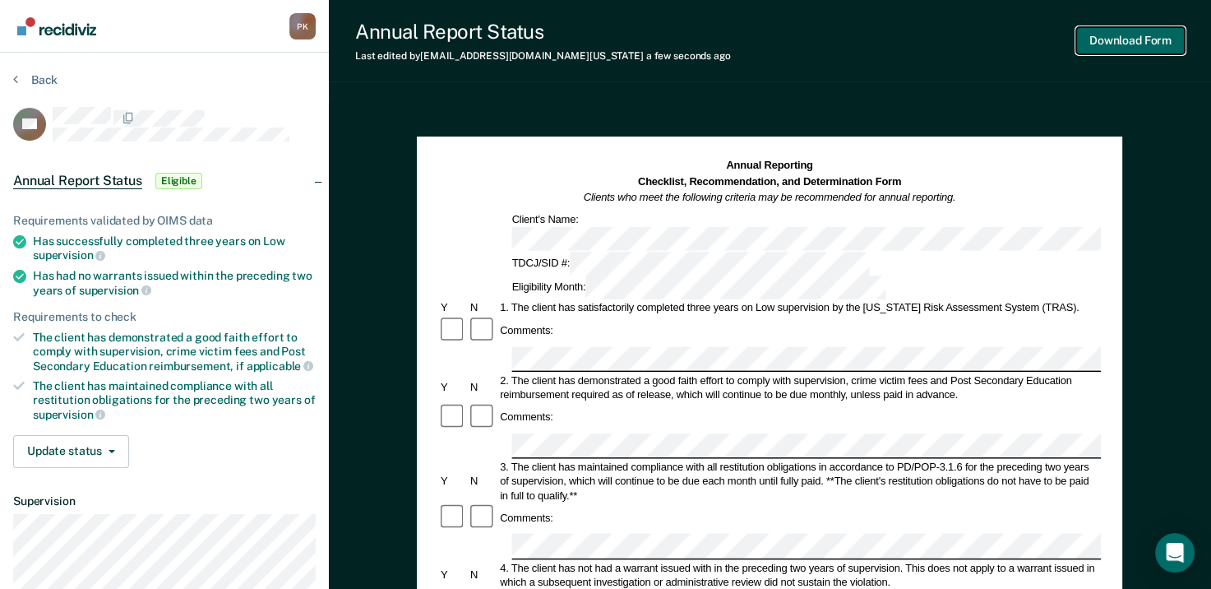
click at [1152, 43] on button "Download Form" at bounding box center [1131, 40] width 109 height 27
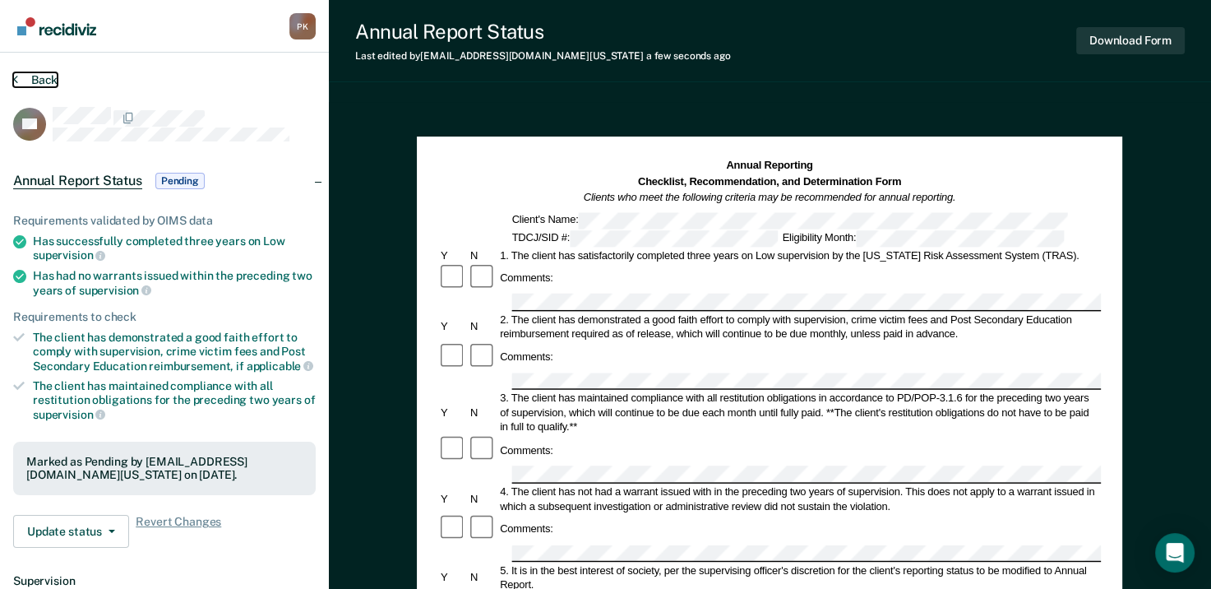
click at [17, 76] on button "Back" at bounding box center [35, 79] width 44 height 15
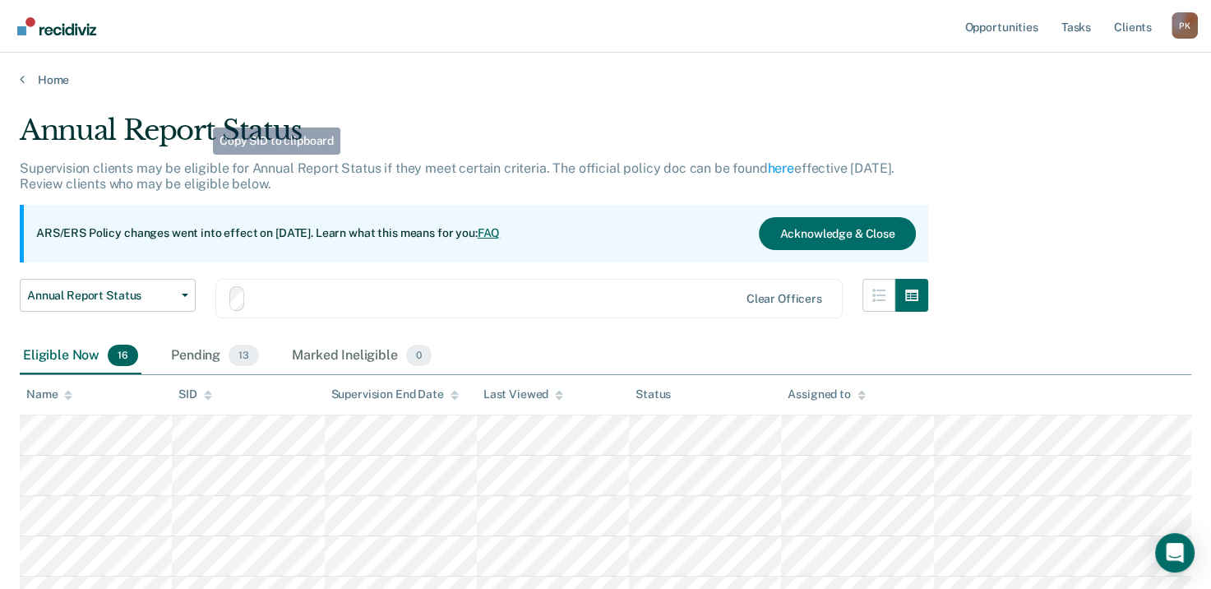
scroll to position [299, 0]
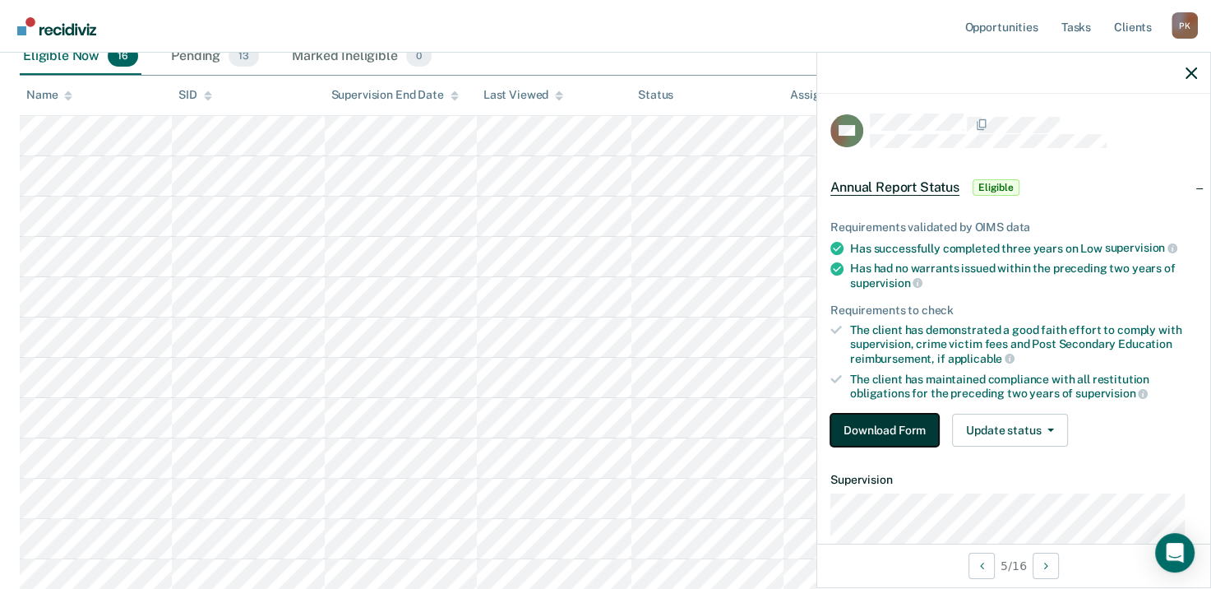
click at [887, 424] on button "Download Form" at bounding box center [885, 430] width 109 height 33
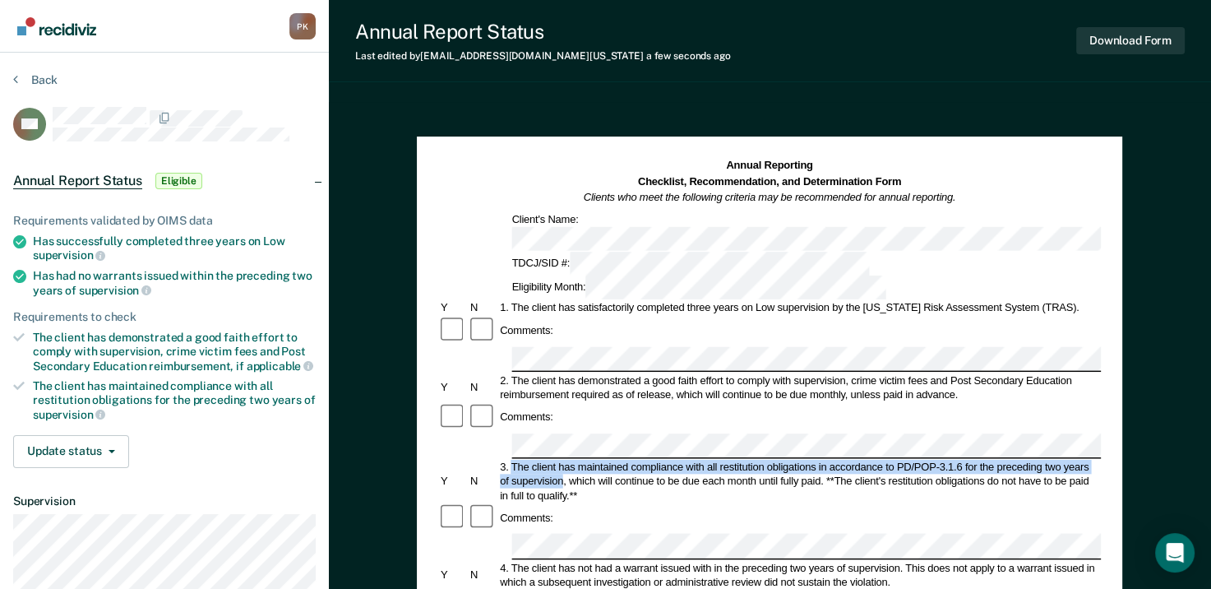
drag, startPoint x: 512, startPoint y: 380, endPoint x: 563, endPoint y: 395, distance: 52.3
click at [563, 460] on div "3. The client has maintained compliance with all restitution obligations in acc…" at bounding box center [800, 481] width 604 height 43
drag, startPoint x: 563, startPoint y: 395, endPoint x: 538, endPoint y: 393, distance: 24.7
copy div "The client has maintained compliance with all restitution obligations in accord…"
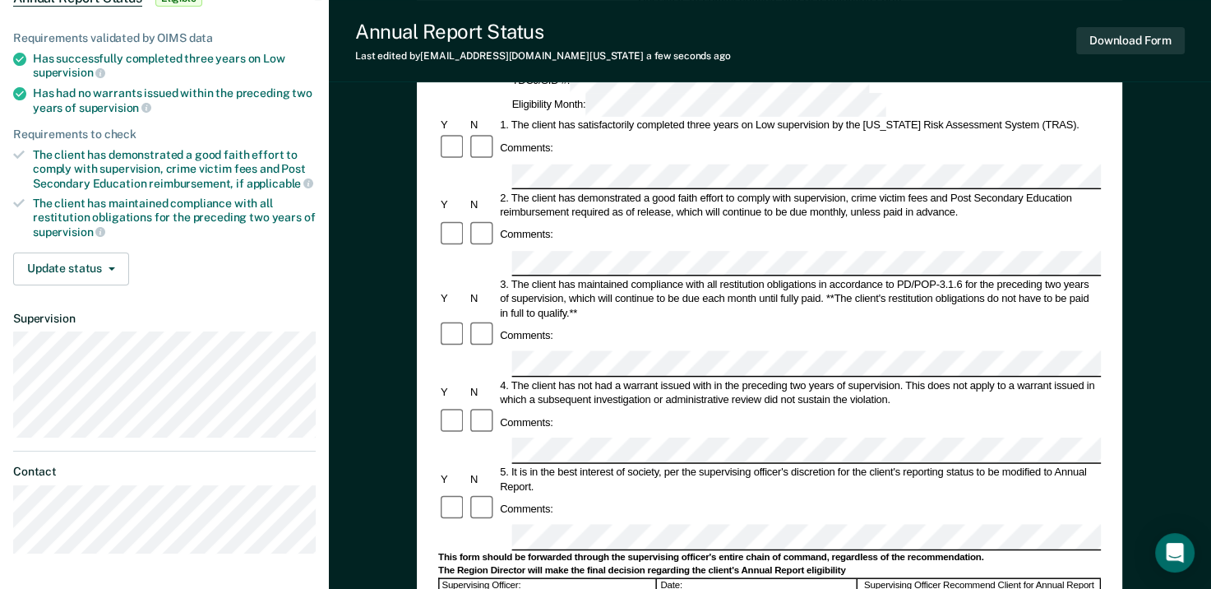
scroll to position [82, 0]
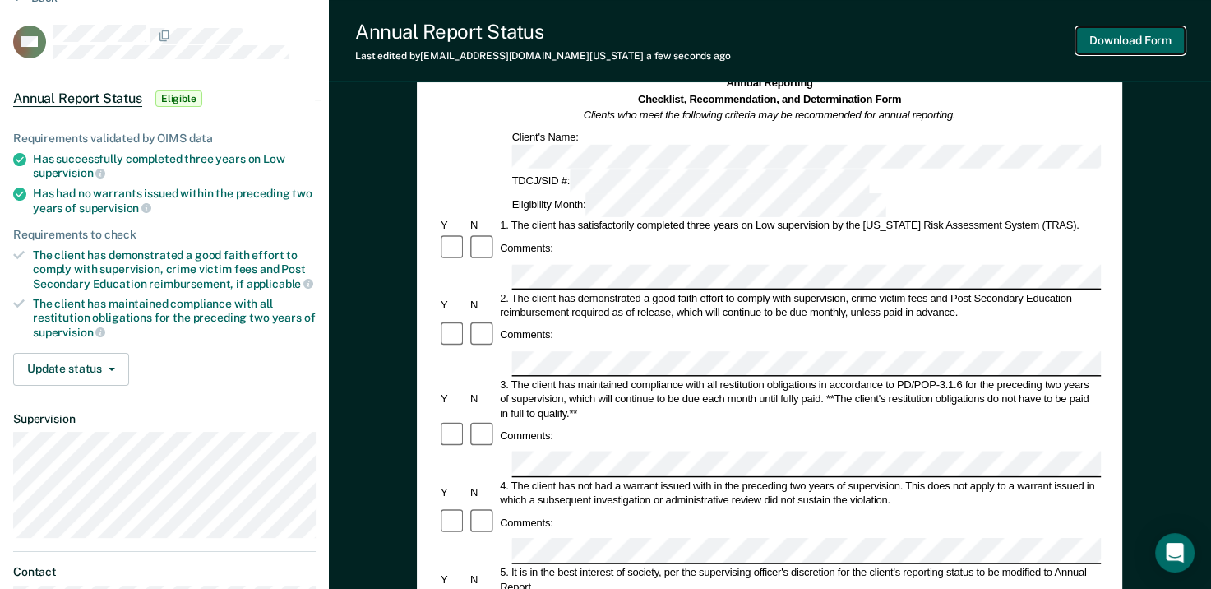
click at [1138, 43] on button "Download Form" at bounding box center [1131, 40] width 109 height 27
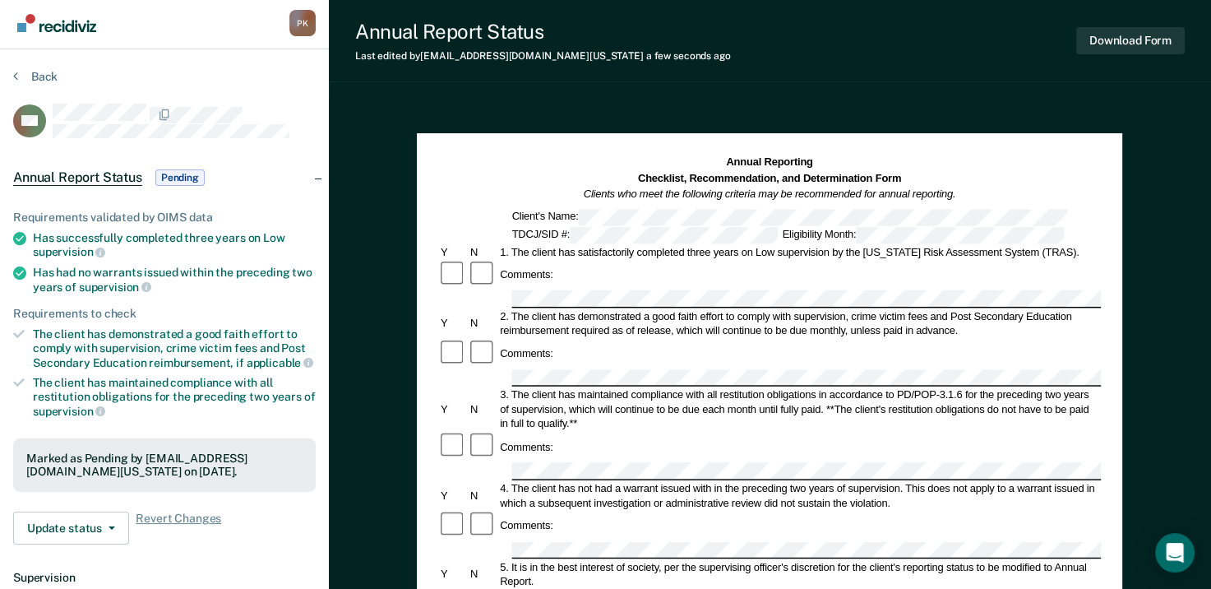
scroll to position [0, 0]
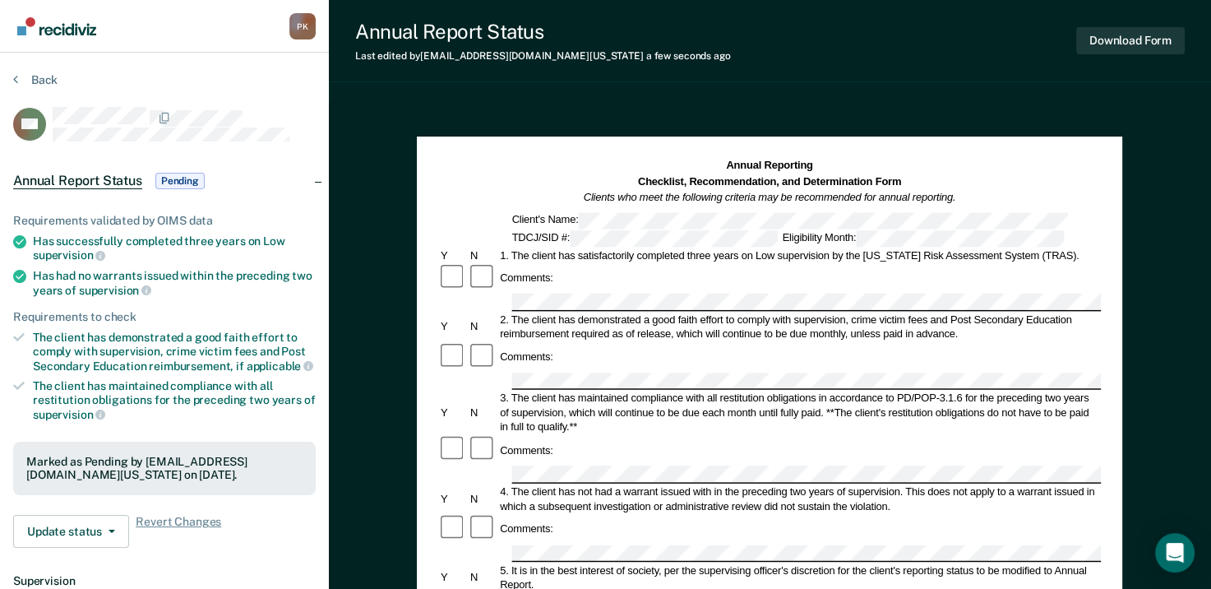
click at [11, 75] on section "Back RH Annual Report Status Pending Requirements validated by OIMS data Has su…" at bounding box center [164, 451] width 329 height 797
click at [20, 77] on button "Back" at bounding box center [35, 79] width 44 height 15
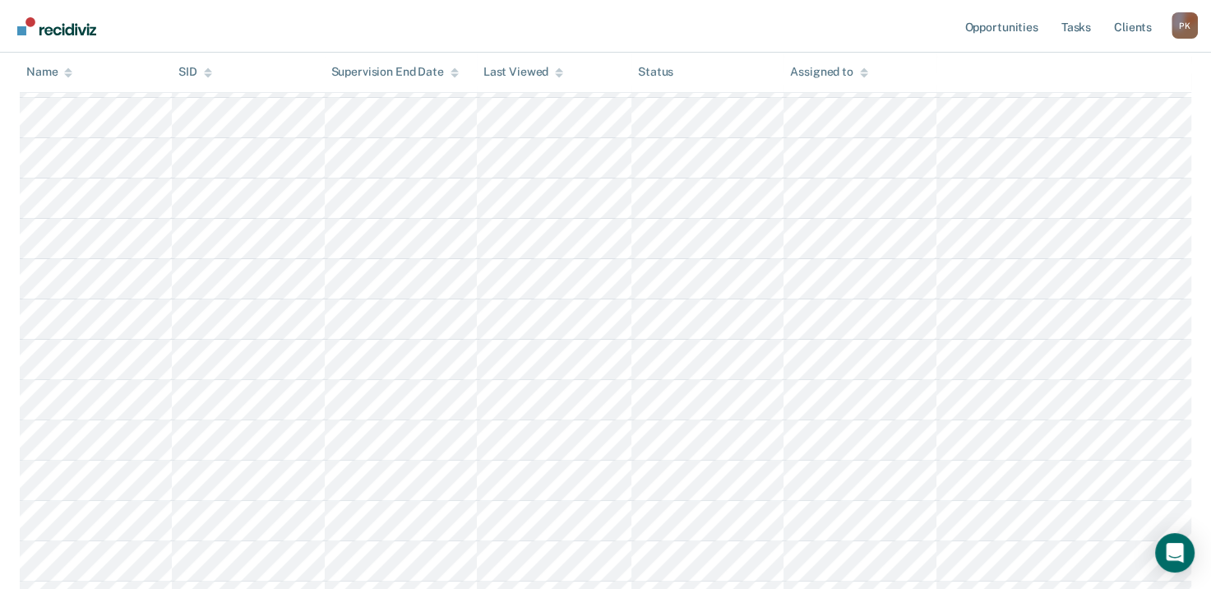
scroll to position [217, 0]
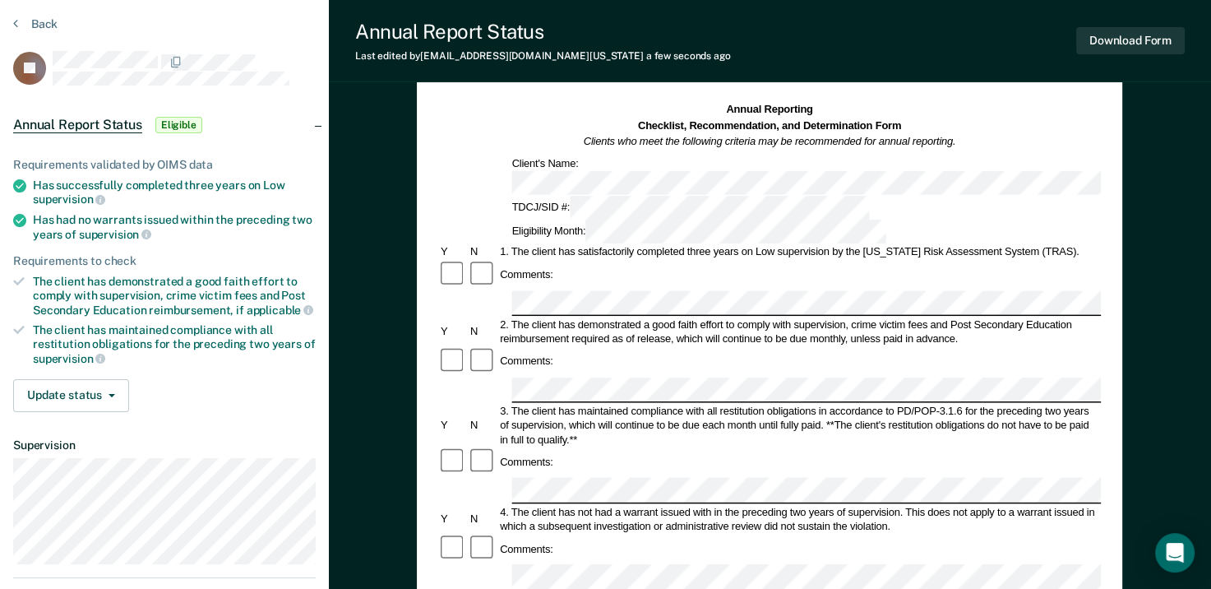
scroll to position [82, 0]
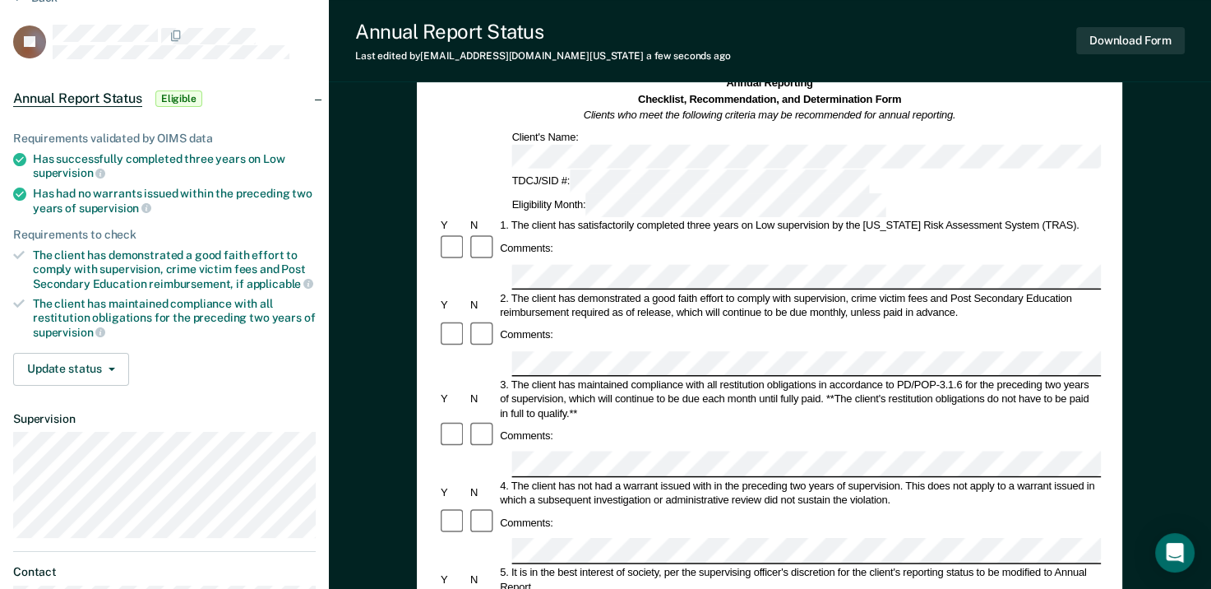
click at [616, 508] on div "Comments:" at bounding box center [769, 523] width 663 height 30
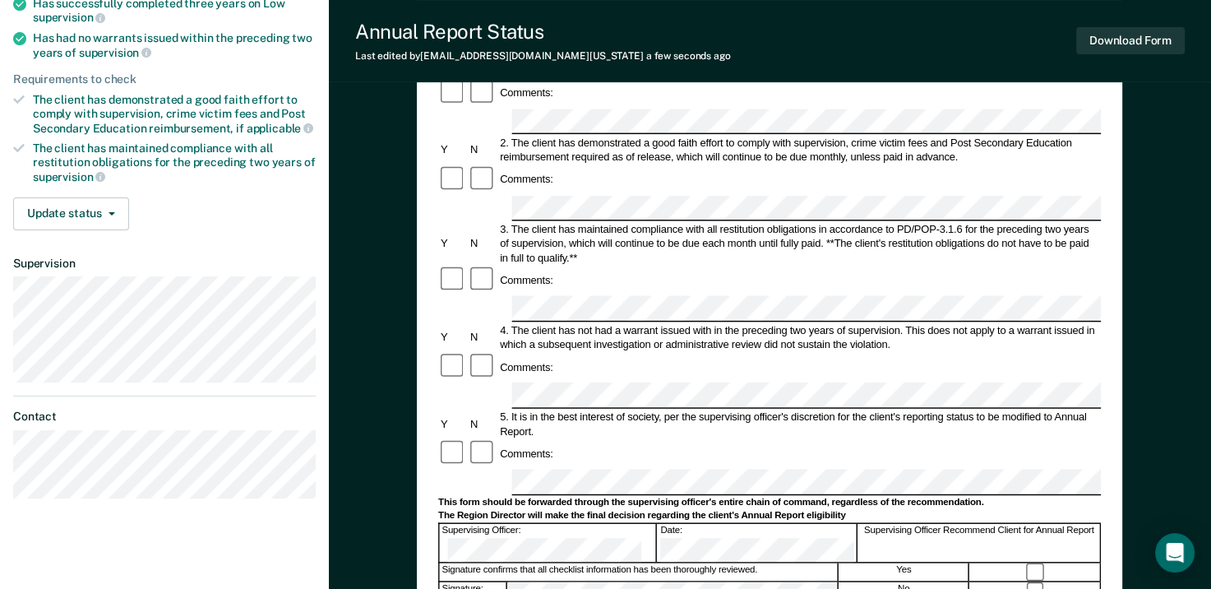
scroll to position [247, 0]
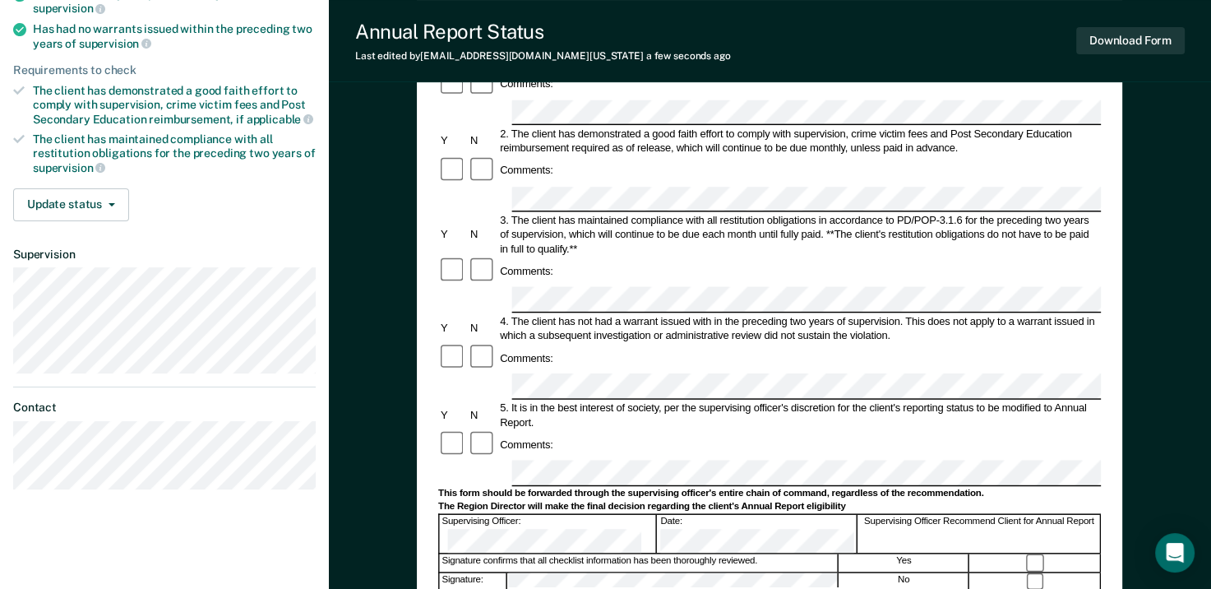
drag, startPoint x: 619, startPoint y: 194, endPoint x: 870, endPoint y: 324, distance: 282.5
click at [870, 430] on div "Comments:" at bounding box center [769, 445] width 663 height 30
drag, startPoint x: 731, startPoint y: 402, endPoint x: 971, endPoint y: 326, distance: 252.0
click at [971, 430] on div "Comments:" at bounding box center [769, 445] width 663 height 30
drag, startPoint x: 753, startPoint y: 401, endPoint x: 780, endPoint y: 408, distance: 27.9
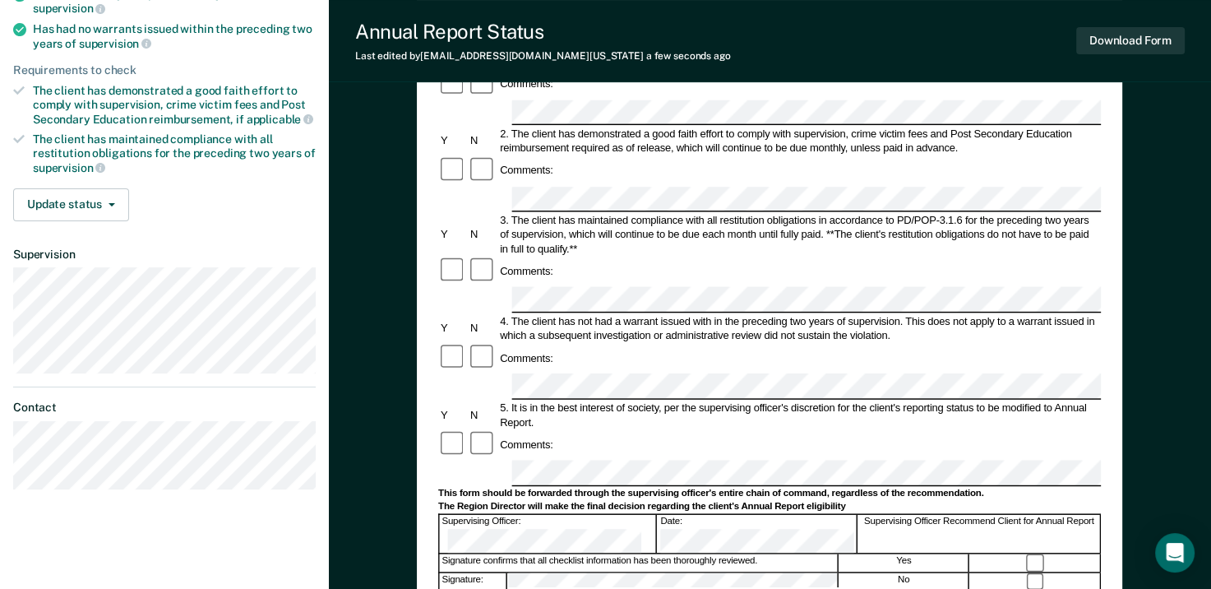
click at [781, 554] on div "Signature confirms that all checklist information has been thoroughly reviewed." at bounding box center [639, 562] width 399 height 17
drag, startPoint x: 637, startPoint y: 375, endPoint x: 877, endPoint y: 184, distance: 306.1
click at [877, 257] on div "Comments:" at bounding box center [769, 272] width 663 height 30
click at [876, 257] on div "Comments:" at bounding box center [769, 272] width 663 height 30
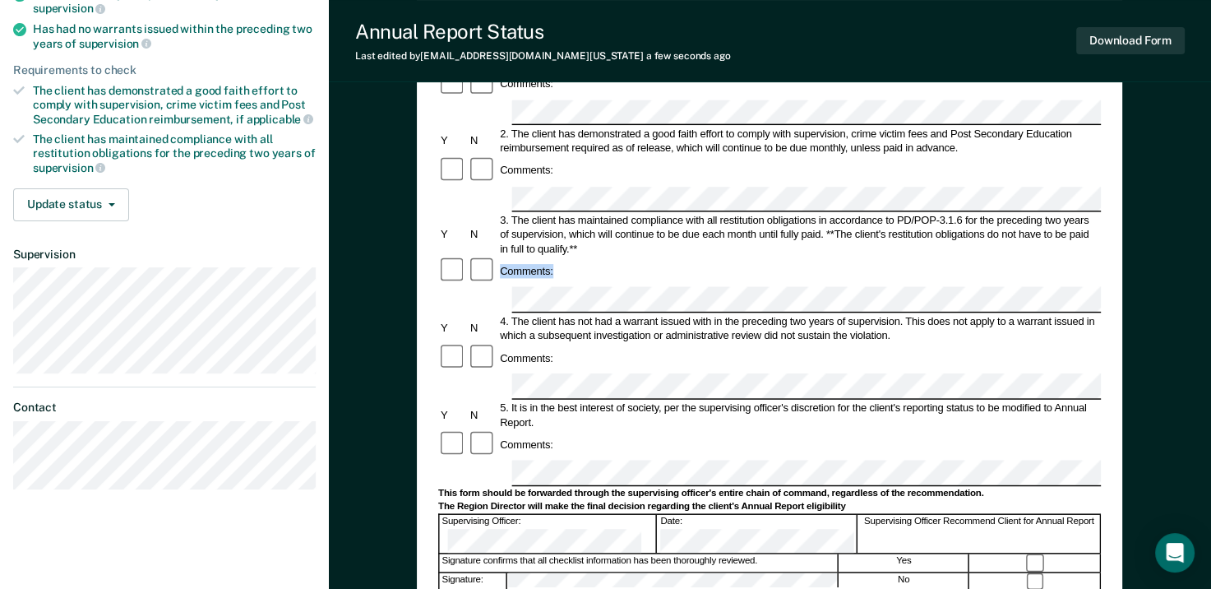
click at [877, 257] on div "Comments:" at bounding box center [769, 272] width 663 height 30
click at [737, 401] on div "5. It is in the best interest of society, per the supervising officer's discret…" at bounding box center [800, 415] width 604 height 29
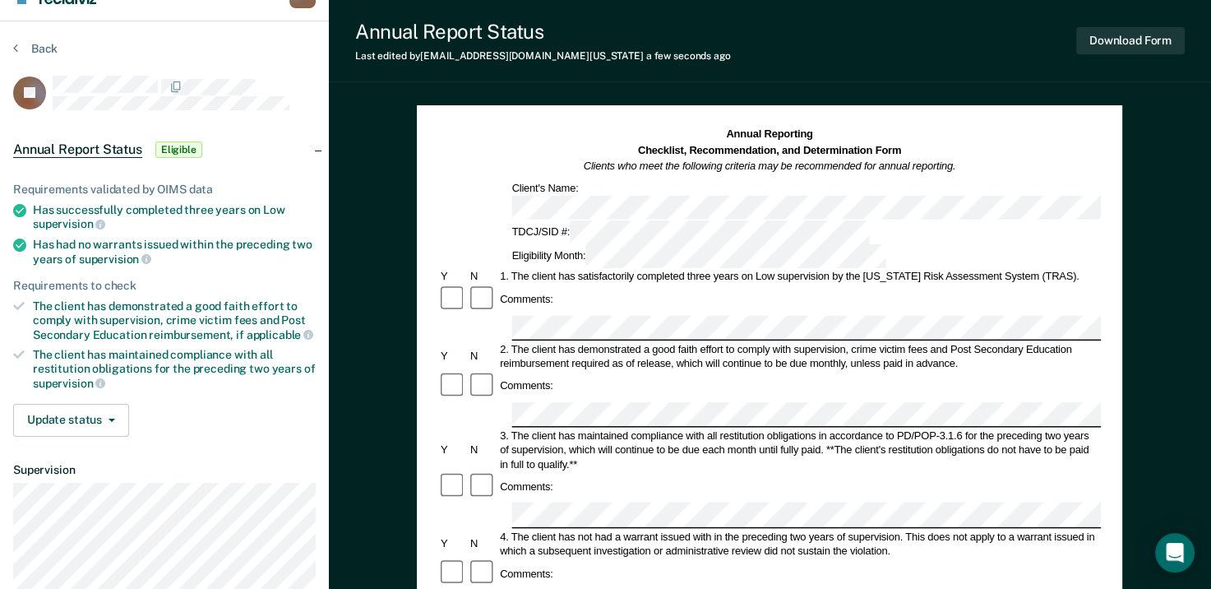
scroll to position [0, 0]
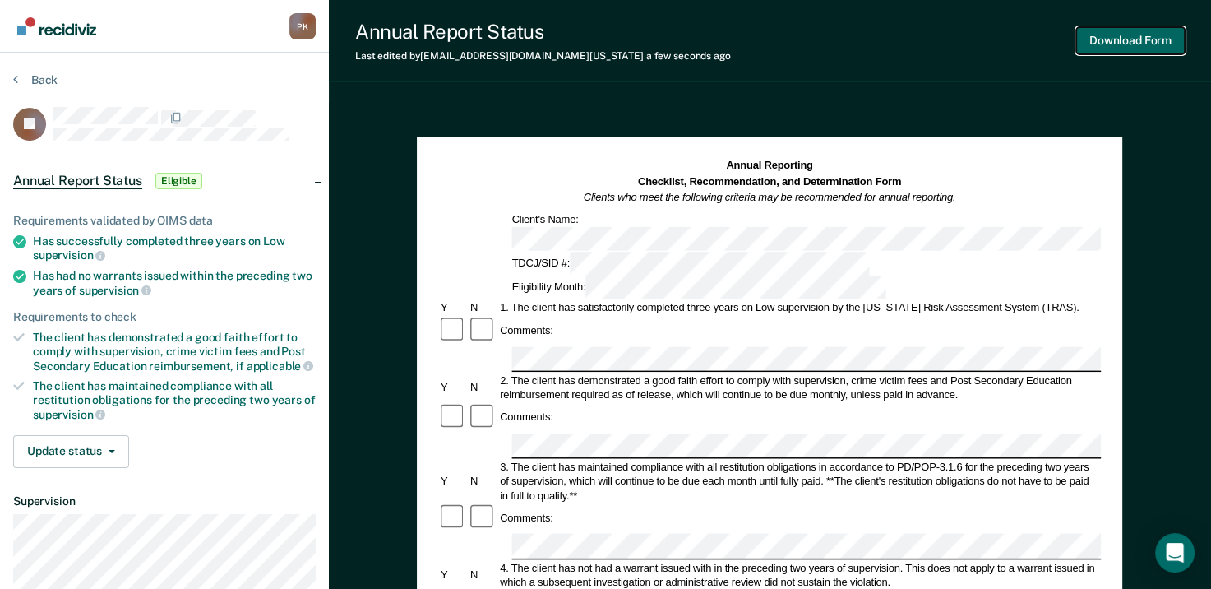
click at [1128, 42] on button "Download Form" at bounding box center [1131, 40] width 109 height 27
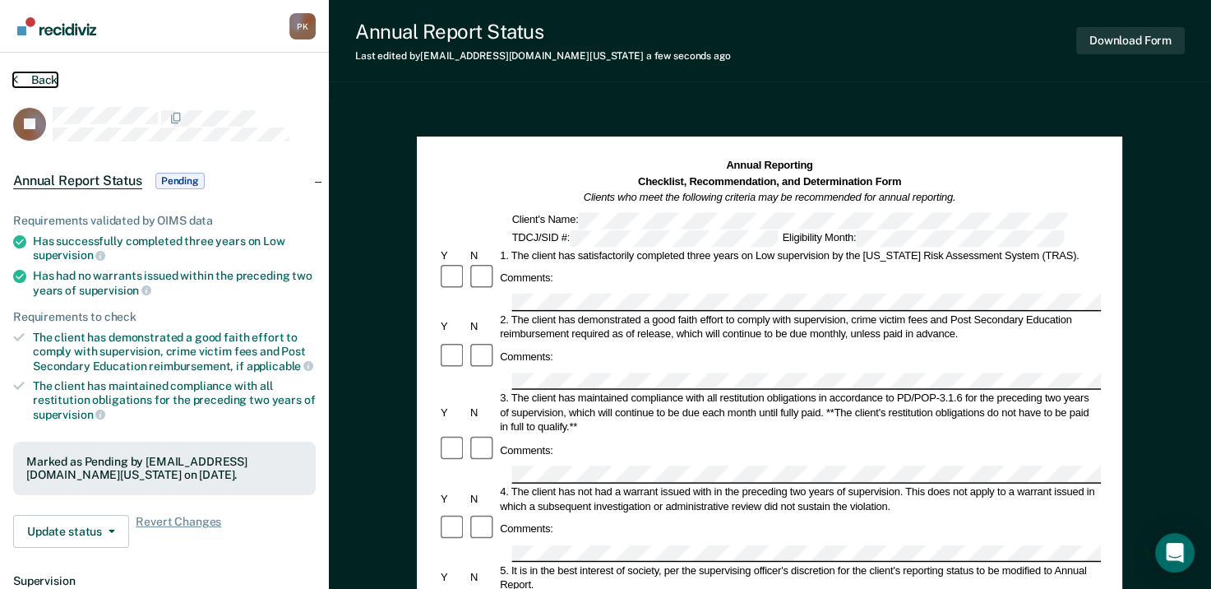
click at [21, 78] on button "Back" at bounding box center [35, 79] width 44 height 15
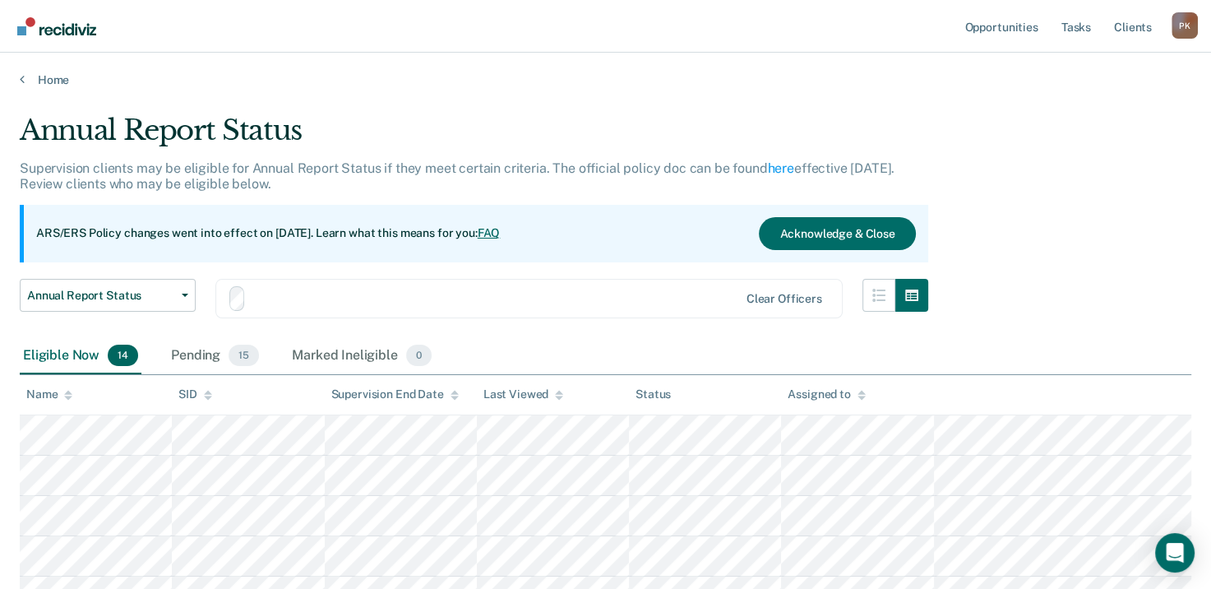
scroll to position [217, 0]
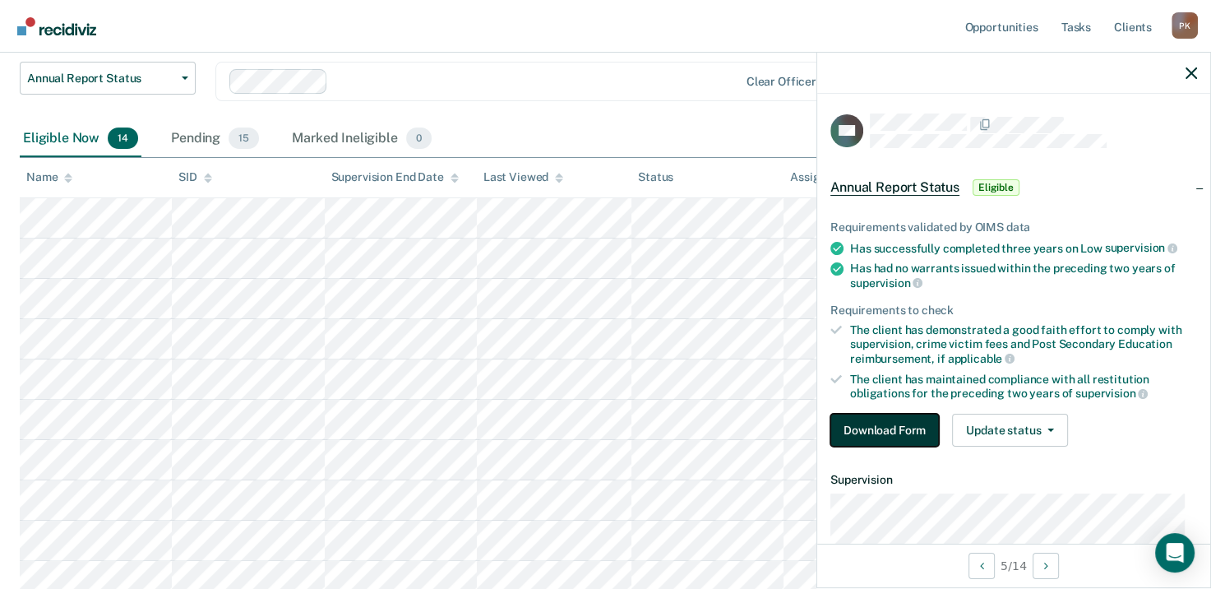
click at [878, 422] on button "Download Form" at bounding box center [885, 430] width 109 height 33
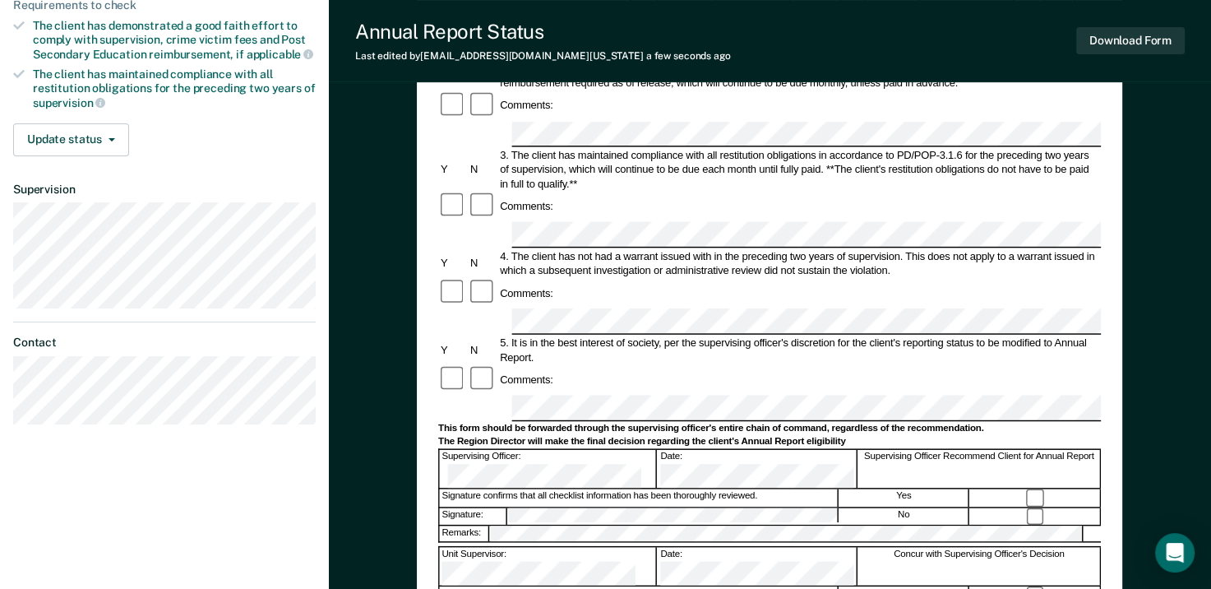
scroll to position [329, 0]
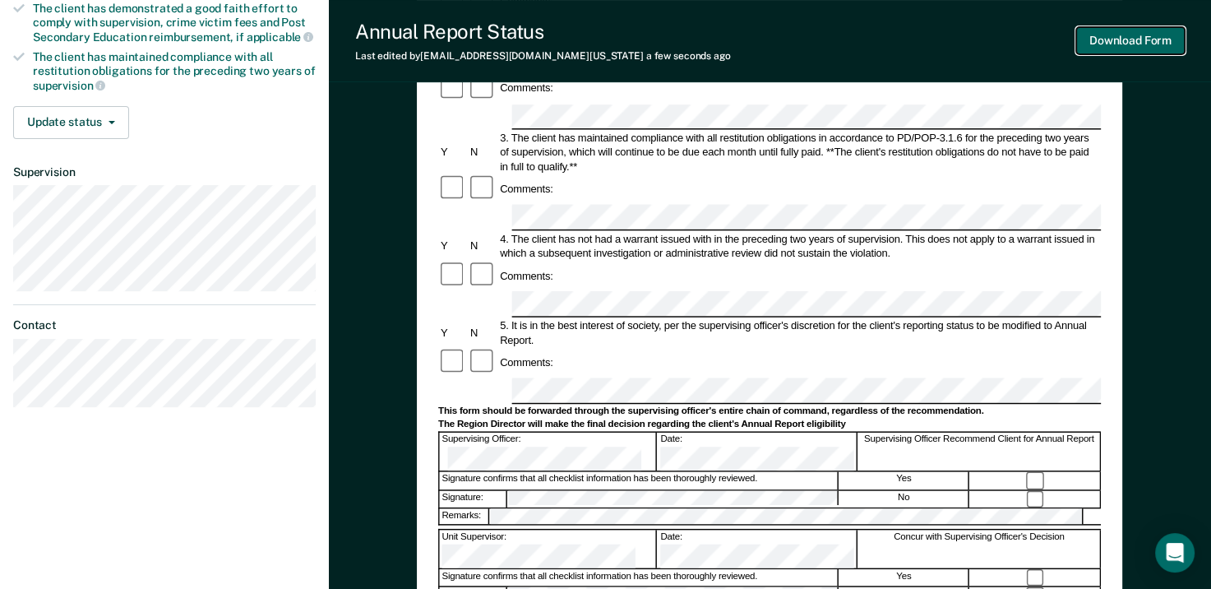
click at [1138, 48] on button "Download Form" at bounding box center [1131, 40] width 109 height 27
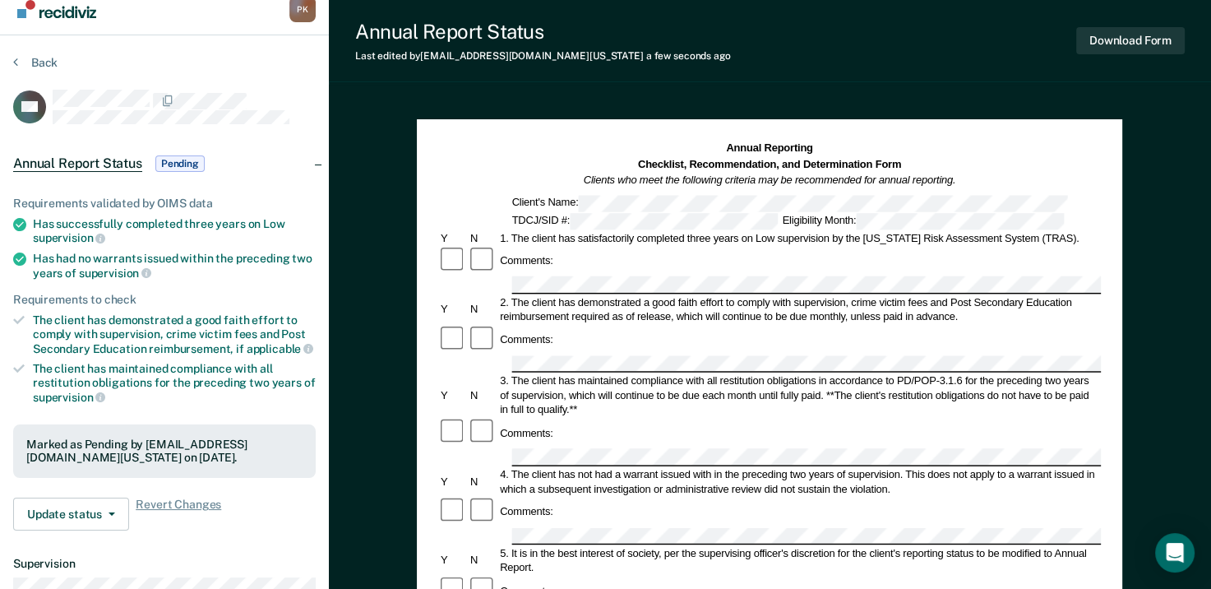
scroll to position [0, 0]
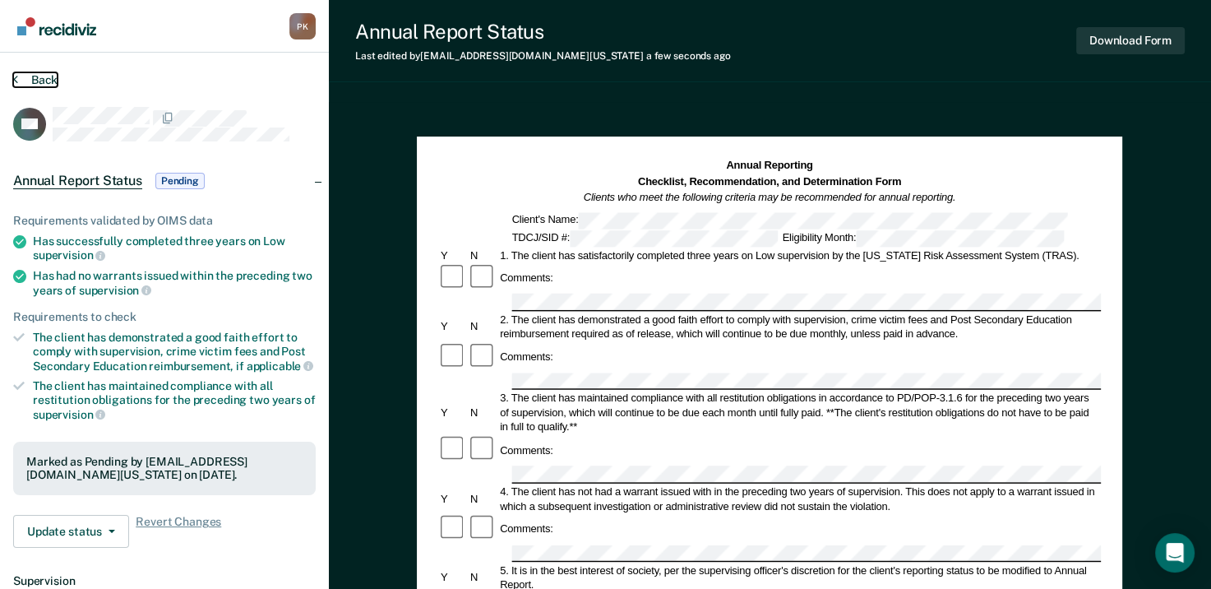
click at [39, 78] on button "Back" at bounding box center [35, 79] width 44 height 15
